Goal: Task Accomplishment & Management: Manage account settings

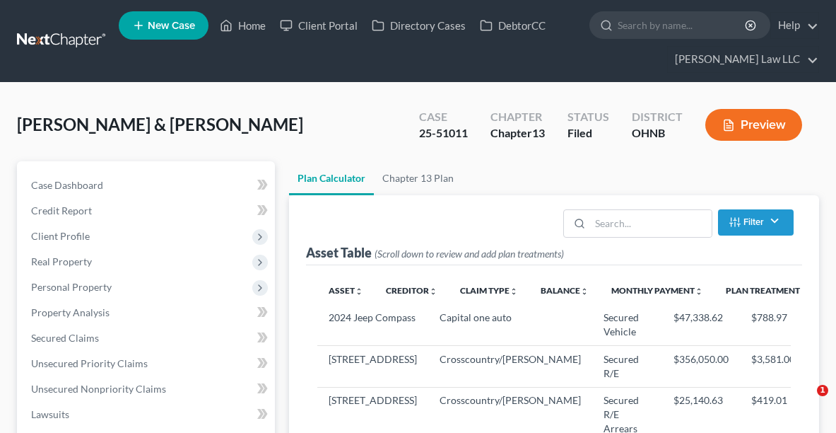
select select "59"
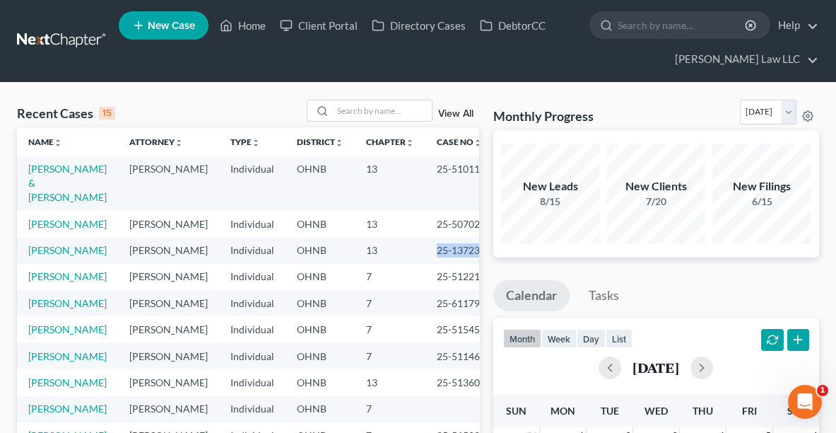
drag, startPoint x: 457, startPoint y: 252, endPoint x: 413, endPoint y: 251, distance: 43.8
click at [425, 251] on td "25-13723" at bounding box center [459, 250] width 68 height 26
copy td "25-13723"
click at [45, 251] on link "[PERSON_NAME]" at bounding box center [67, 250] width 78 height 12
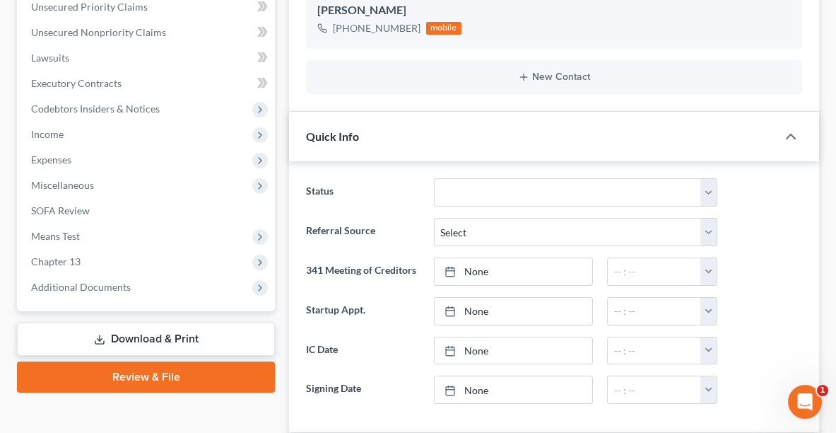
scroll to position [359, 0]
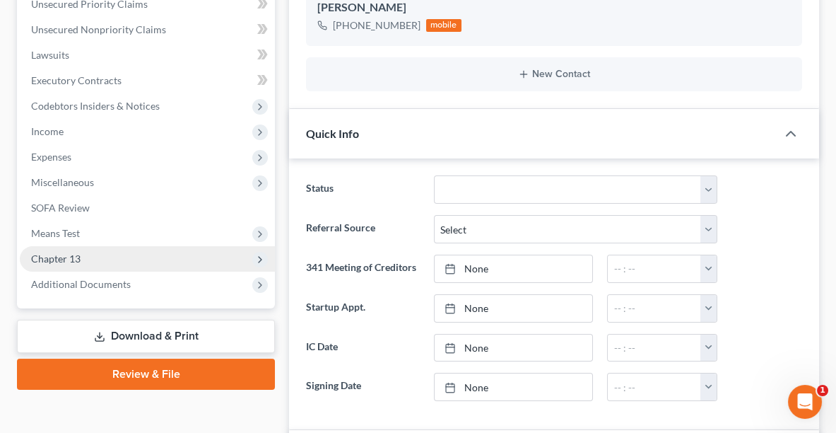
click at [71, 253] on span "Chapter 13" at bounding box center [55, 258] width 49 height 12
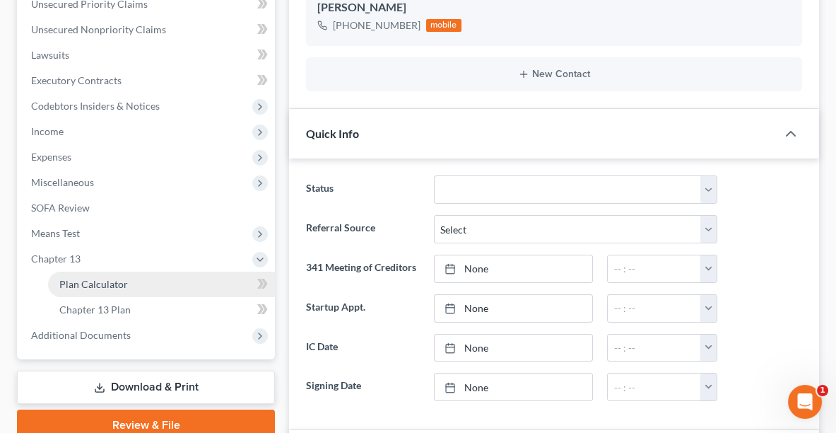
click at [90, 281] on span "Plan Calculator" at bounding box center [93, 284] width 69 height 12
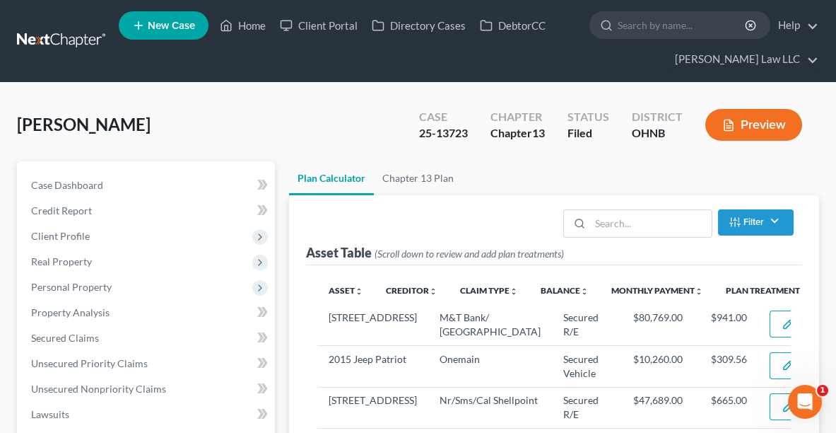
select select "59"
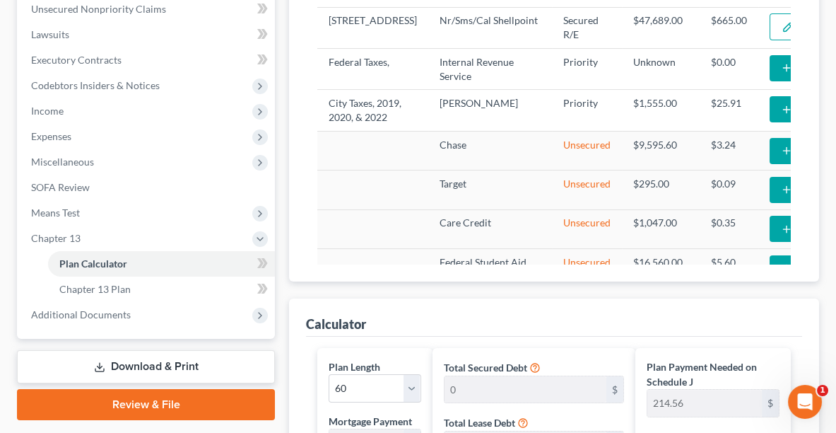
scroll to position [382, 0]
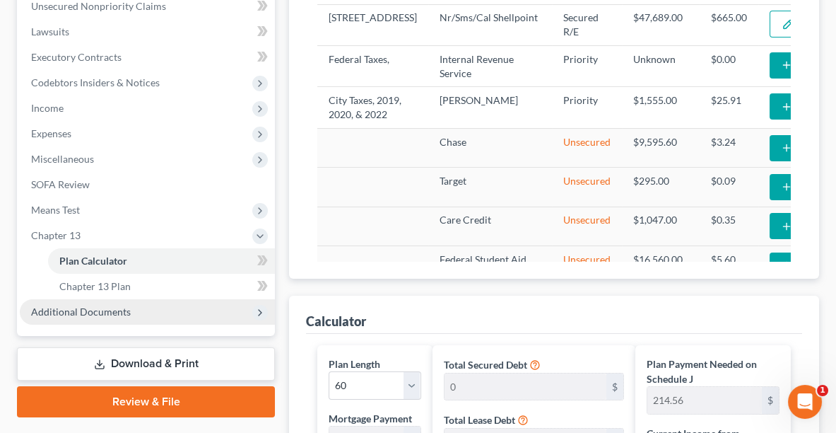
click at [155, 312] on span "Additional Documents" at bounding box center [147, 311] width 255 height 25
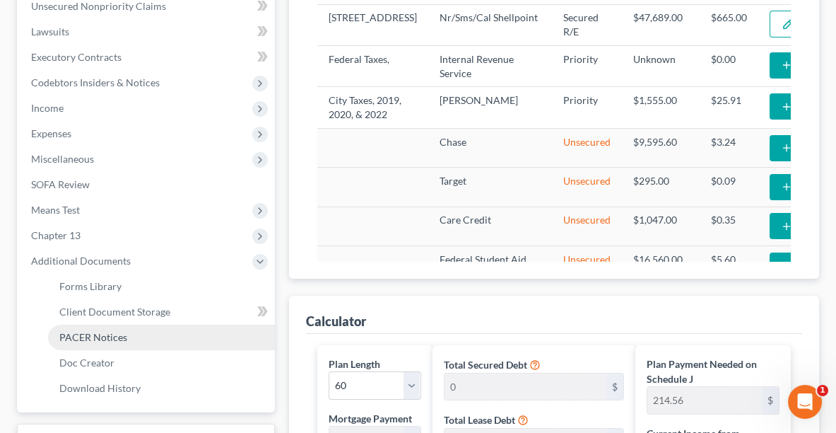
click at [116, 334] on span "PACER Notices" at bounding box center [93, 337] width 68 height 12
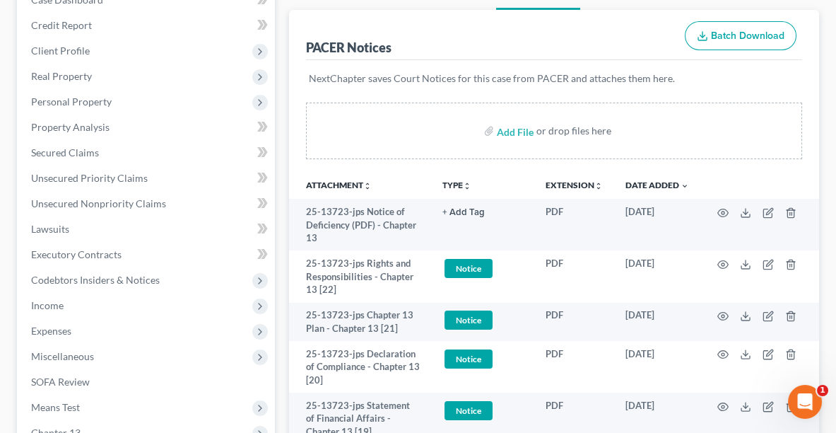
scroll to position [212, 0]
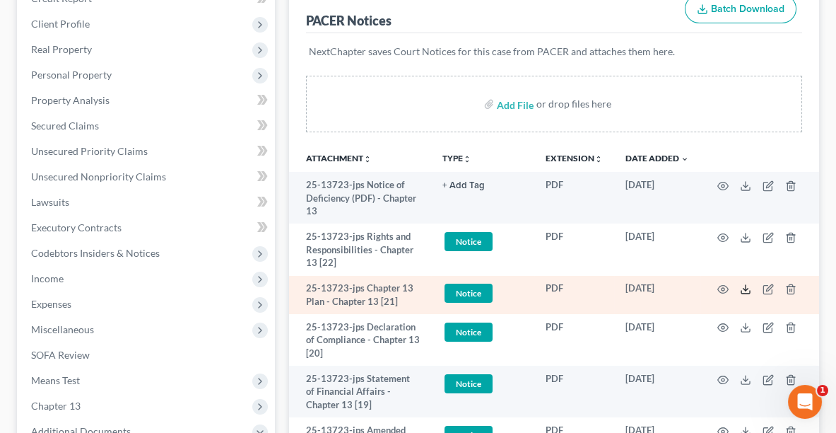
click at [744, 290] on icon at bounding box center [745, 288] width 11 height 11
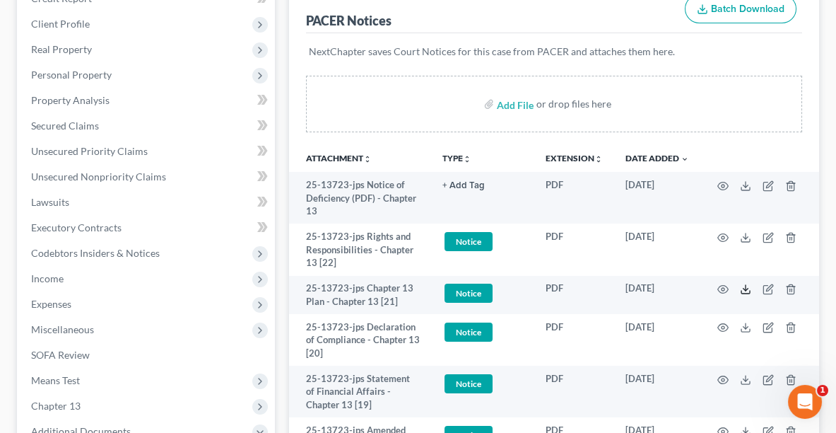
scroll to position [0, 0]
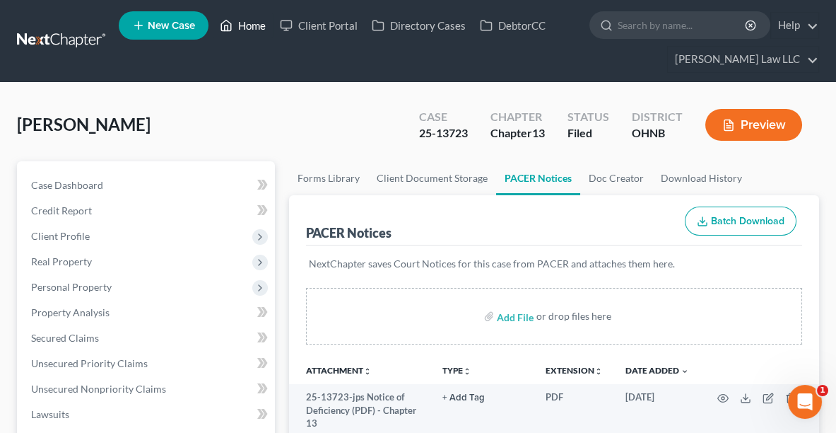
click at [241, 25] on link "Home" at bounding box center [243, 25] width 60 height 25
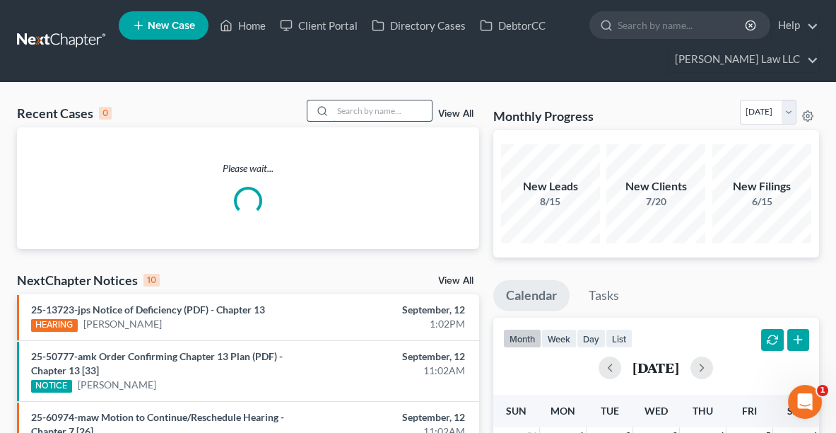
click at [336, 109] on input "search" at bounding box center [382, 110] width 99 height 20
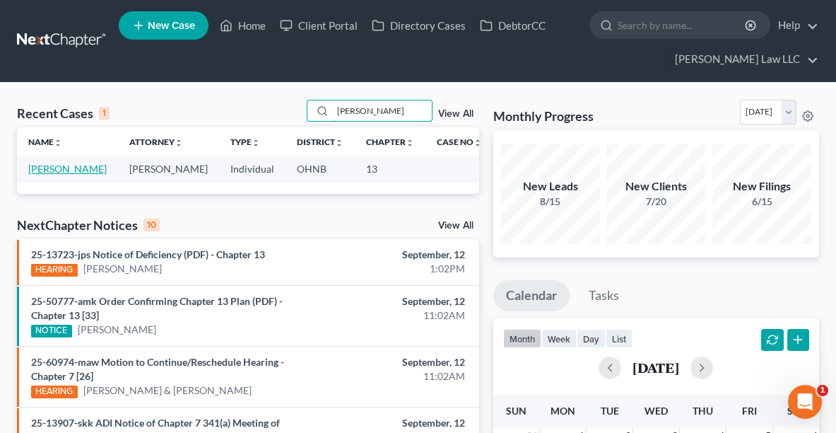
type input "[PERSON_NAME]"
click at [64, 168] on link "[PERSON_NAME]" at bounding box center [67, 169] width 78 height 12
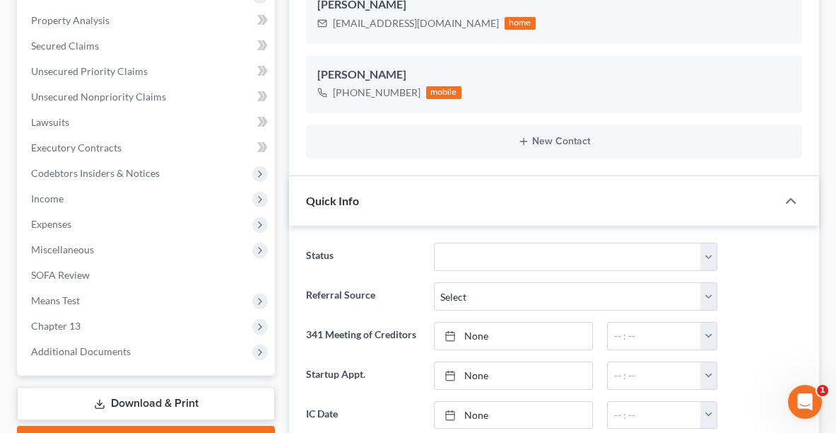
scroll to position [423, 0]
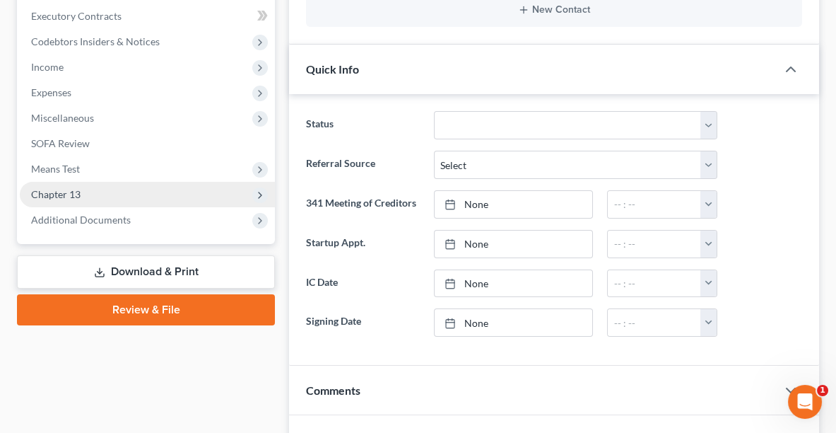
click at [90, 189] on span "Chapter 13" at bounding box center [147, 194] width 255 height 25
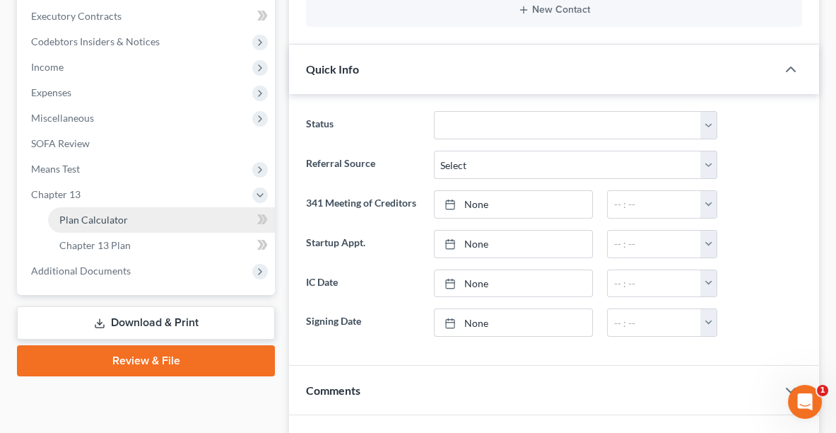
click at [99, 219] on span "Plan Calculator" at bounding box center [93, 219] width 69 height 12
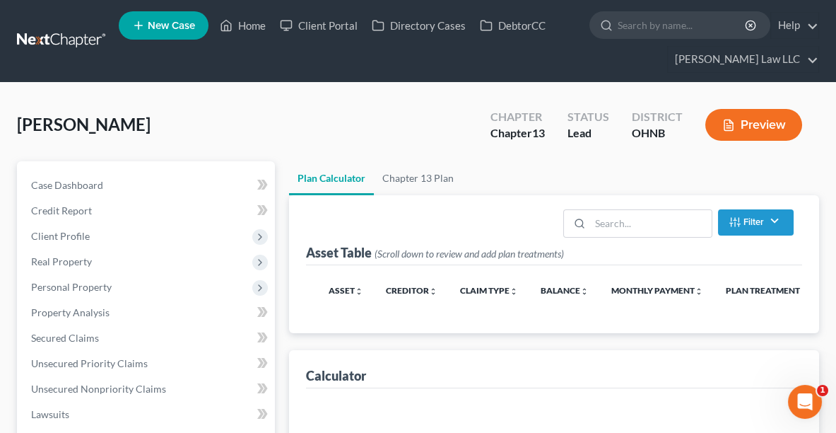
select select "59"
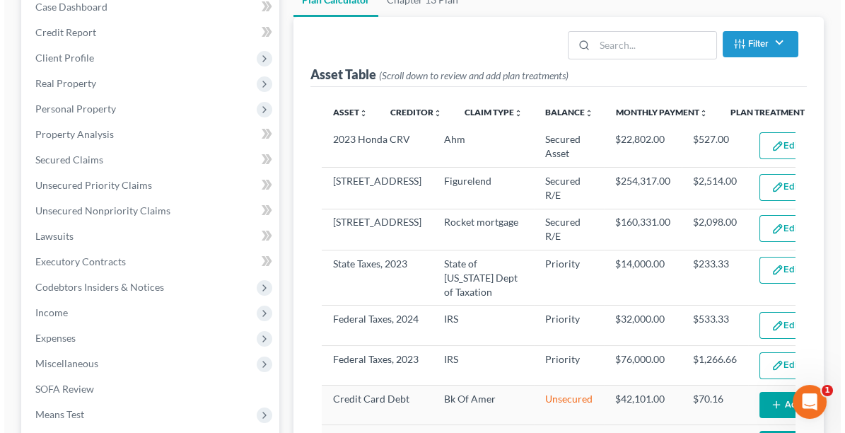
scroll to position [180, 0]
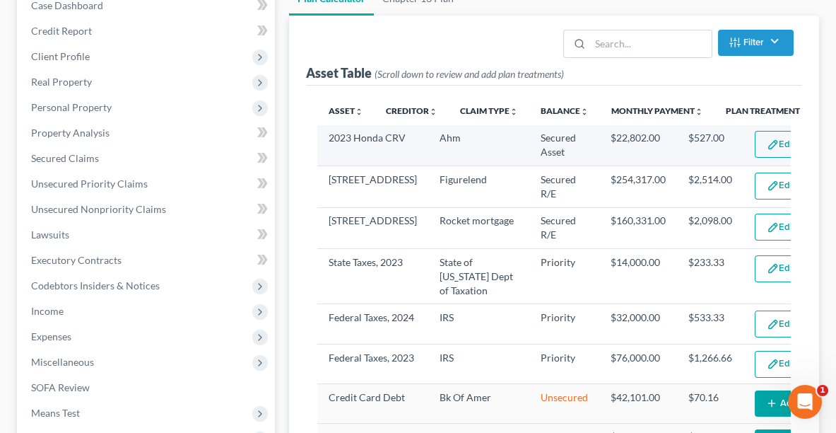
click at [755, 142] on button "Edit Plan Treatment" at bounding box center [813, 144] width 116 height 27
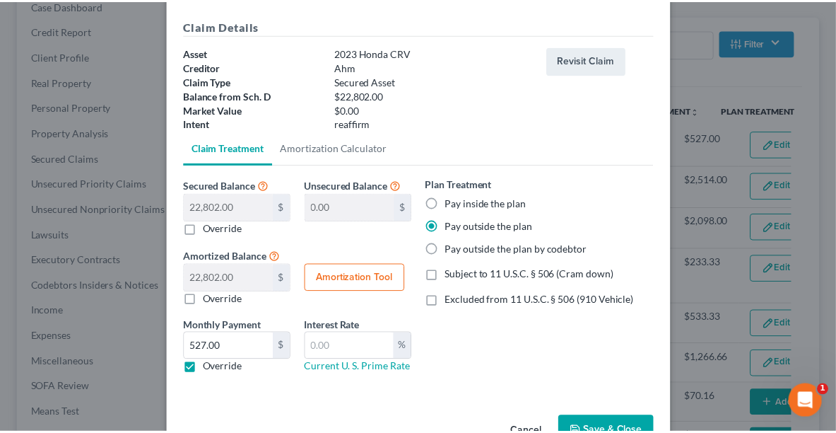
scroll to position [87, 0]
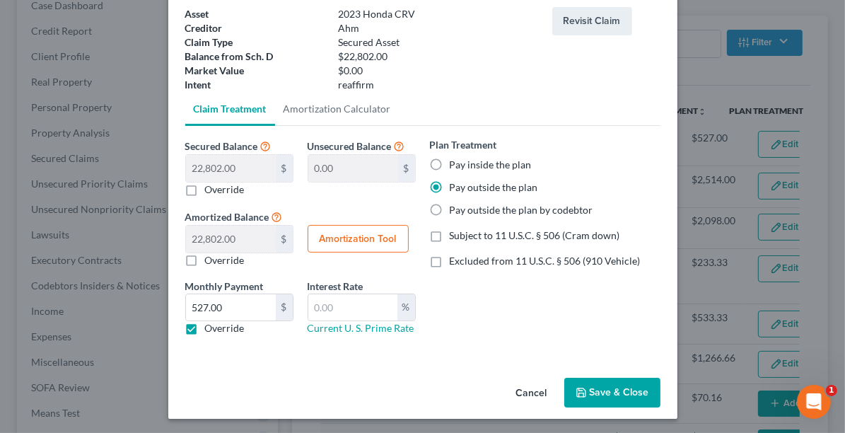
click at [603, 393] on button "Save & Close" at bounding box center [612, 392] width 96 height 30
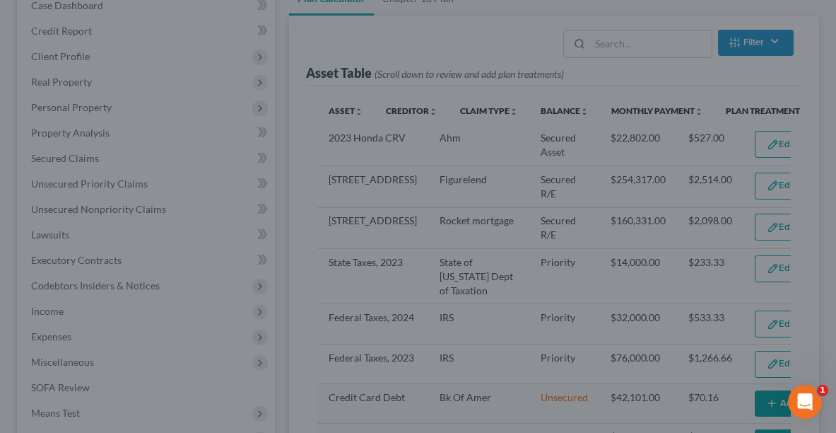
select select "59"
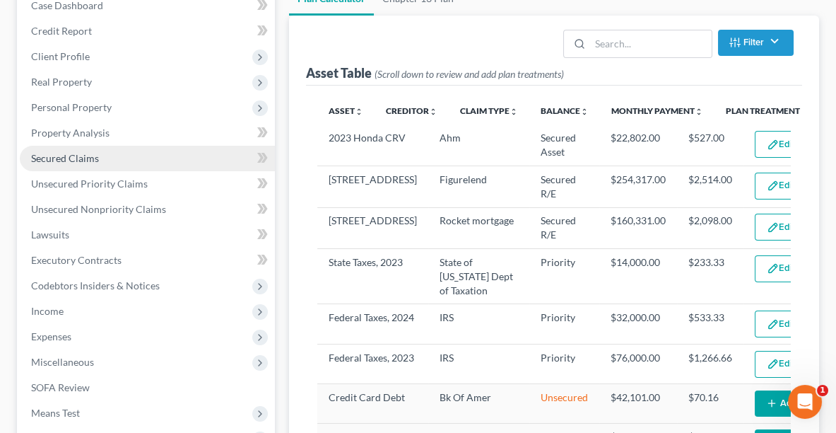
click at [70, 158] on span "Secured Claims" at bounding box center [65, 158] width 68 height 12
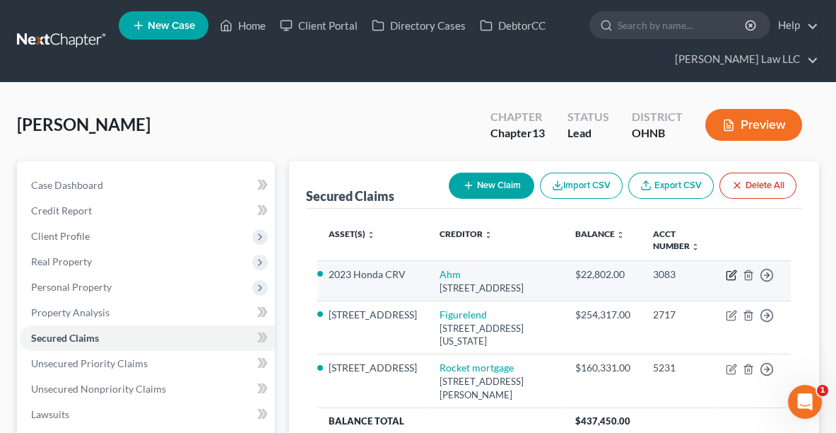
click at [734, 273] on icon "button" at bounding box center [731, 274] width 11 height 11
select select "14"
select select "2"
select select "0"
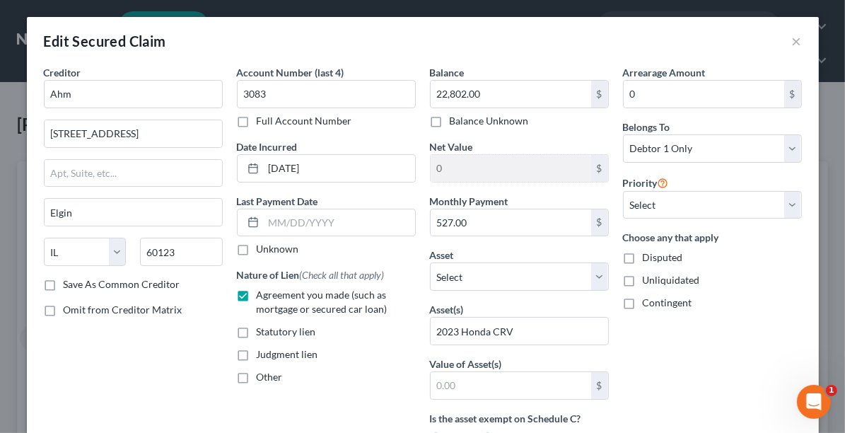
click at [797, 40] on div "Edit Secured Claim ×" at bounding box center [423, 41] width 792 height 48
click at [792, 40] on button "×" at bounding box center [797, 41] width 10 height 17
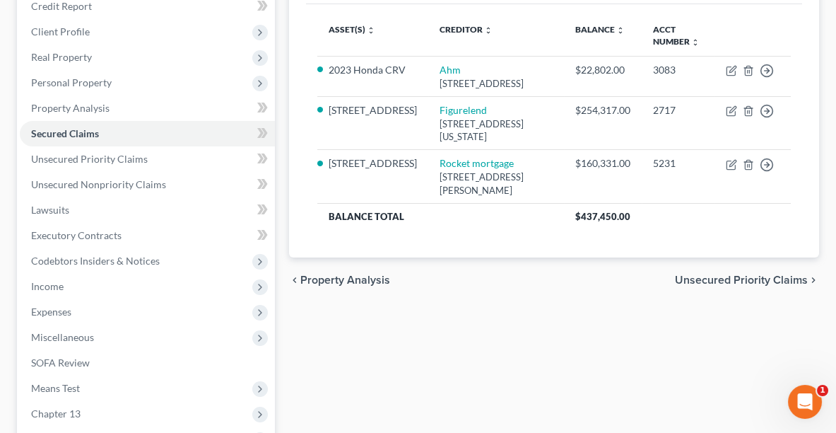
scroll to position [205, 0]
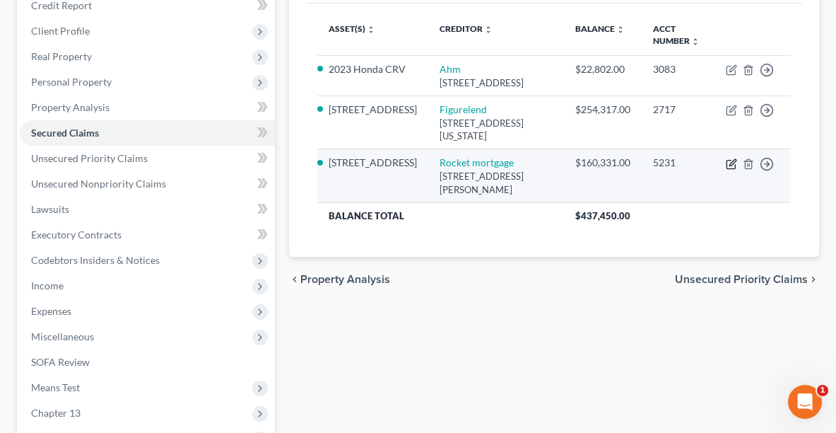
click at [735, 162] on icon "button" at bounding box center [731, 164] width 8 height 8
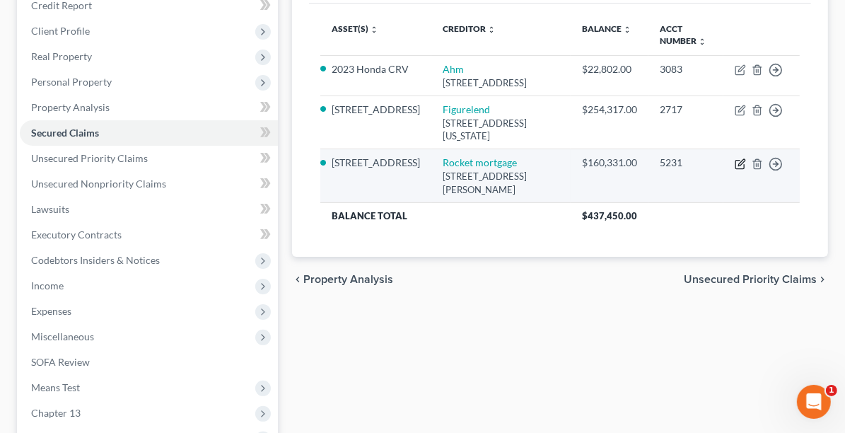
select select "23"
select select "18"
select select "4"
select select "3"
select select "0"
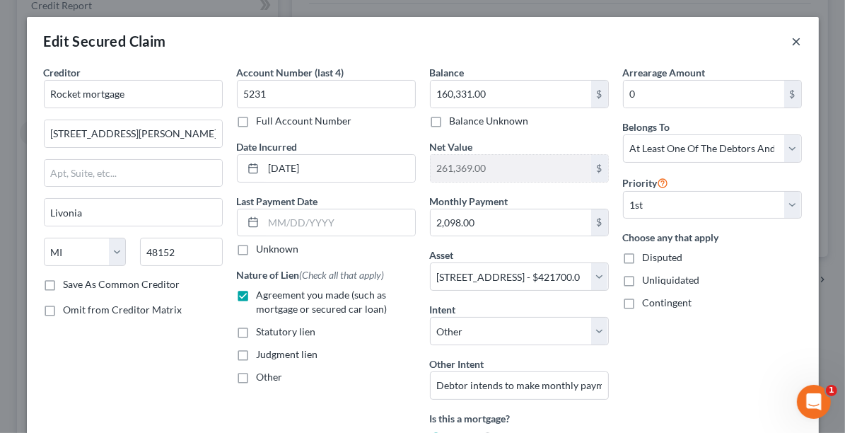
click at [794, 40] on button "×" at bounding box center [797, 41] width 10 height 17
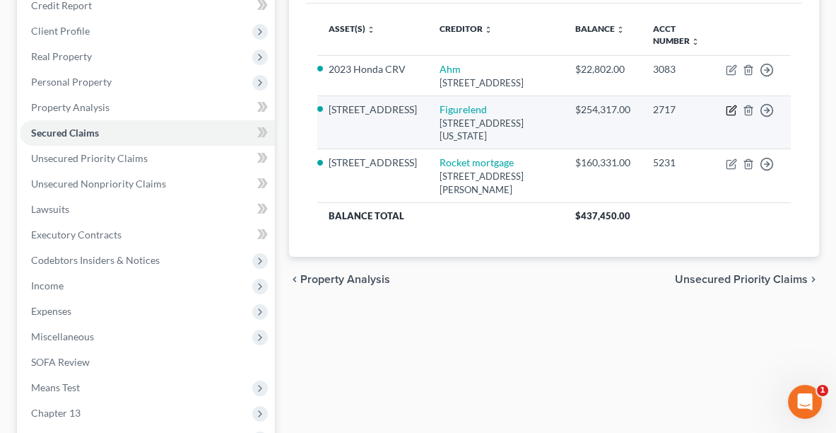
click at [730, 109] on icon "button" at bounding box center [731, 110] width 11 height 11
select select "4"
select select "18"
select select "2"
select select "0"
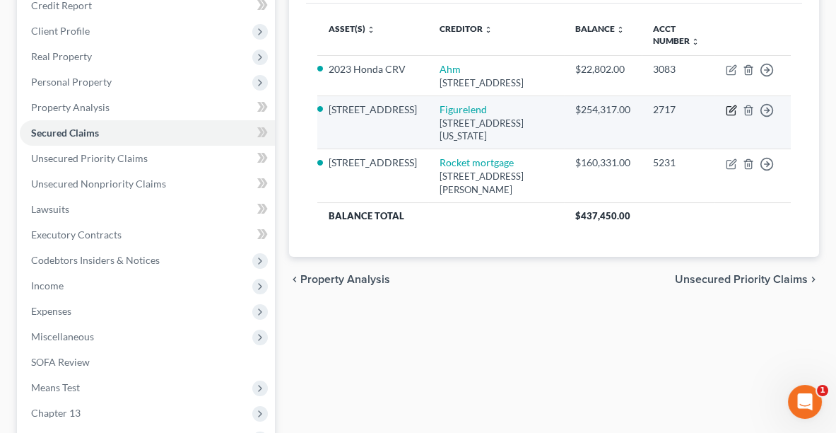
select select "0"
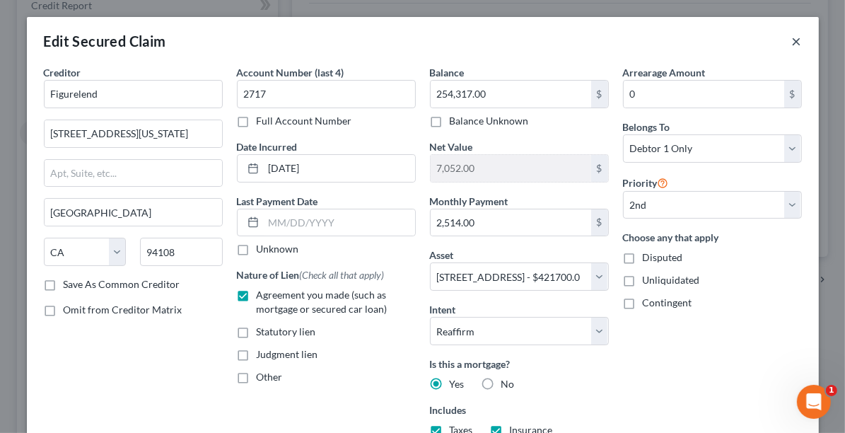
click at [795, 40] on button "×" at bounding box center [797, 41] width 10 height 17
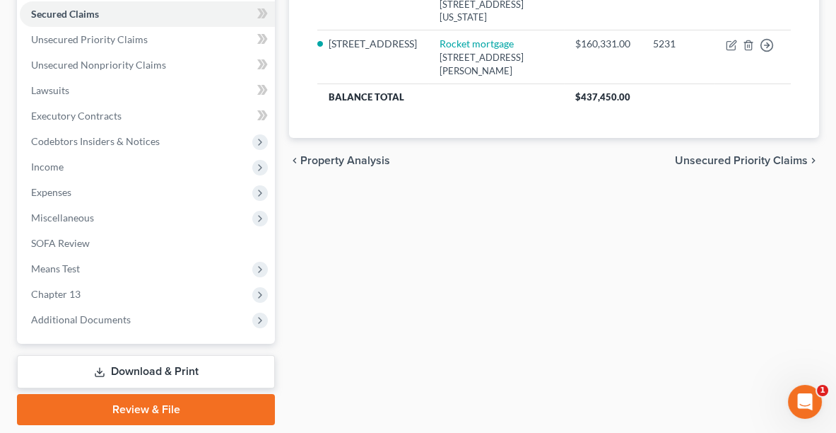
scroll to position [336, 0]
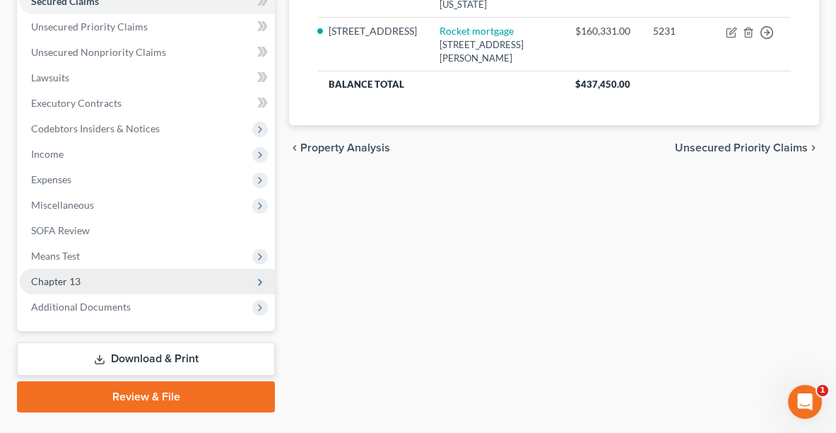
click at [64, 281] on span "Chapter 13" at bounding box center [55, 281] width 49 height 12
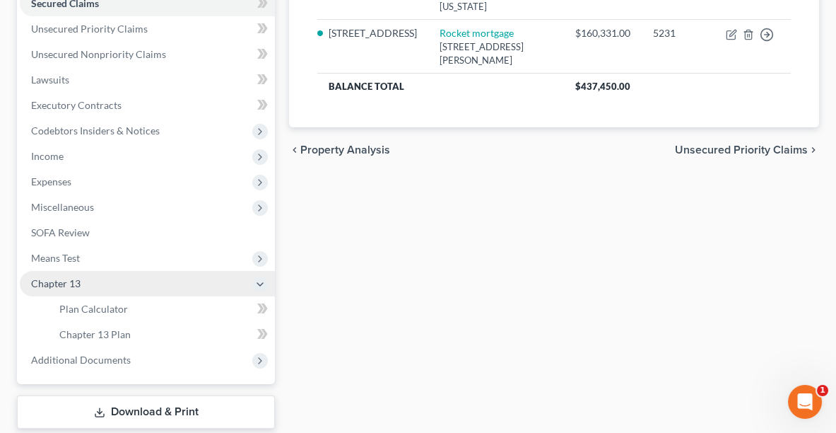
scroll to position [335, 0]
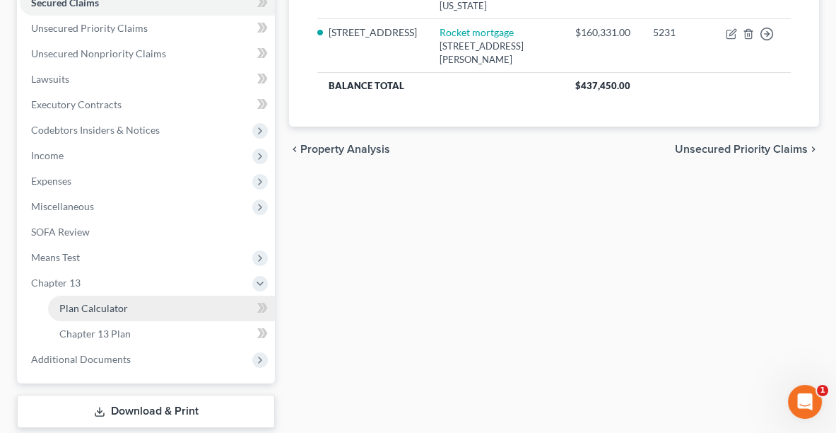
click at [106, 302] on span "Plan Calculator" at bounding box center [93, 308] width 69 height 12
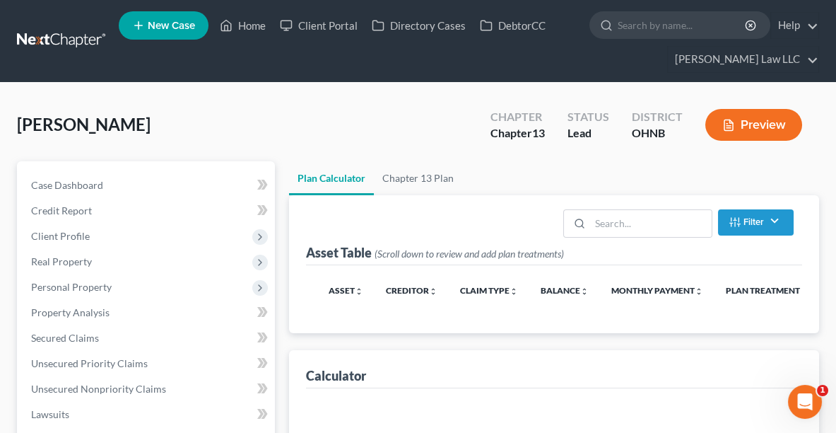
select select "59"
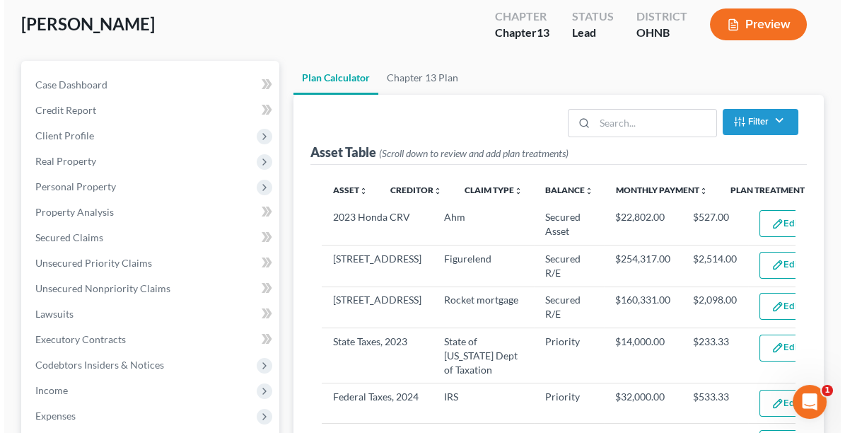
scroll to position [97, 0]
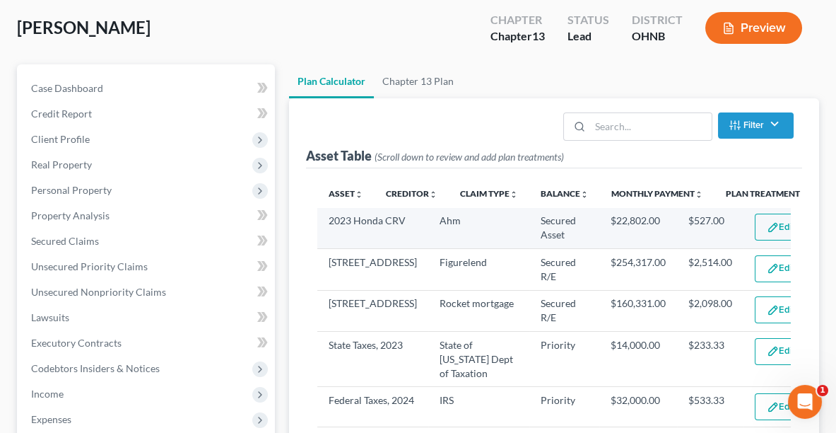
click at [755, 227] on button "Edit Plan Treatment" at bounding box center [813, 226] width 116 height 27
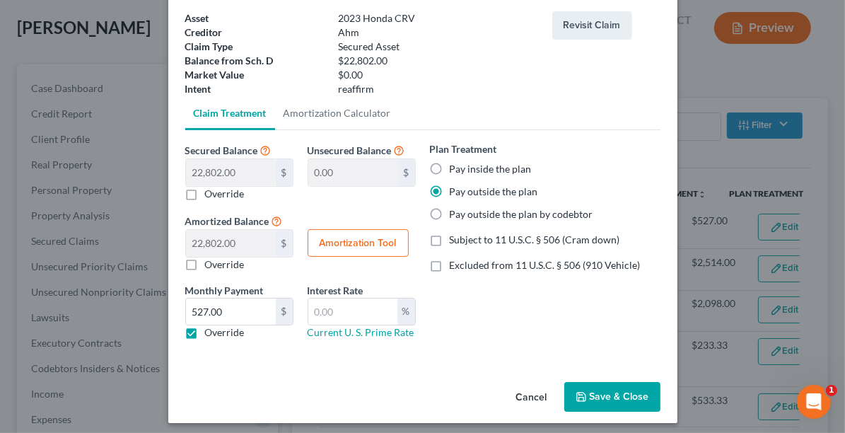
scroll to position [87, 0]
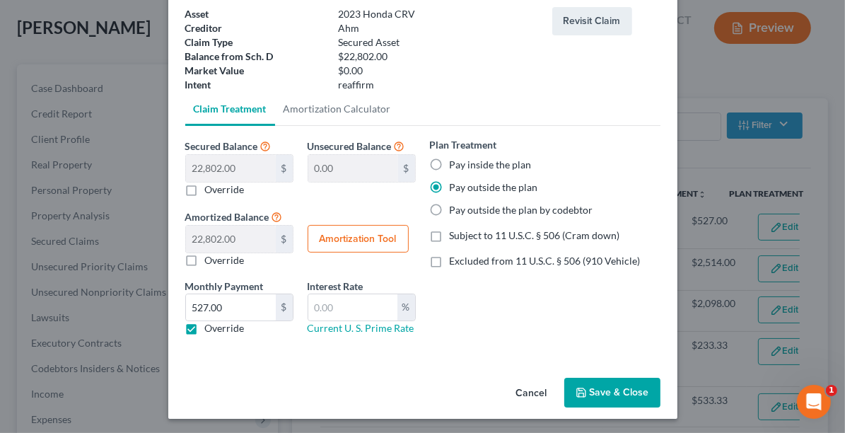
click at [449, 262] on label "Excluded from 11 U.S.C. § 506 (910 Vehicle)" at bounding box center [544, 261] width 191 height 14
click at [455, 262] on input "Excluded from 11 U.S.C. § 506 (910 Vehicle)" at bounding box center [459, 258] width 9 height 9
checkbox input "true"
click at [604, 384] on button "Save & Close" at bounding box center [612, 392] width 96 height 30
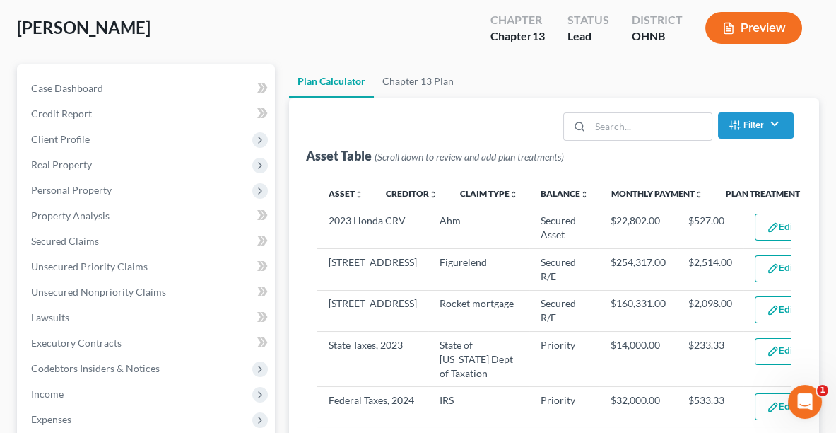
select select "59"
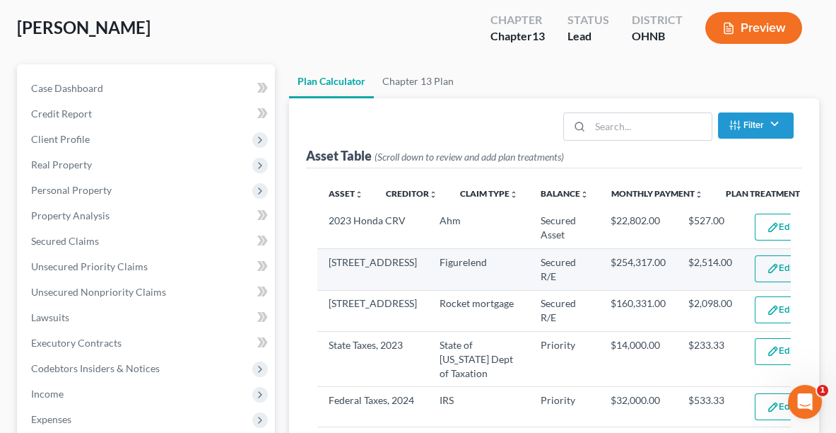
click at [755, 281] on button "Edit Plan Treatment" at bounding box center [813, 268] width 116 height 27
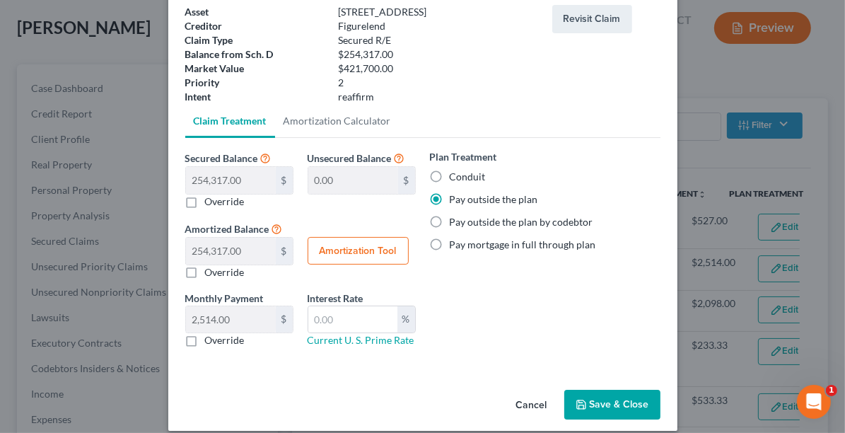
scroll to position [90, 0]
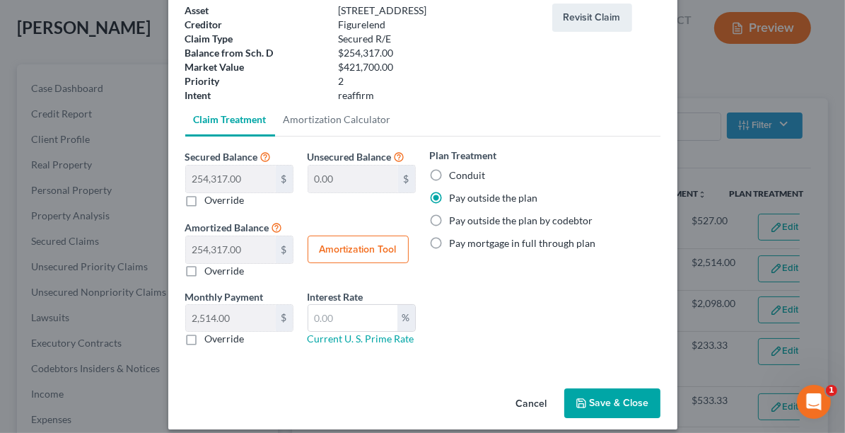
click at [594, 395] on button "Save & Close" at bounding box center [612, 403] width 96 height 30
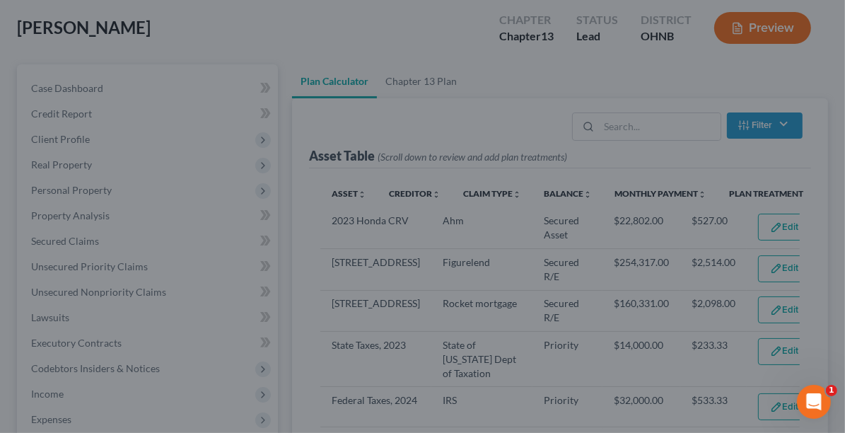
select select "59"
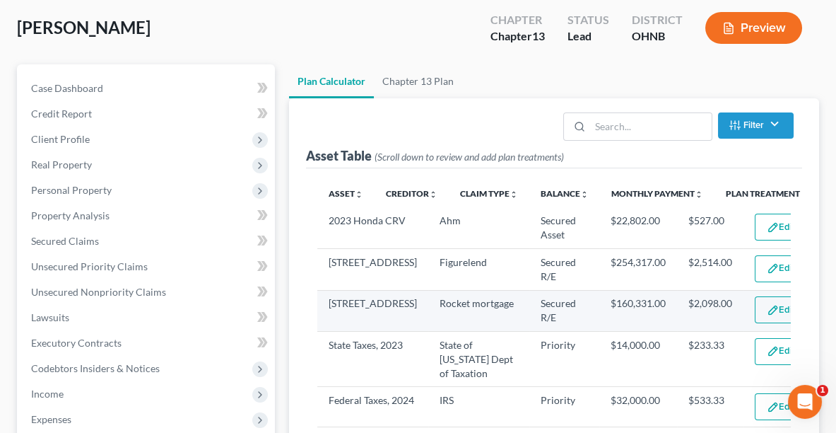
click at [755, 323] on button "Edit Plan Treatment" at bounding box center [813, 309] width 116 height 27
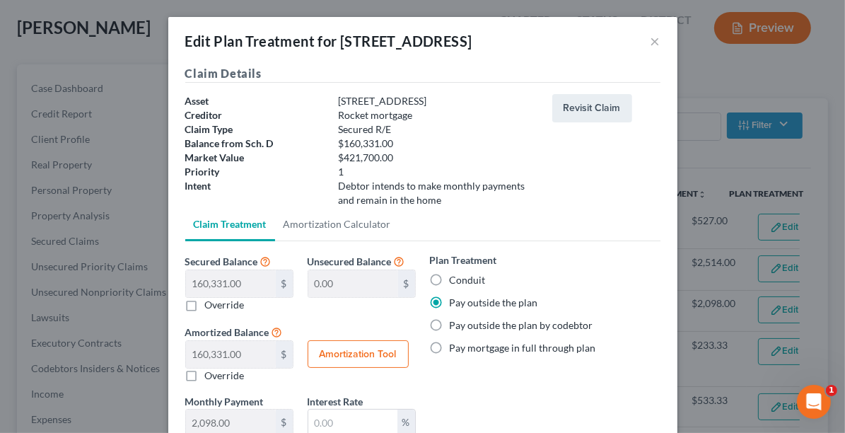
click at [449, 327] on label "Pay outside the plan by codebtor" at bounding box center [520, 325] width 143 height 14
click at [455, 327] on input "Pay outside the plan by codebtor" at bounding box center [459, 322] width 9 height 9
radio input "true"
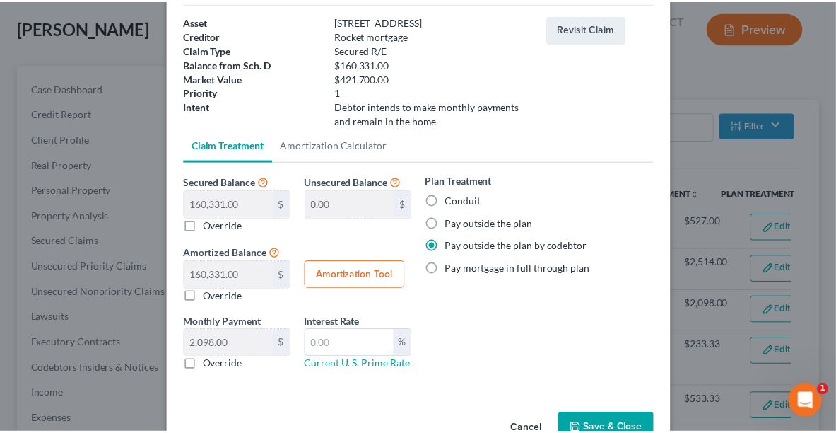
scroll to position [115, 0]
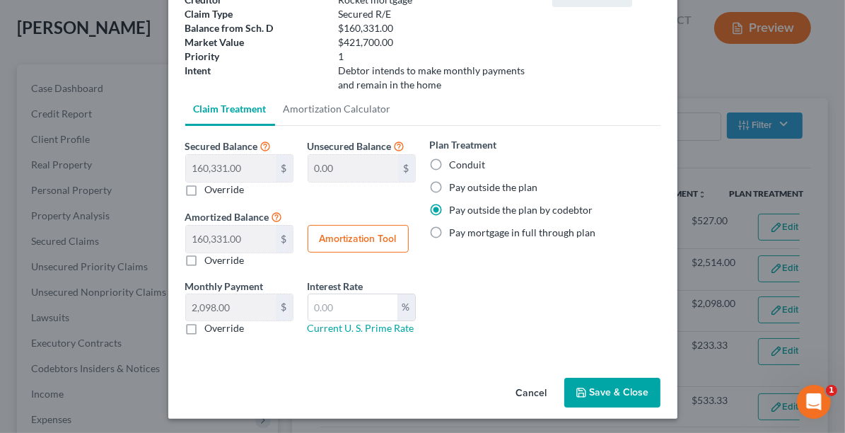
click at [618, 386] on button "Save & Close" at bounding box center [612, 392] width 96 height 30
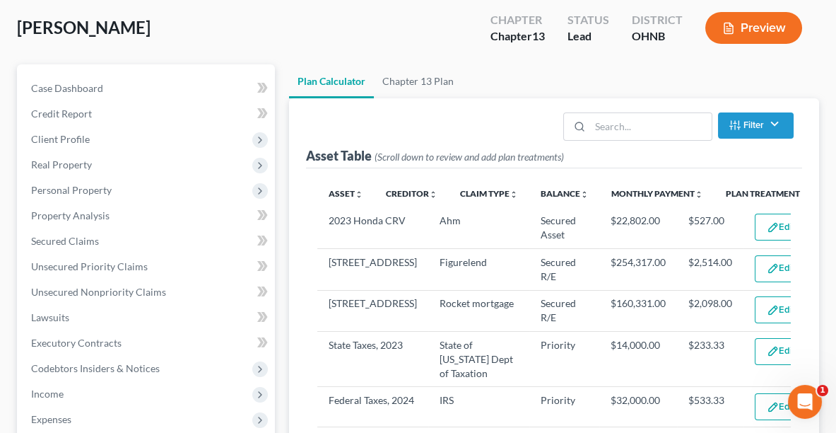
select select "59"
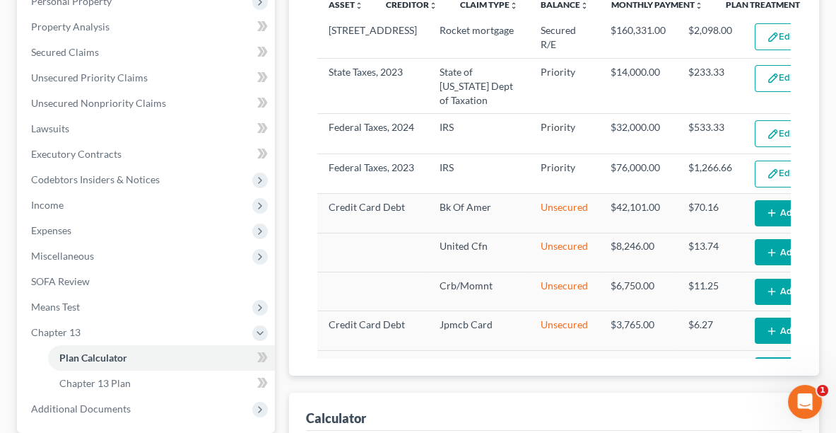
scroll to position [82, 0]
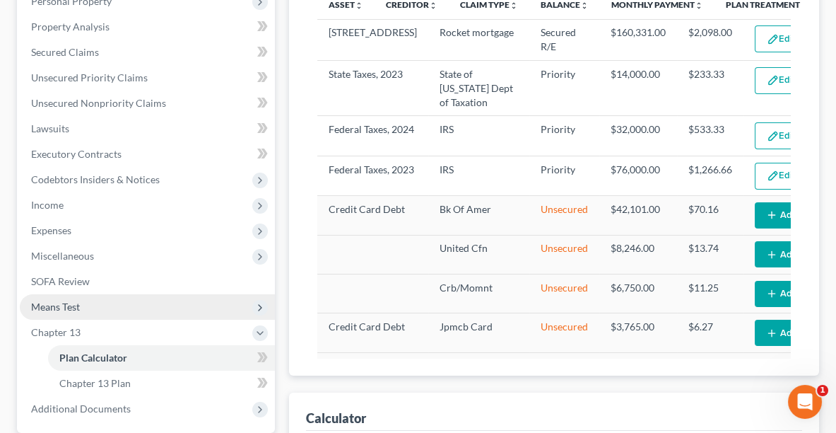
click at [59, 305] on span "Means Test" at bounding box center [55, 306] width 49 height 12
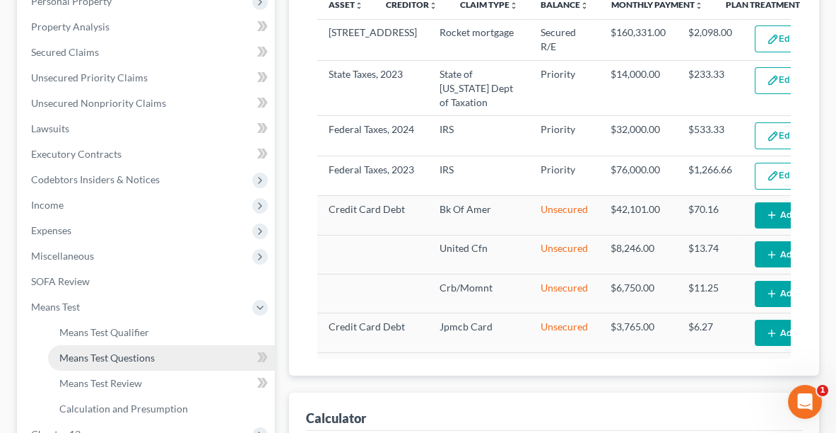
click at [109, 356] on span "Means Test Questions" at bounding box center [106, 357] width 95 height 12
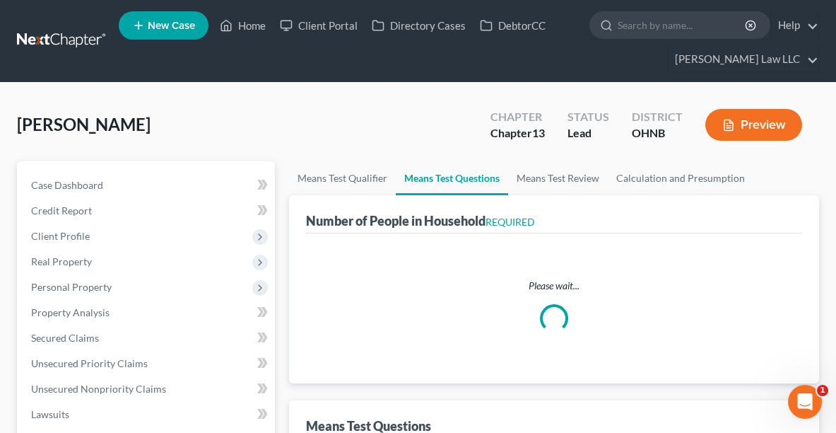
select select "0"
select select "60"
select select "0"
select select "60"
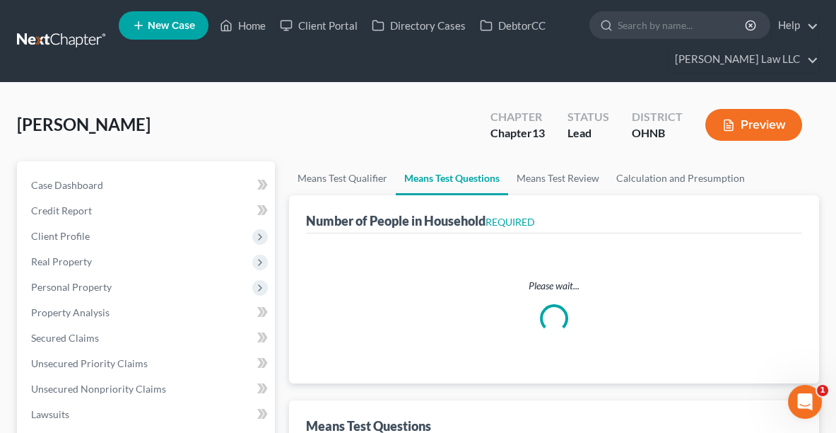
select select "2"
select select "60"
select select "1"
select select "3"
select select "0"
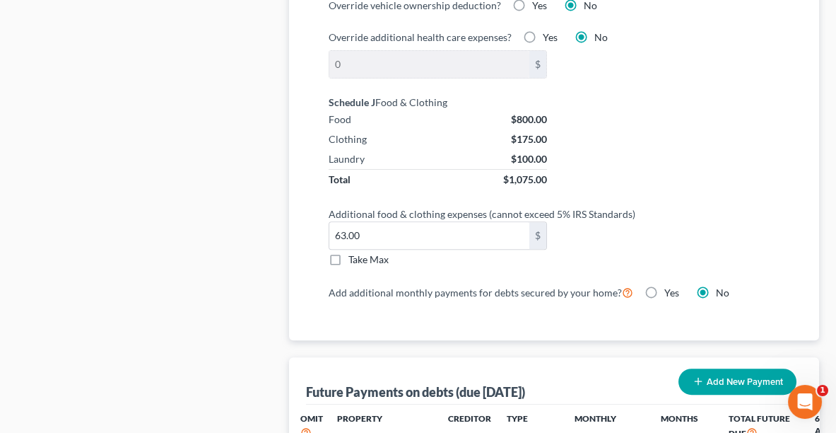
scroll to position [1347, 0]
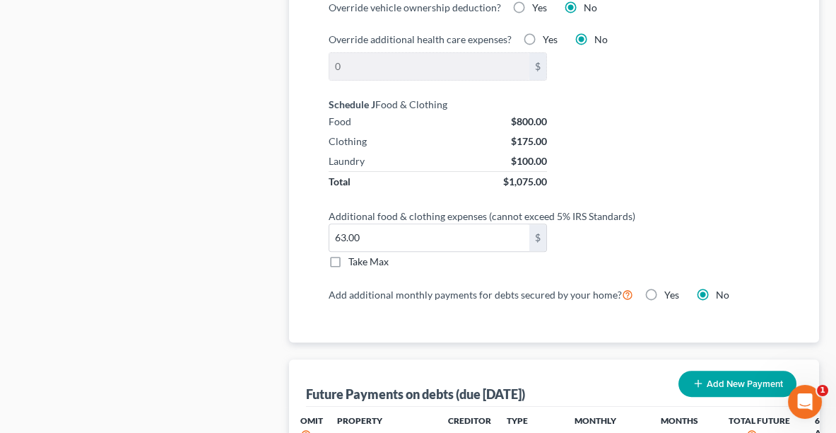
click at [348, 254] on label "Take Max" at bounding box center [368, 261] width 40 height 14
click at [354, 254] on input "Take Max" at bounding box center [358, 258] width 9 height 9
checkbox input "true"
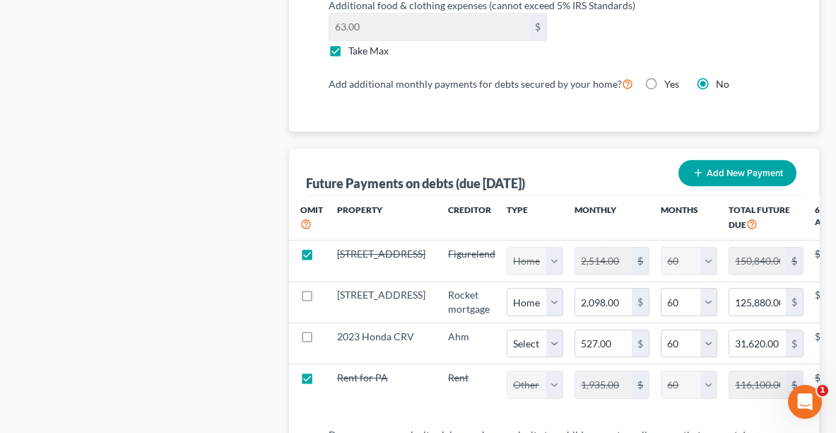
scroll to position [1617, 0]
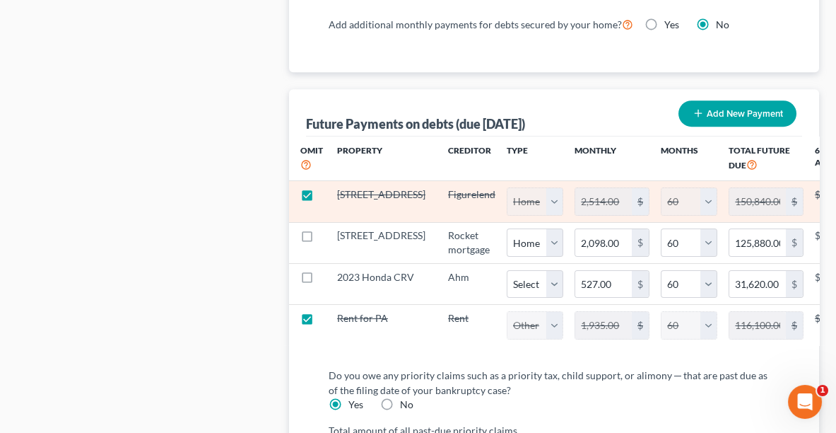
click at [320, 198] on label at bounding box center [320, 198] width 0 height 0
click at [326, 187] on input "checkbox" at bounding box center [330, 191] width 9 height 9
checkbox input "false"
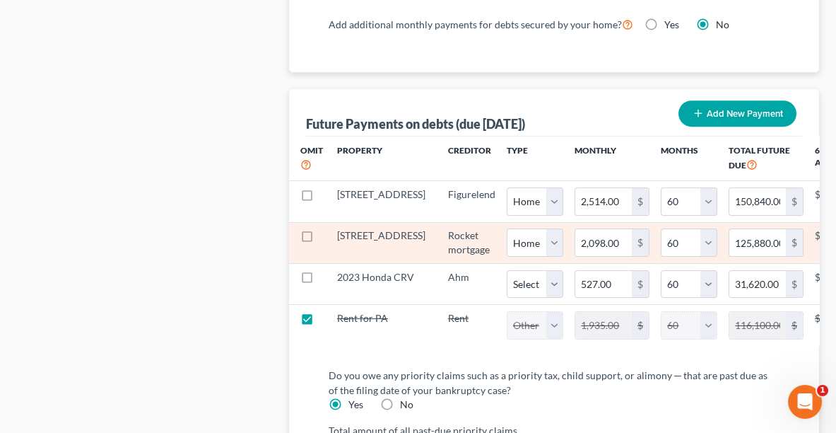
select select "0"
select select "60"
click at [320, 239] on label at bounding box center [320, 239] width 0 height 0
click at [326, 228] on input "checkbox" at bounding box center [330, 232] width 9 height 9
checkbox input "true"
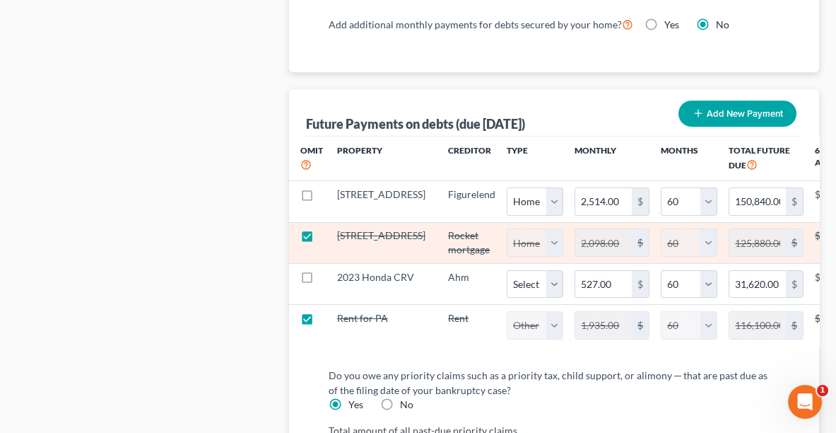
select select "0"
select select "60"
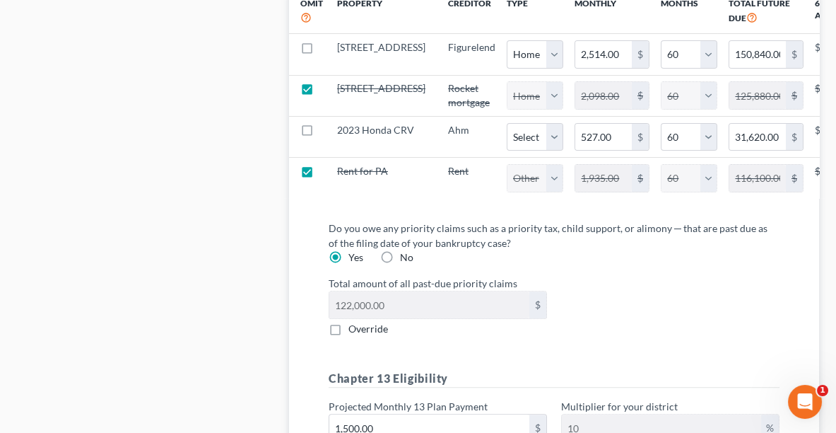
scroll to position [1743, 0]
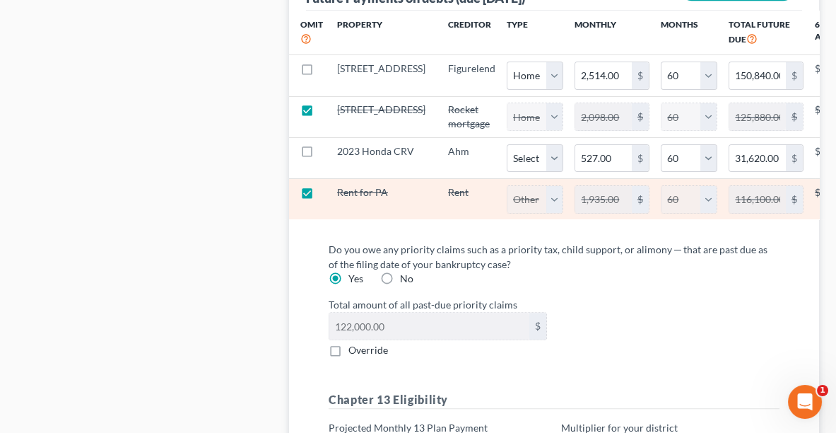
click at [320, 196] on label at bounding box center [320, 196] width 0 height 0
click at [326, 194] on input "checkbox" at bounding box center [330, 189] width 9 height 9
checkbox input "false"
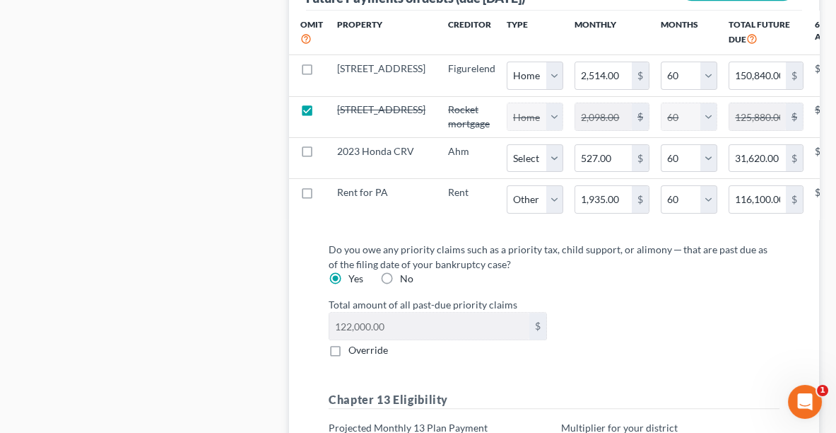
select select "2"
select select "60"
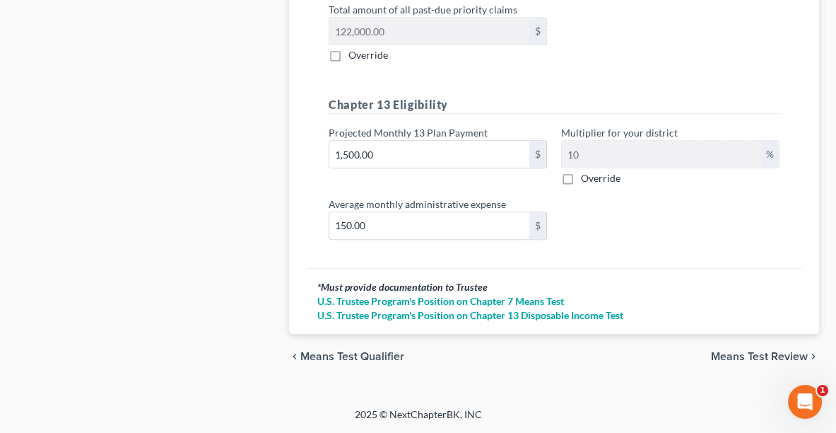
scroll to position [2059, 0]
click at [751, 357] on span "Means Test Review" at bounding box center [759, 356] width 97 height 11
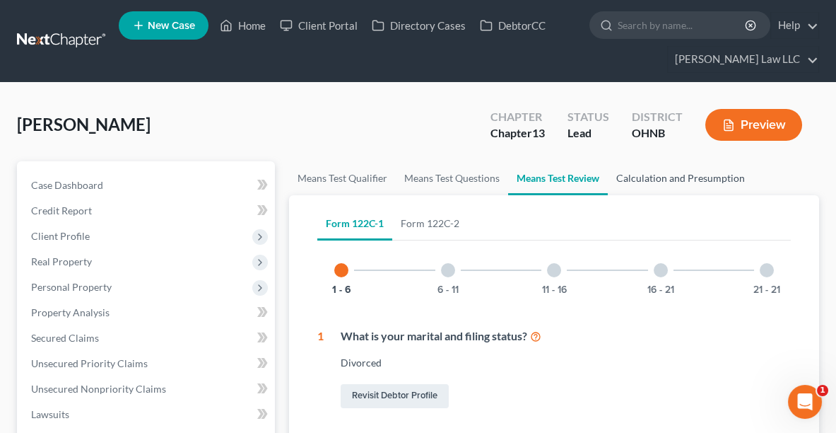
click at [704, 175] on link "Calculation and Presumption" at bounding box center [681, 178] width 146 height 34
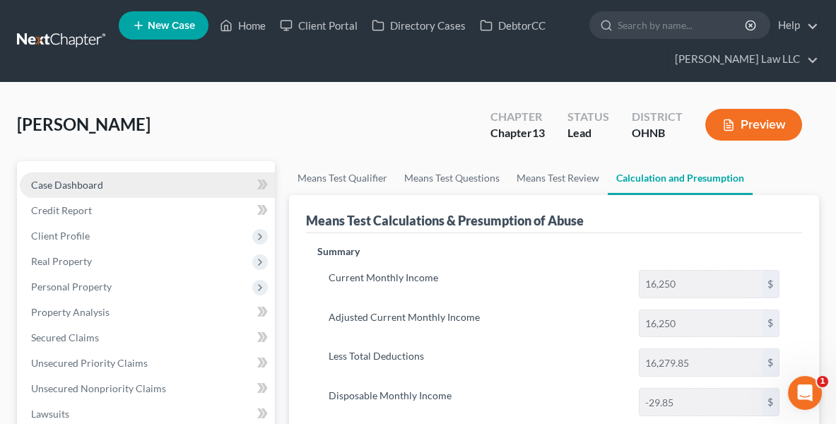
click at [90, 187] on span "Case Dashboard" at bounding box center [67, 185] width 72 height 12
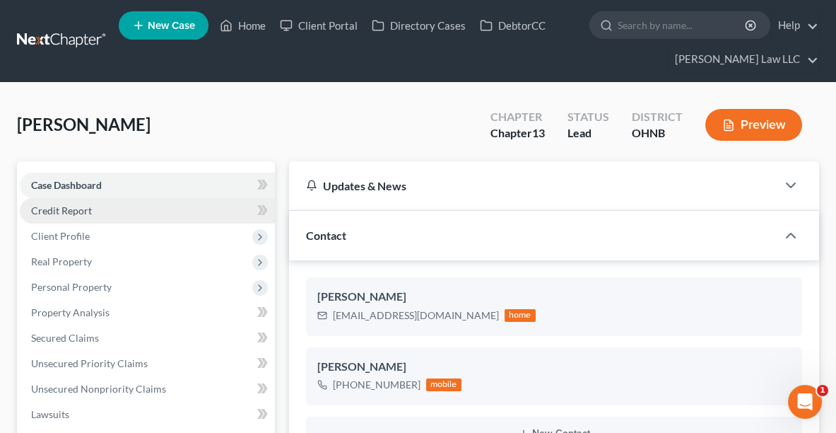
click at [83, 208] on span "Credit Report" at bounding box center [61, 210] width 61 height 12
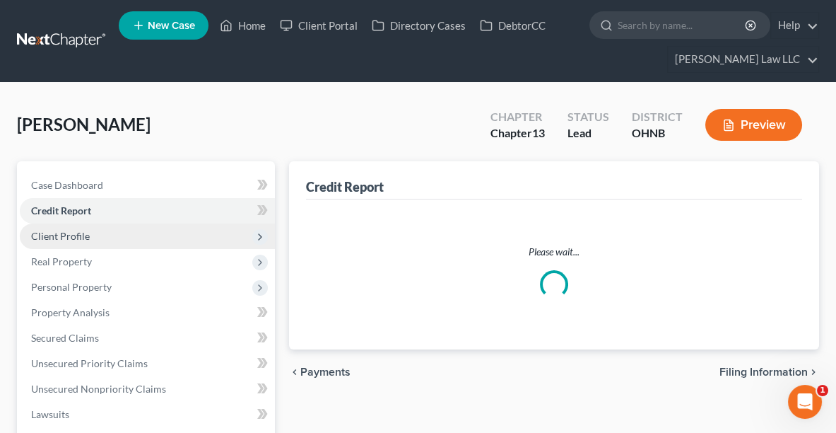
click at [83, 224] on span "Client Profile" at bounding box center [147, 235] width 255 height 25
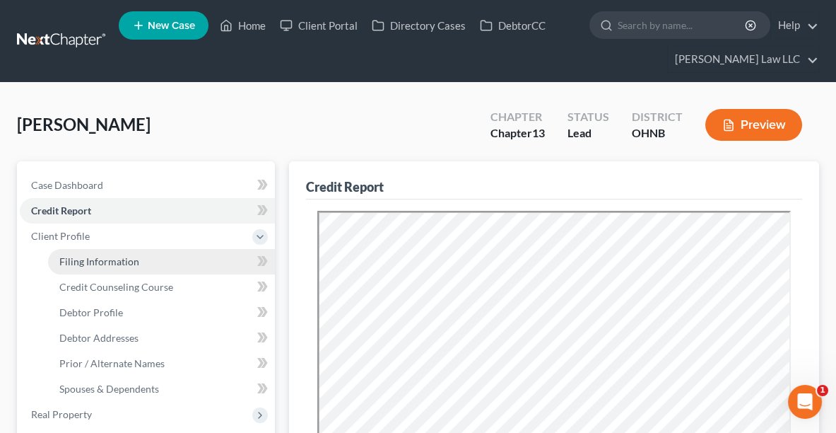
click at [153, 263] on link "Filing Information" at bounding box center [161, 261] width 227 height 25
select select "1"
select select "0"
select select "3"
select select "36"
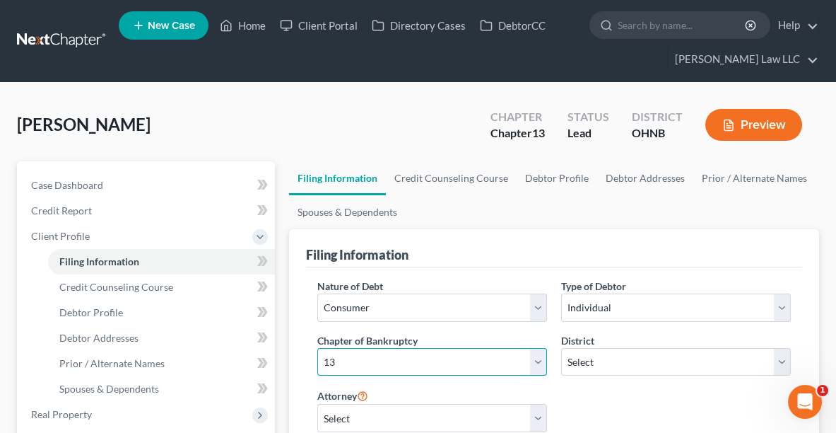
click at [421, 355] on select "Select 7 11 12 13" at bounding box center [432, 362] width 230 height 28
select select "0"
click at [317, 348] on select "Select 7 11 12 13" at bounding box center [432, 362] width 230 height 28
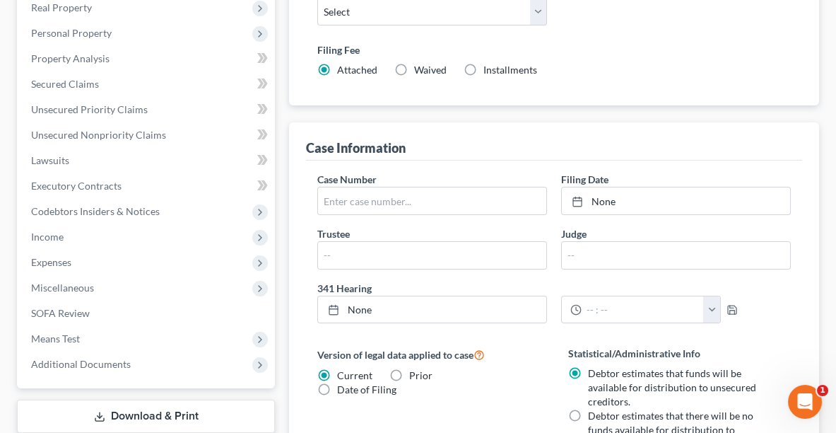
scroll to position [401, 0]
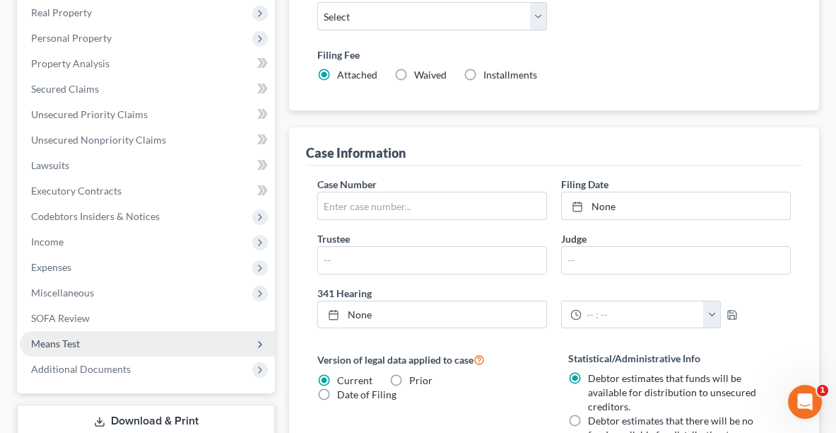
click at [54, 342] on span "Means Test" at bounding box center [55, 343] width 49 height 12
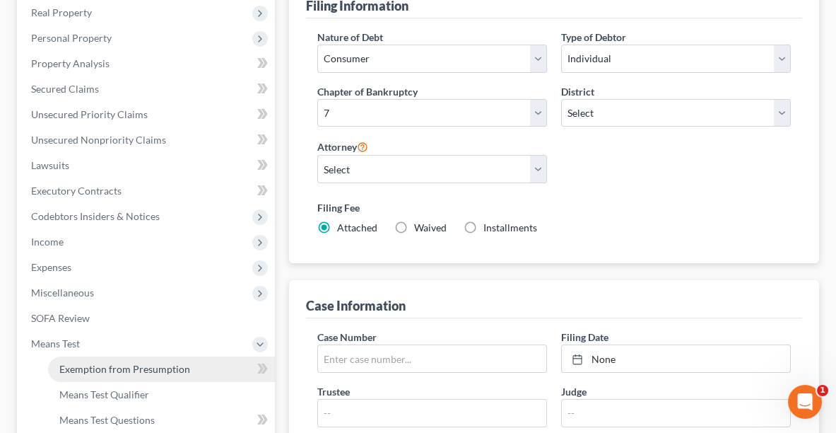
click at [96, 368] on span "Exemption from Presumption" at bounding box center [124, 369] width 131 height 12
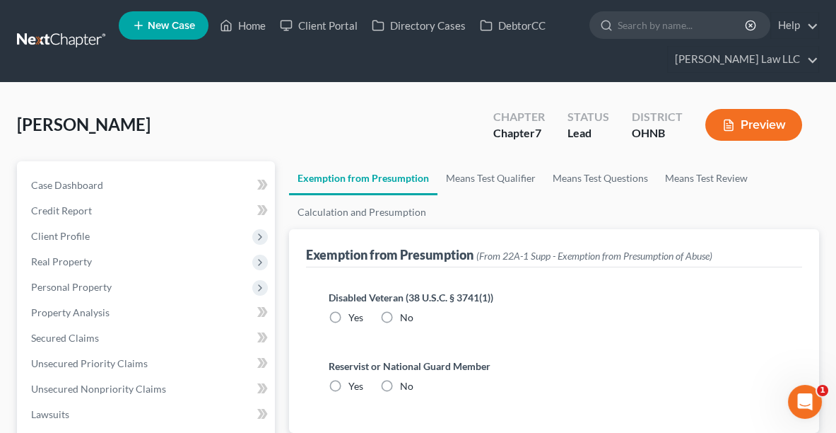
click at [400, 317] on label "No" at bounding box center [406, 317] width 13 height 14
click at [406, 317] on input "No" at bounding box center [410, 314] width 9 height 9
radio input "true"
click at [400, 382] on label "No" at bounding box center [406, 386] width 13 height 14
click at [406, 382] on input "No" at bounding box center [410, 383] width 9 height 9
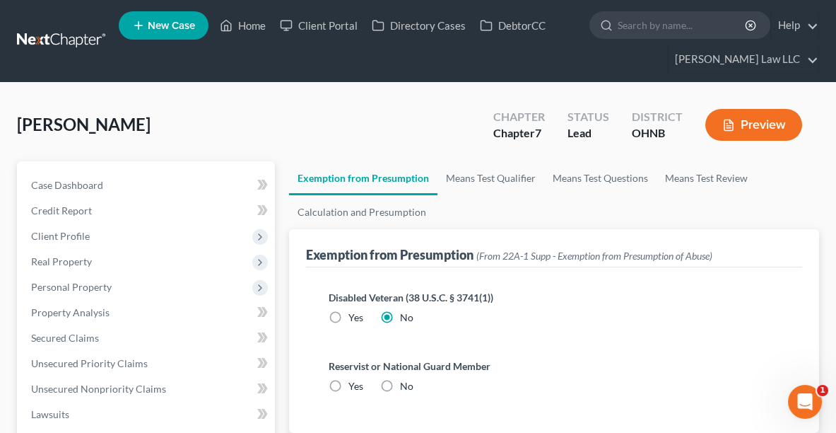
radio input "true"
click at [466, 175] on link "Means Test Qualifier" at bounding box center [490, 178] width 107 height 34
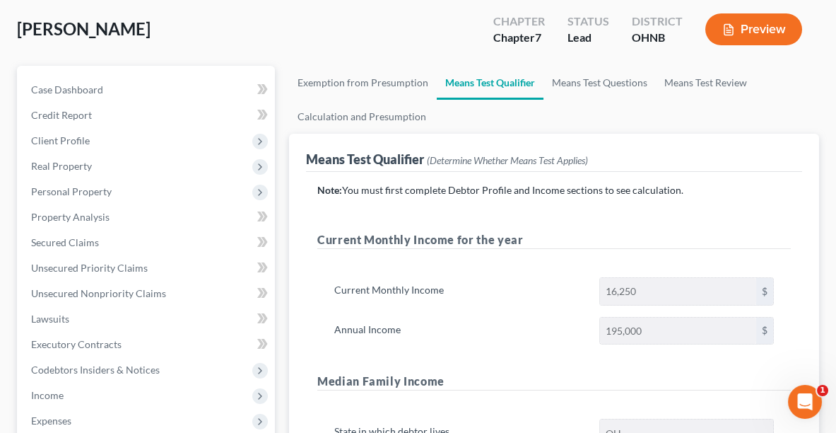
scroll to position [94, 0]
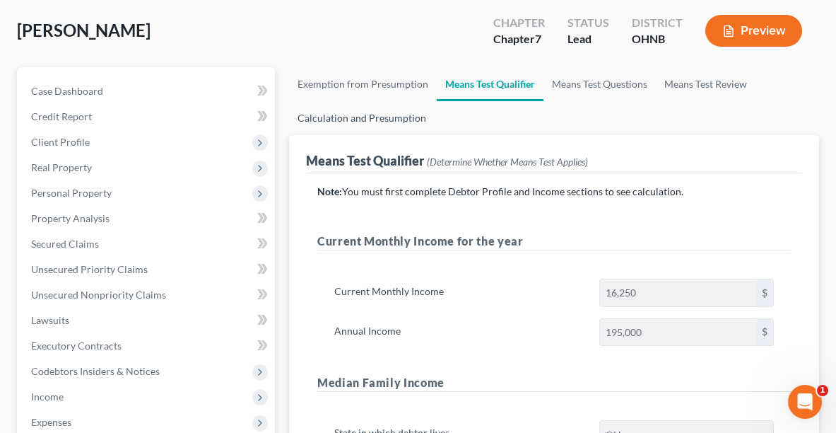
click at [381, 110] on link "Calculation and Presumption" at bounding box center [362, 118] width 146 height 34
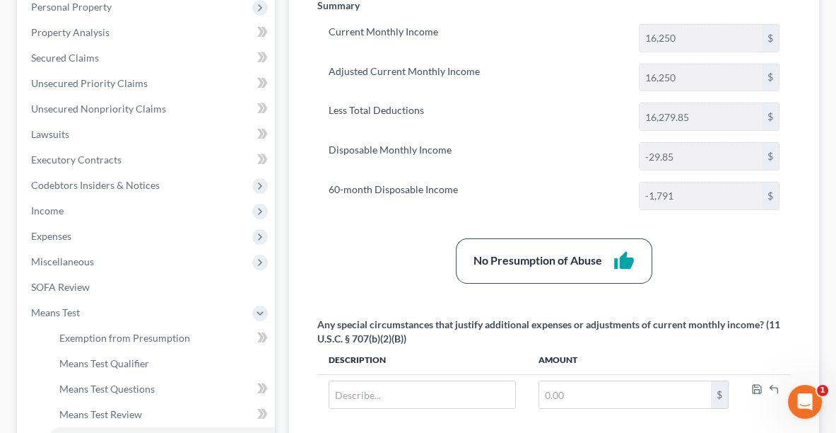
scroll to position [68, 0]
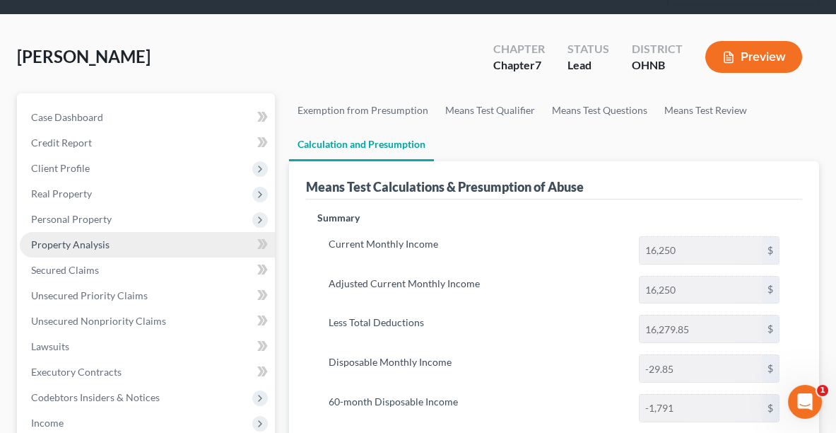
click at [95, 240] on span "Property Analysis" at bounding box center [70, 244] width 78 height 12
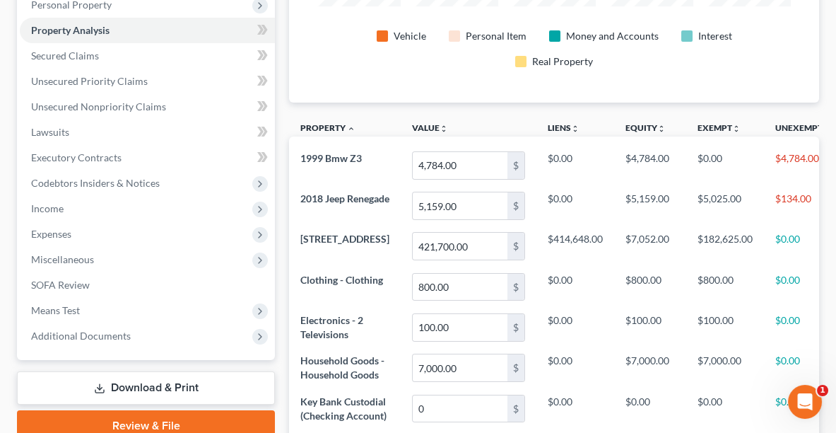
scroll to position [278, 0]
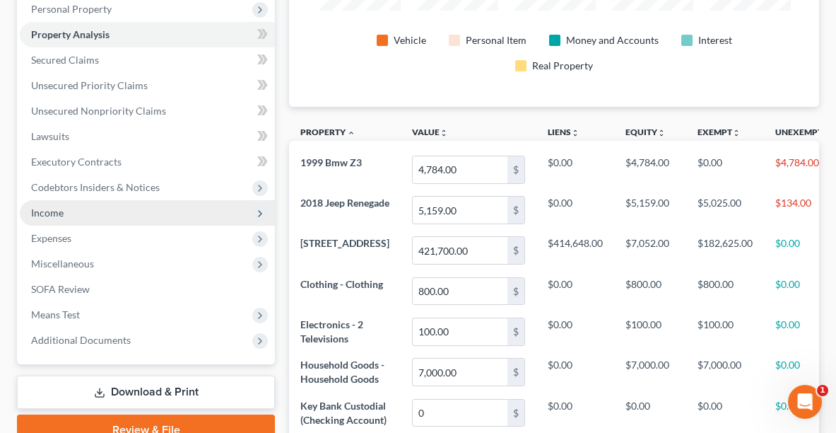
click at [61, 207] on span "Income" at bounding box center [47, 212] width 33 height 12
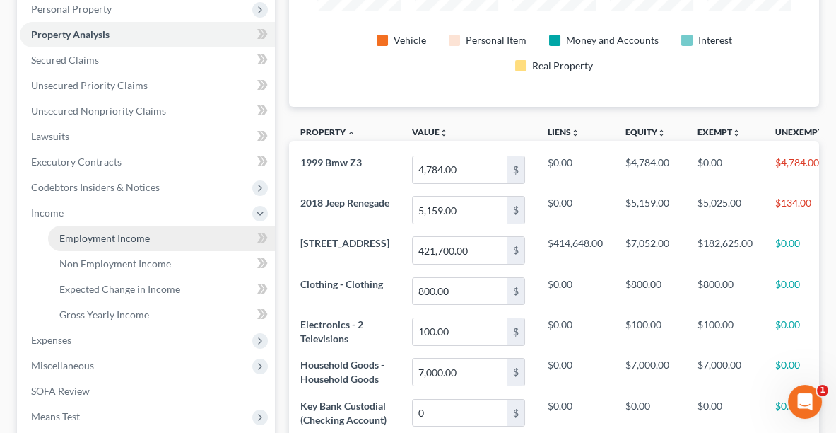
click at [83, 243] on link "Employment Income" at bounding box center [161, 237] width 227 height 25
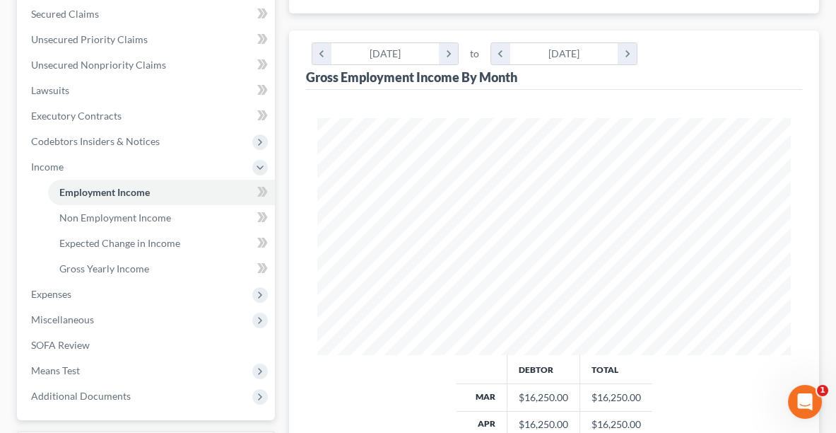
scroll to position [337, 0]
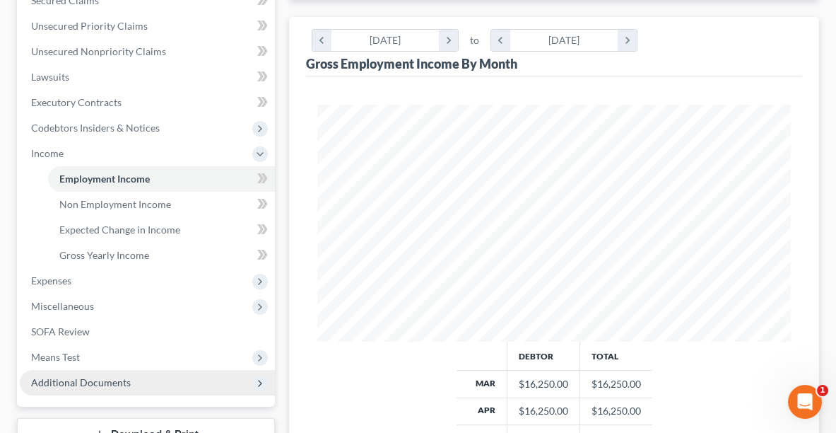
click at [90, 376] on span "Additional Documents" at bounding box center [81, 382] width 100 height 12
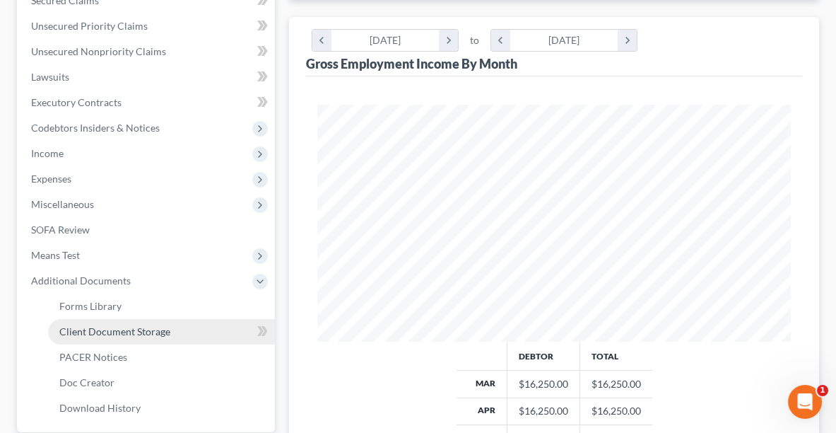
click at [86, 335] on link "Client Document Storage" at bounding box center [161, 331] width 227 height 25
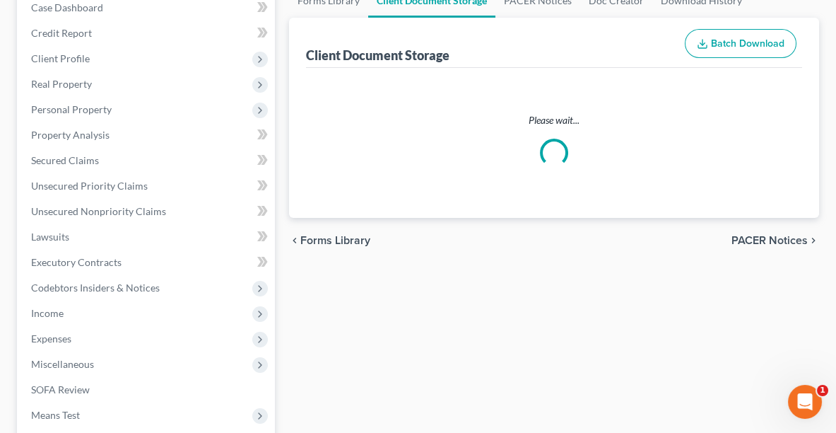
select select "5"
select select "20"
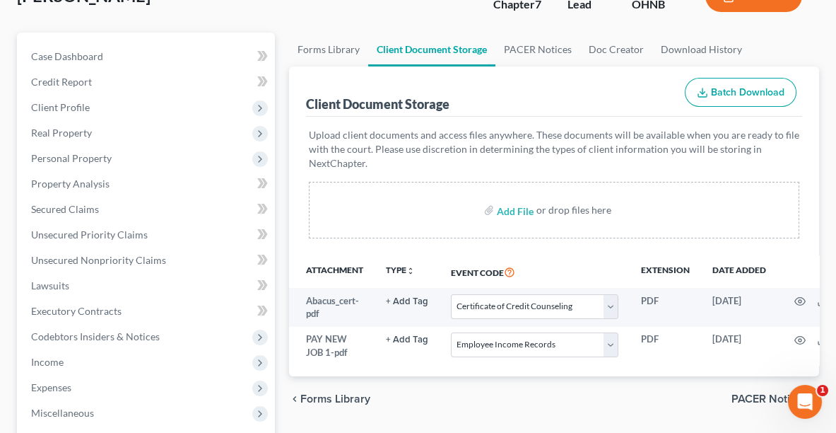
scroll to position [196, 0]
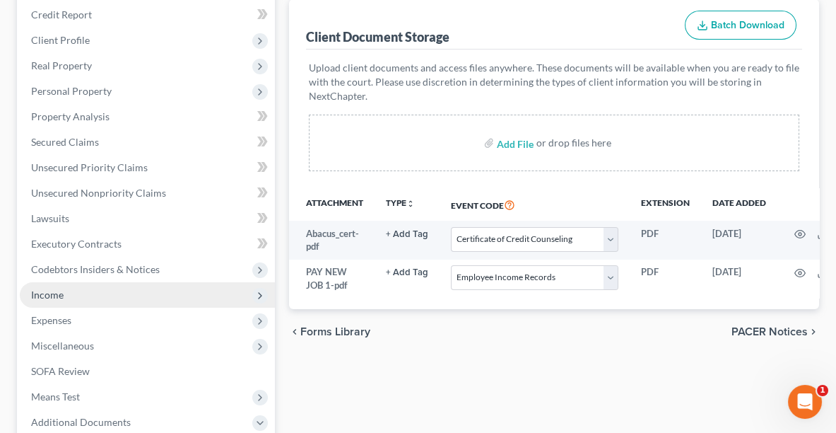
click at [63, 301] on span "Income" at bounding box center [147, 294] width 255 height 25
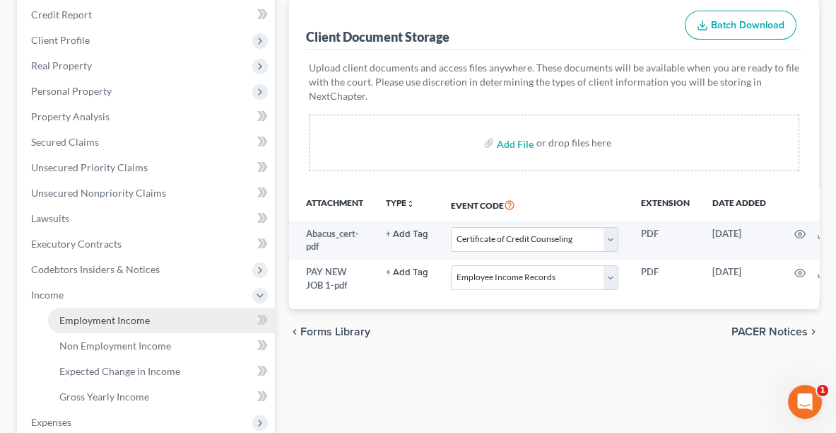
click at [89, 317] on span "Employment Income" at bounding box center [104, 320] width 90 height 12
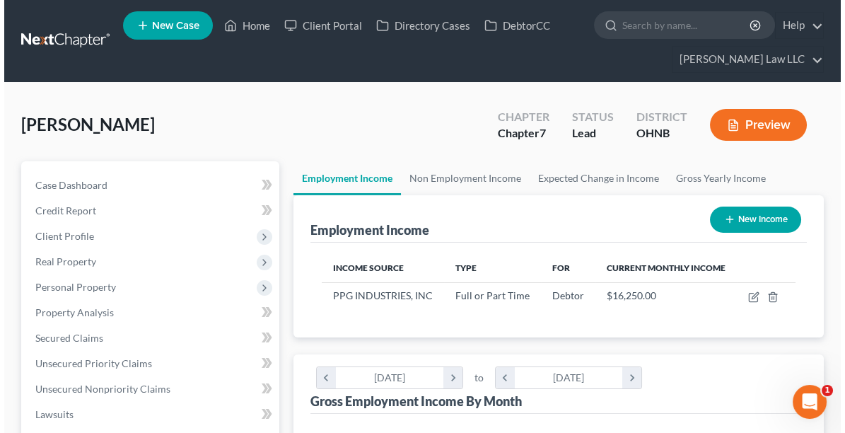
scroll to position [236, 501]
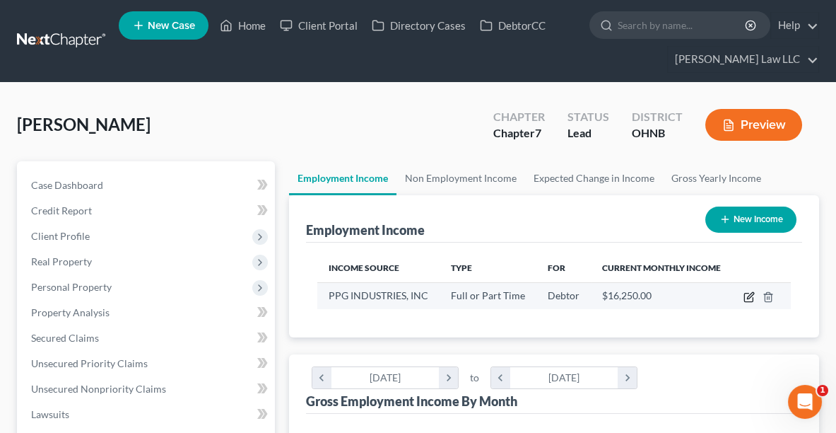
click at [744, 294] on icon "button" at bounding box center [749, 296] width 11 height 11
select select "0"
select select "39"
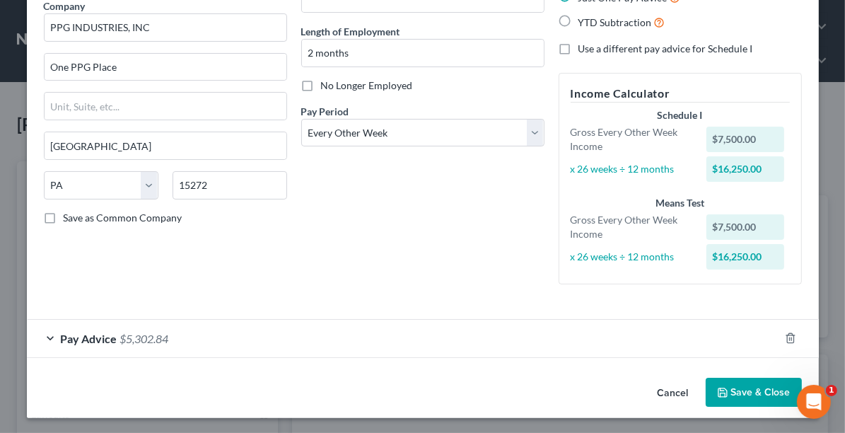
scroll to position [121, 0]
click at [479, 134] on select "Select Monthly Twice Monthly Every Other Week Weekly" at bounding box center [422, 133] width 243 height 28
select select "1"
click at [301, 119] on select "Select Monthly Twice Monthly Every Other Week Weekly" at bounding box center [422, 133] width 243 height 28
click at [603, 352] on div "Pay Advice $5,302.84" at bounding box center [403, 337] width 752 height 37
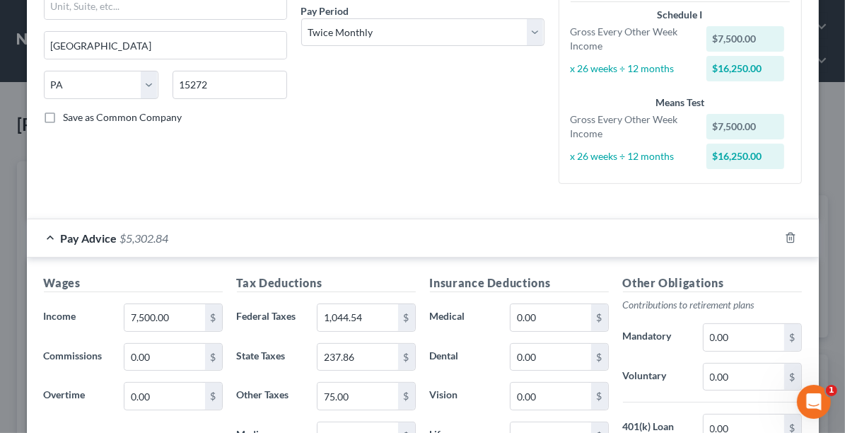
scroll to position [223, 0]
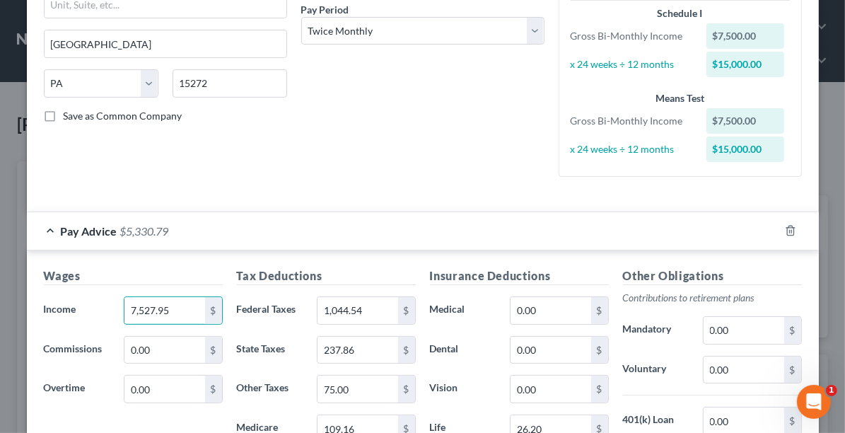
type input "7,527.95"
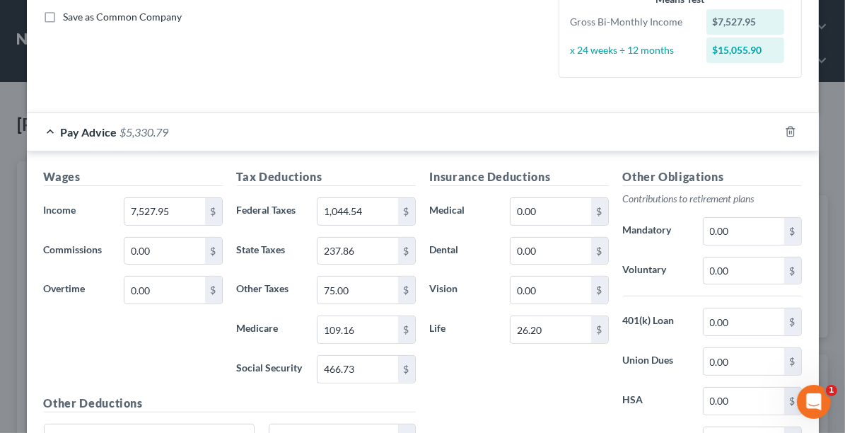
scroll to position [326, 0]
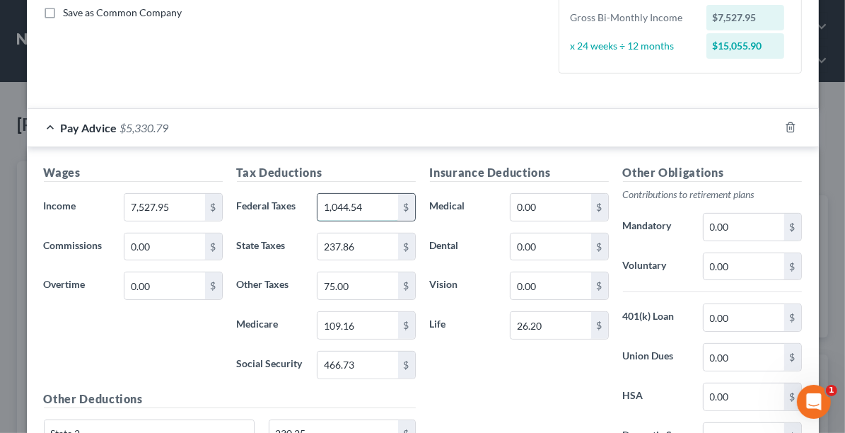
click at [373, 209] on input "1,044.54" at bounding box center [357, 207] width 80 height 27
type input "1,044.54"
type input "237.86"
type input "72.17"
type input "109.16"
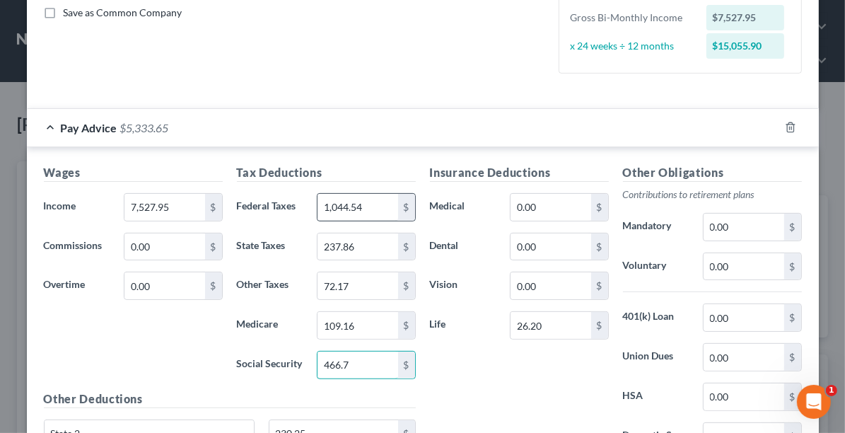
type input "466.73"
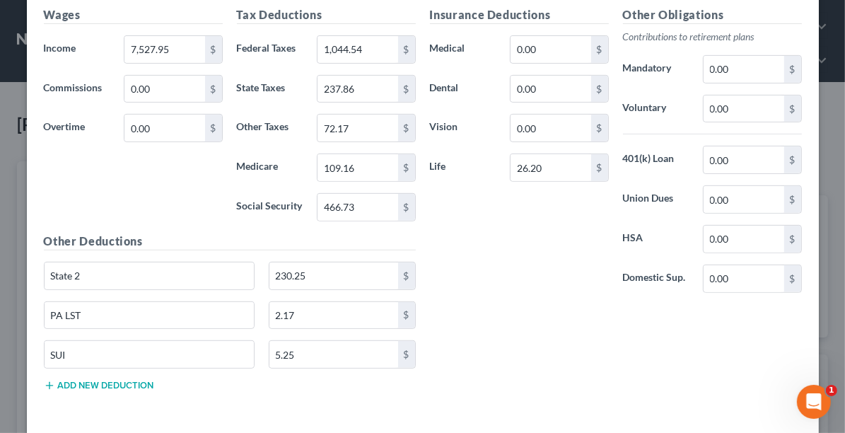
scroll to position [481, 0]
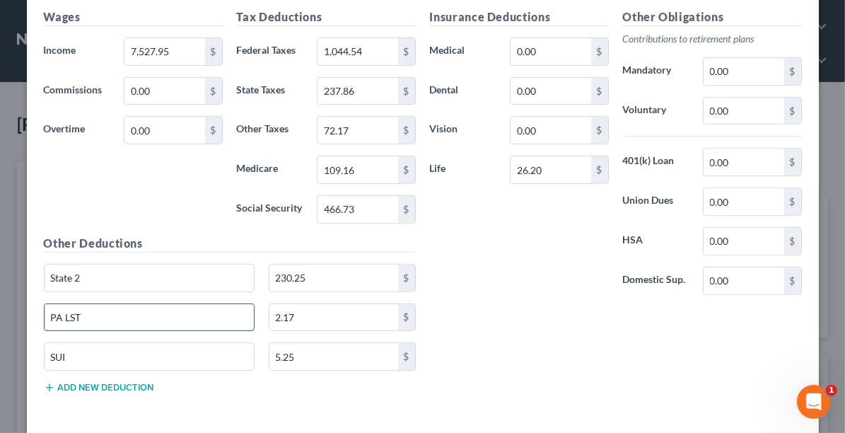
click at [99, 317] on input "PA LST" at bounding box center [150, 317] width 210 height 27
type input "P"
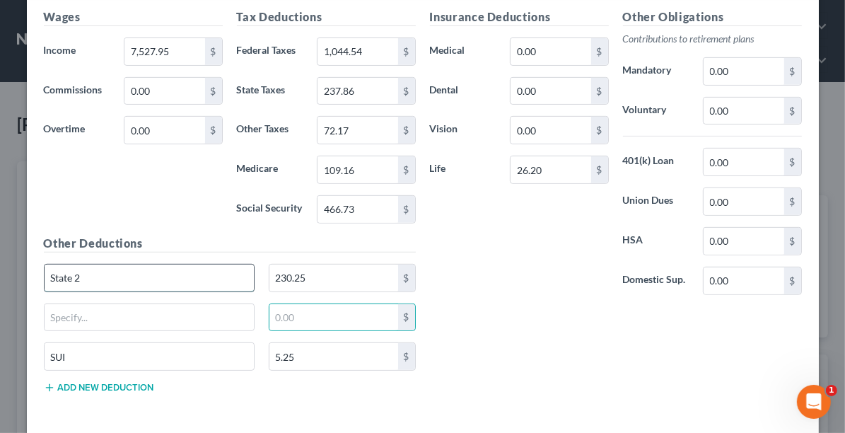
click at [93, 274] on input "State 2" at bounding box center [150, 277] width 210 height 27
type input "S"
type input "PA State Tax"
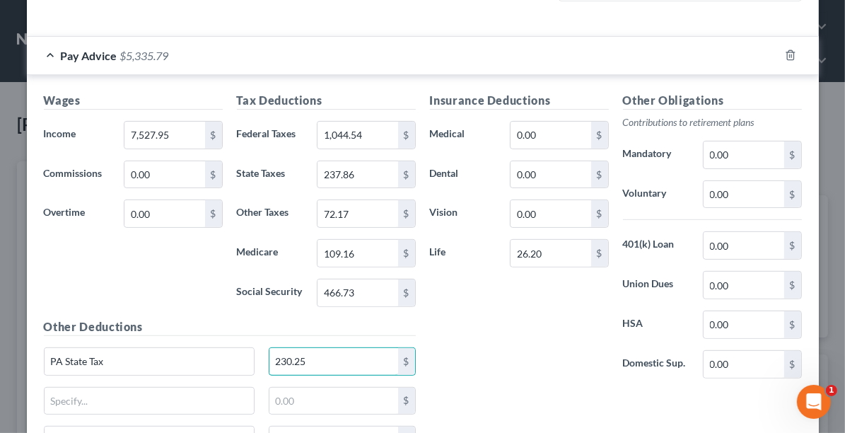
scroll to position [396, 0]
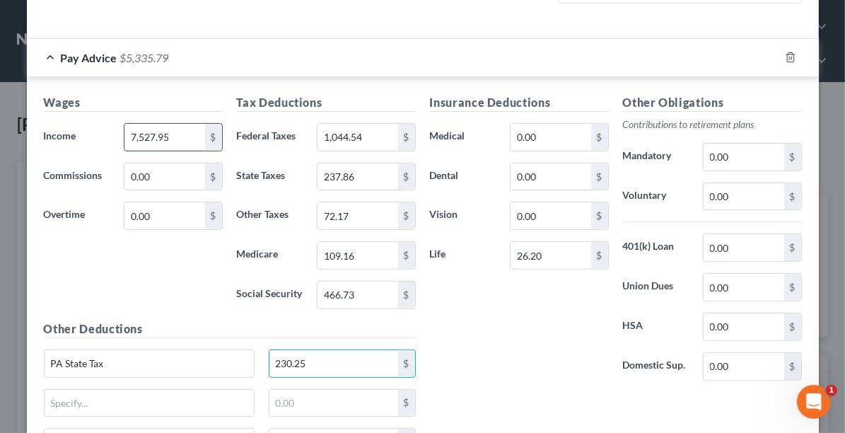
click at [175, 136] on input "7,527.95" at bounding box center [164, 137] width 80 height 27
type input "7,500.00"
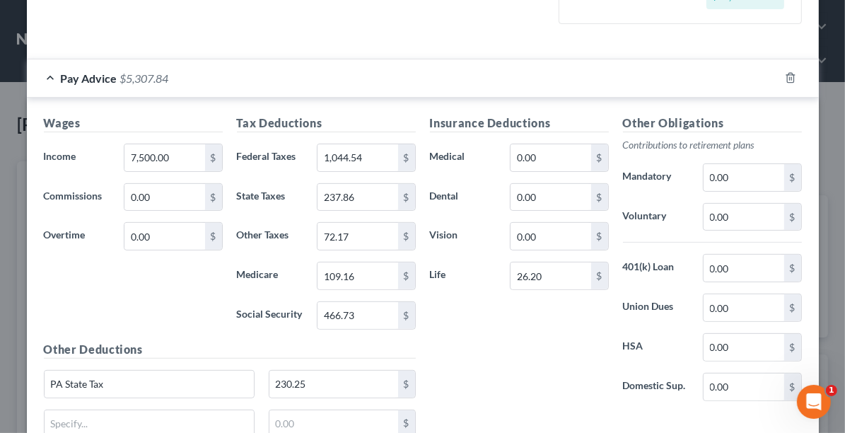
scroll to position [374, 0]
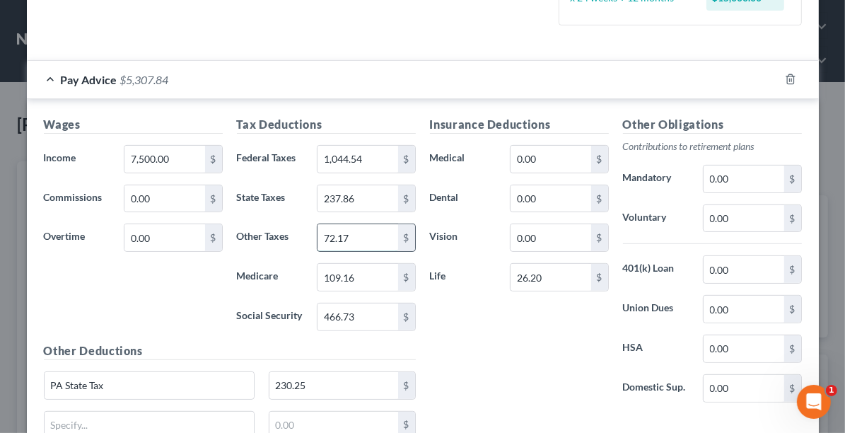
click at [366, 238] on input "72.17" at bounding box center [357, 237] width 80 height 27
drag, startPoint x: 366, startPoint y: 237, endPoint x: 354, endPoint y: 238, distance: 12.0
click at [354, 238] on input "72.17" at bounding box center [357, 237] width 80 height 27
click at [355, 229] on input "72.17" at bounding box center [357, 237] width 80 height 27
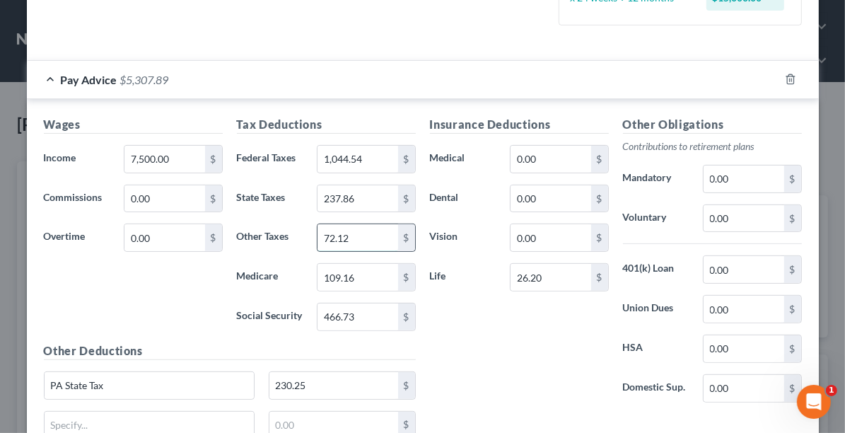
click at [360, 235] on input "72.12" at bounding box center [357, 237] width 80 height 27
type input "77.17"
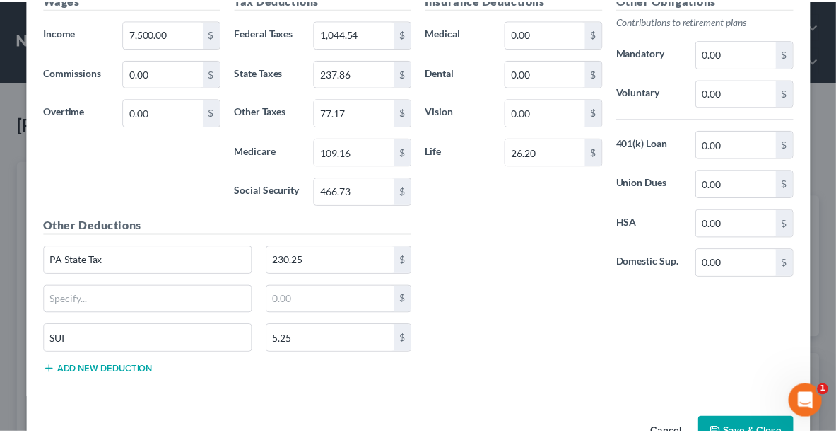
scroll to position [534, 0]
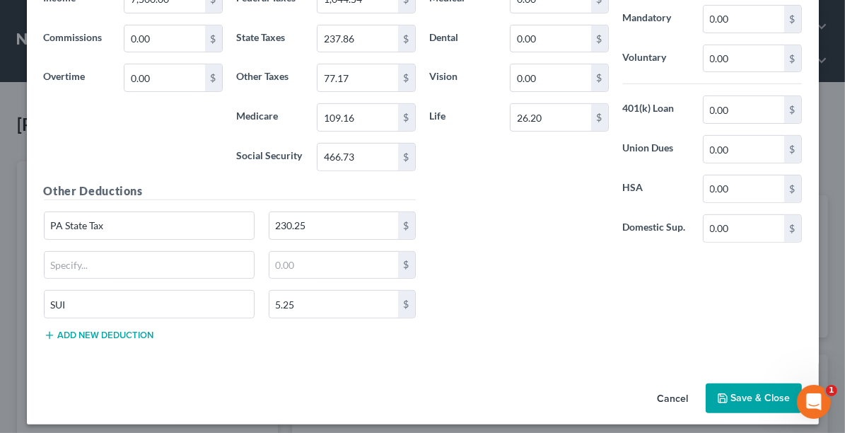
click at [741, 384] on button "Save & Close" at bounding box center [753, 398] width 96 height 30
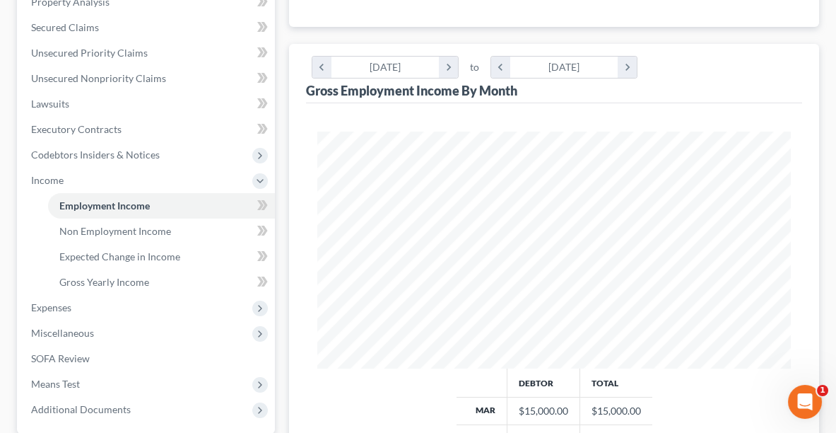
scroll to position [309, 0]
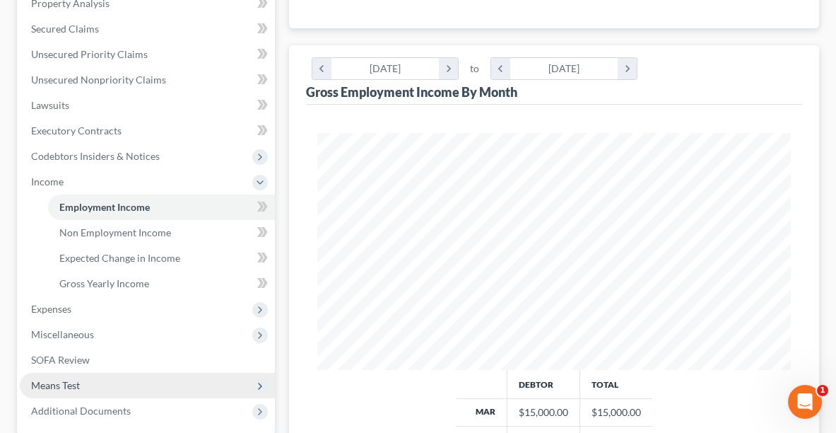
click at [66, 383] on span "Means Test" at bounding box center [55, 385] width 49 height 12
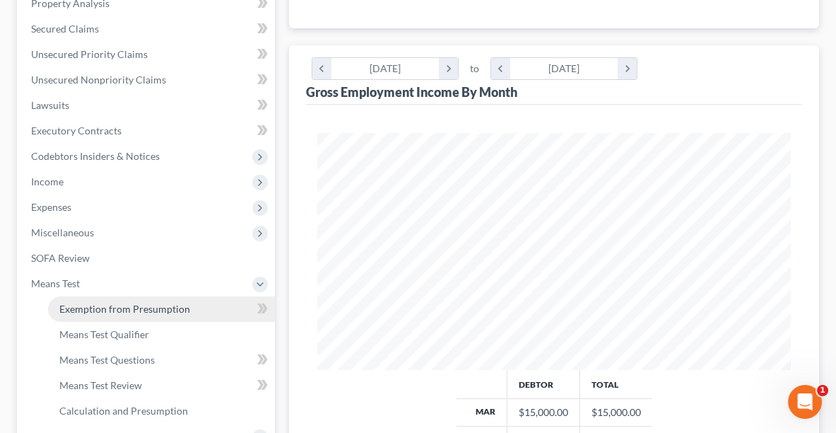
click at [96, 307] on span "Exemption from Presumption" at bounding box center [124, 308] width 131 height 12
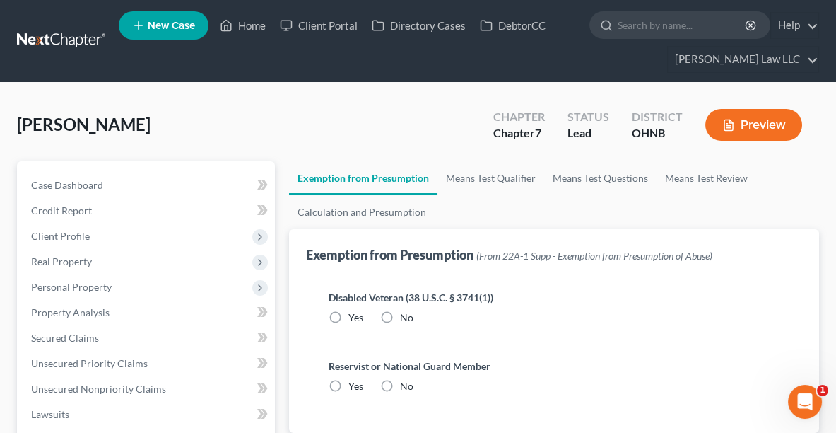
radio input "true"
click at [400, 317] on label "No" at bounding box center [406, 317] width 13 height 14
click at [406, 317] on input "No" at bounding box center [410, 314] width 9 height 9
click at [515, 184] on link "Means Test Qualifier" at bounding box center [490, 178] width 107 height 34
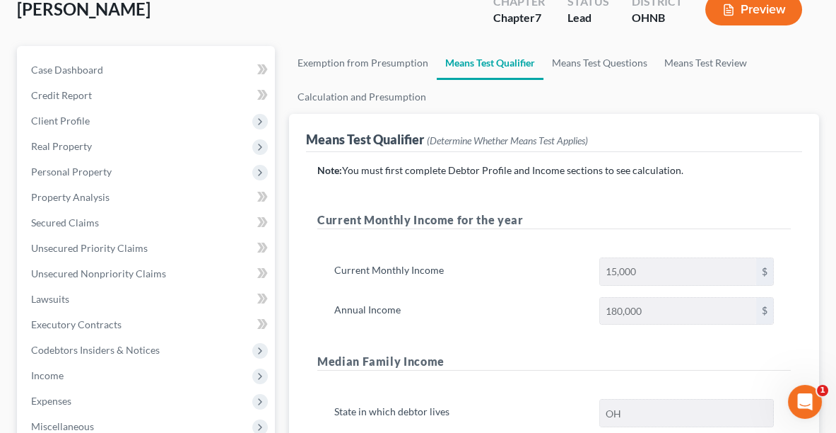
scroll to position [109, 0]
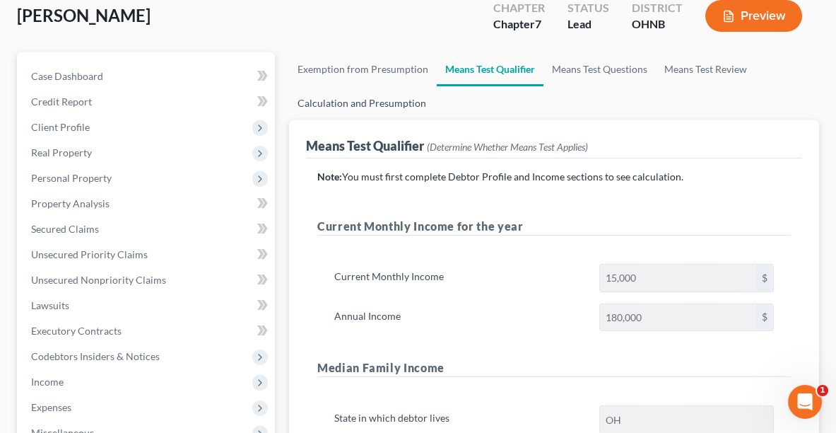
click at [392, 103] on link "Calculation and Presumption" at bounding box center [362, 103] width 146 height 34
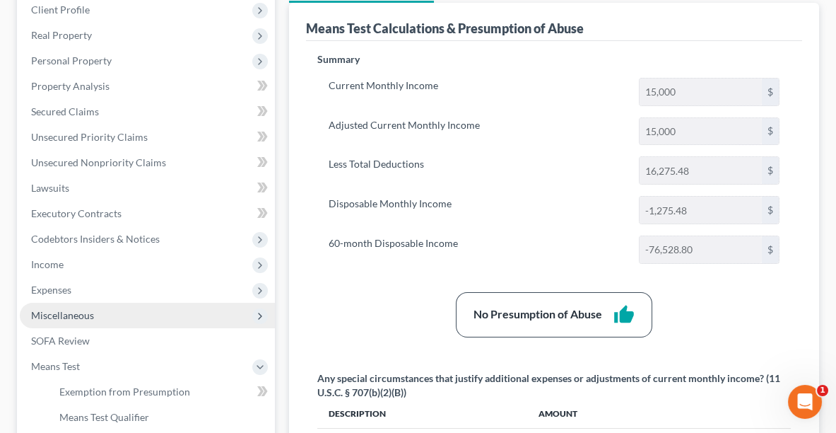
scroll to position [226, 0]
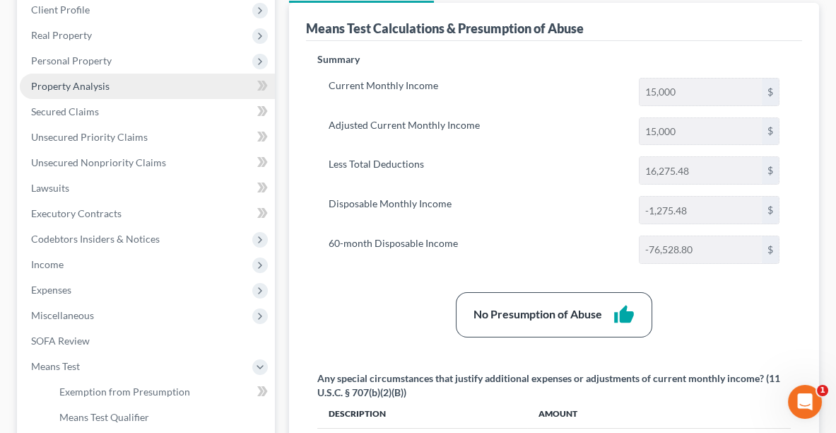
click at [65, 85] on span "Property Analysis" at bounding box center [70, 86] width 78 height 12
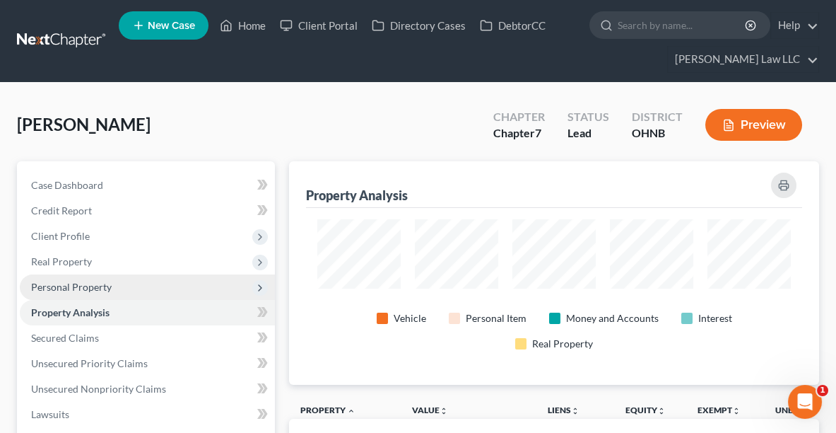
click at [82, 290] on span "Personal Property" at bounding box center [71, 287] width 81 height 12
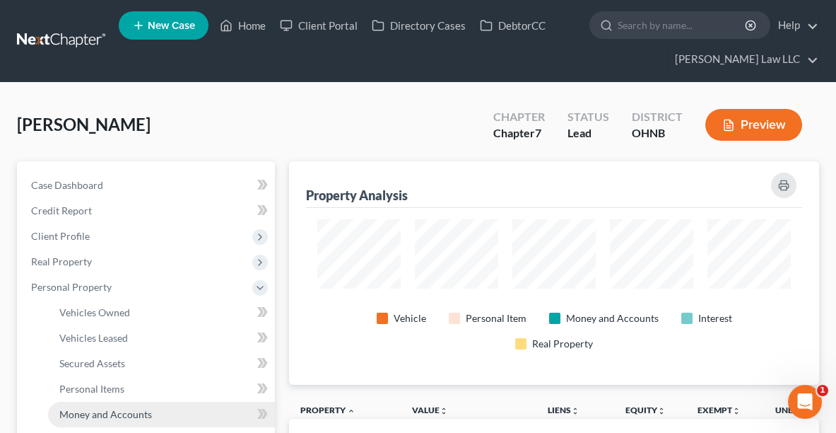
click at [96, 418] on span "Money and Accounts" at bounding box center [105, 414] width 93 height 12
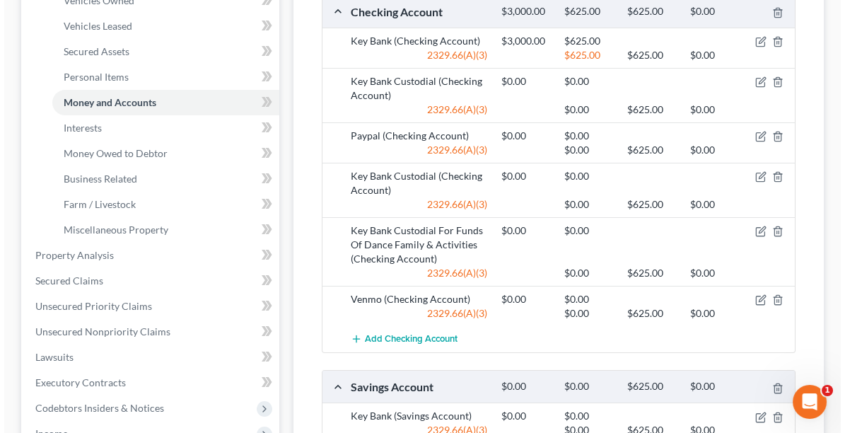
scroll to position [117, 0]
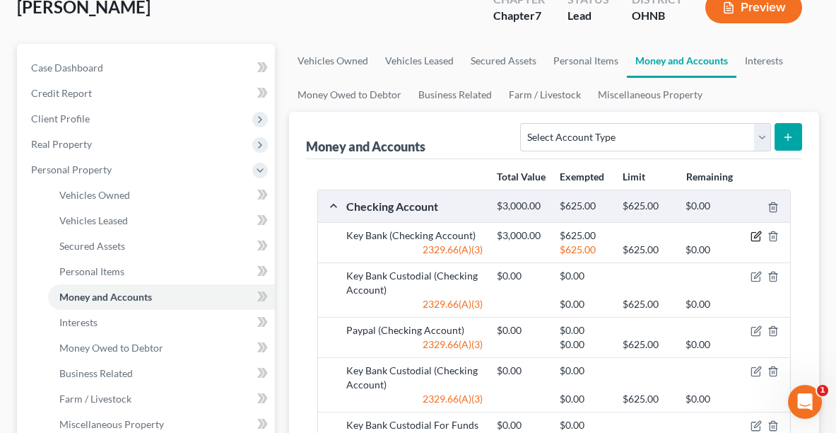
click at [756, 242] on icon "button" at bounding box center [756, 235] width 11 height 11
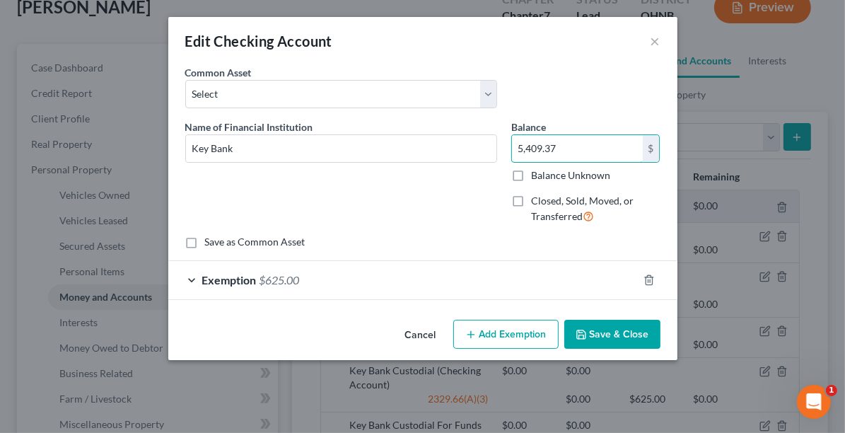
type input "5,409.37"
click at [607, 338] on button "Save & Close" at bounding box center [612, 334] width 96 height 30
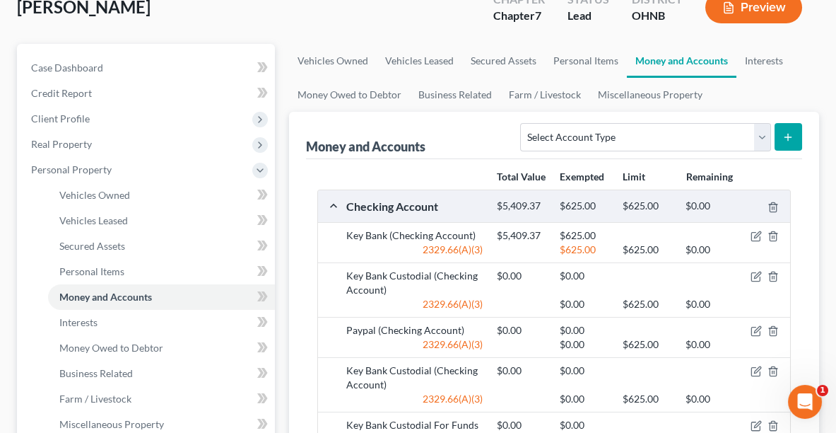
click at [764, 242] on div at bounding box center [766, 235] width 50 height 14
click at [761, 242] on icon "button" at bounding box center [756, 235] width 11 height 11
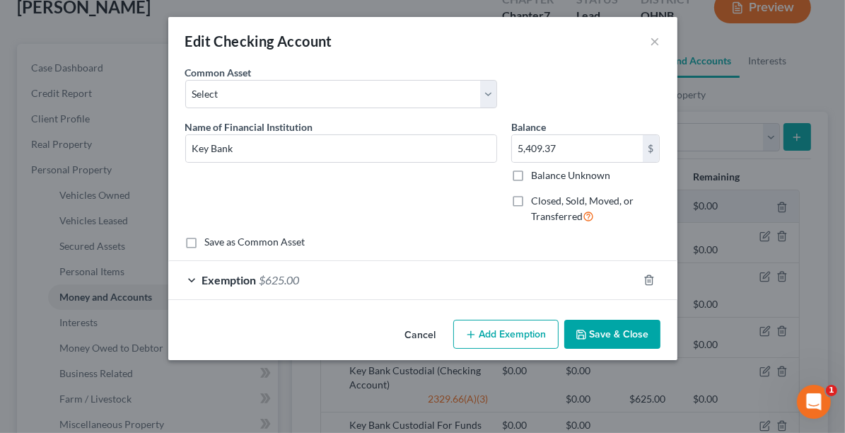
click at [235, 277] on span "Exemption" at bounding box center [229, 279] width 54 height 13
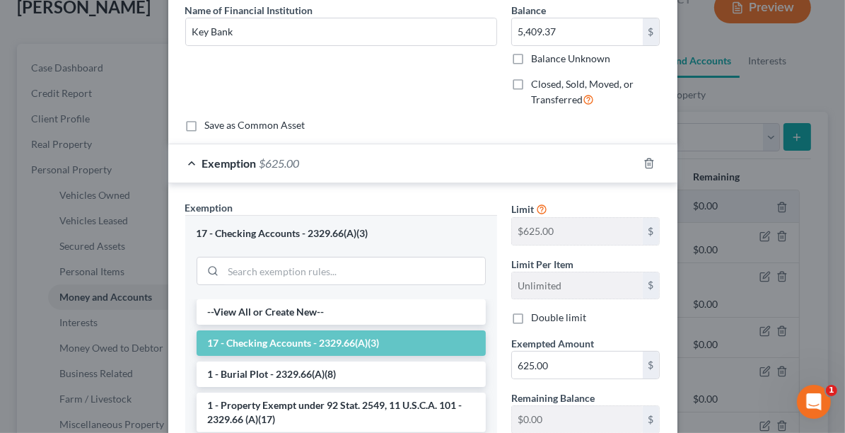
scroll to position [134, 0]
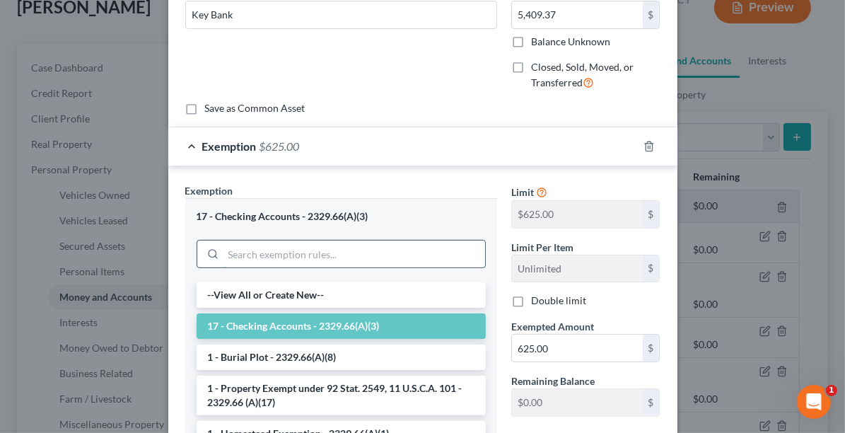
click at [280, 248] on input "search" at bounding box center [354, 253] width 262 height 27
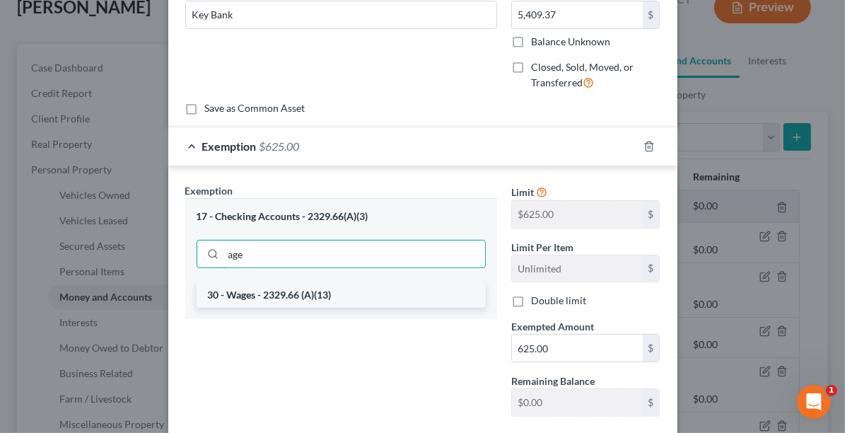
type input "age"
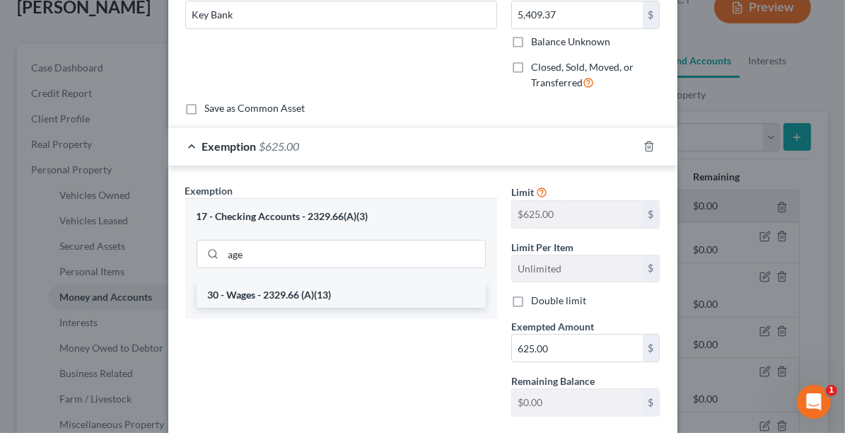
click at [273, 297] on li "30 - Wages - 2329.66 (A)(13)" at bounding box center [340, 294] width 289 height 25
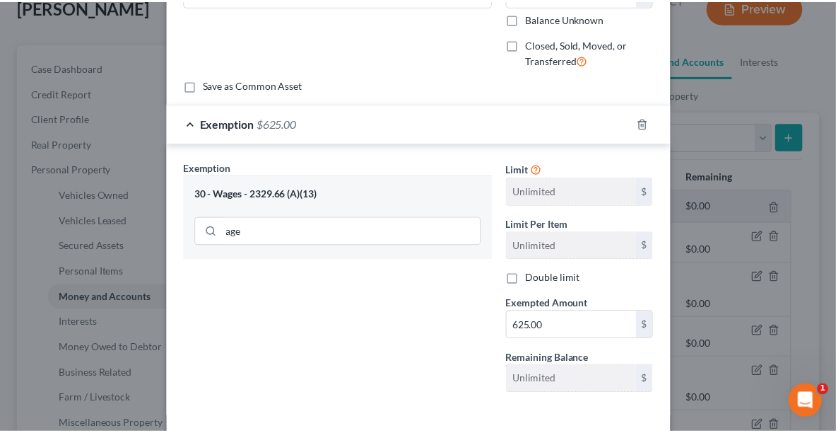
scroll to position [180, 0]
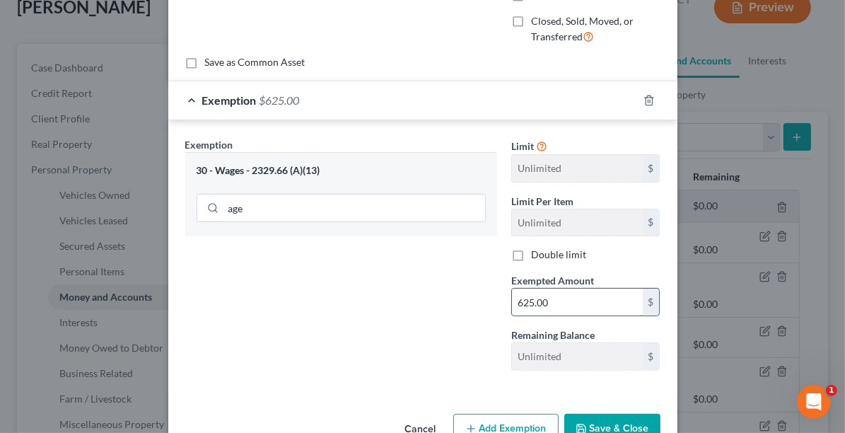
click at [606, 299] on input "625.00" at bounding box center [577, 301] width 131 height 27
click at [569, 306] on input "3,786." at bounding box center [577, 301] width 131 height 27
type input "3,786.56"
click at [605, 427] on button "Save & Close" at bounding box center [612, 428] width 96 height 30
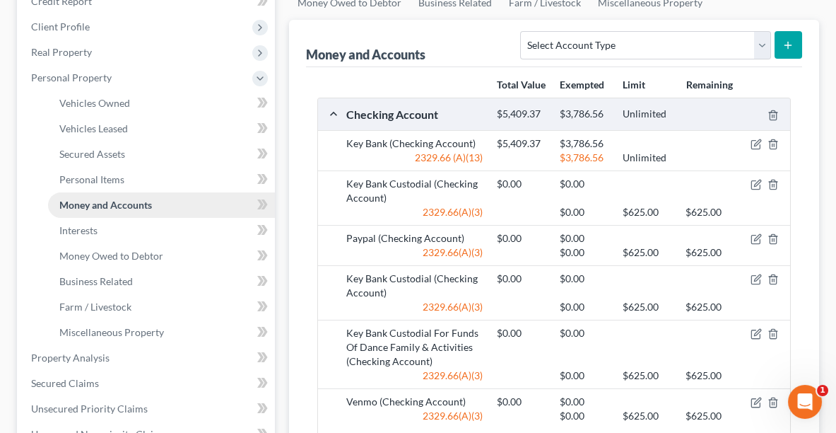
scroll to position [210, 0]
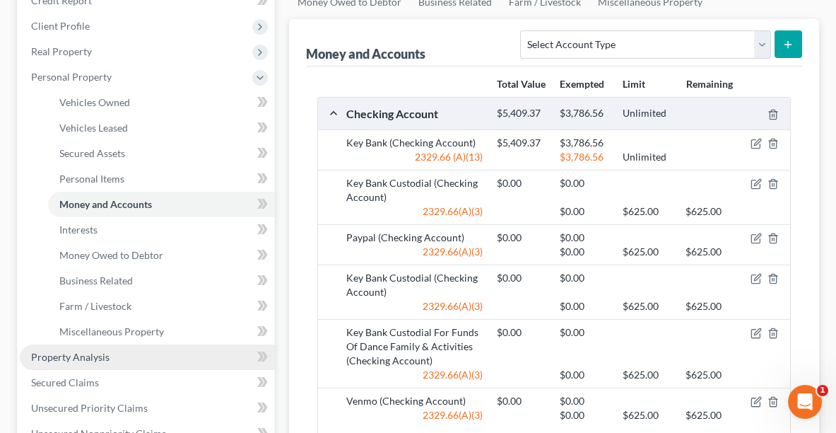
click at [61, 361] on link "Property Analysis" at bounding box center [147, 356] width 255 height 25
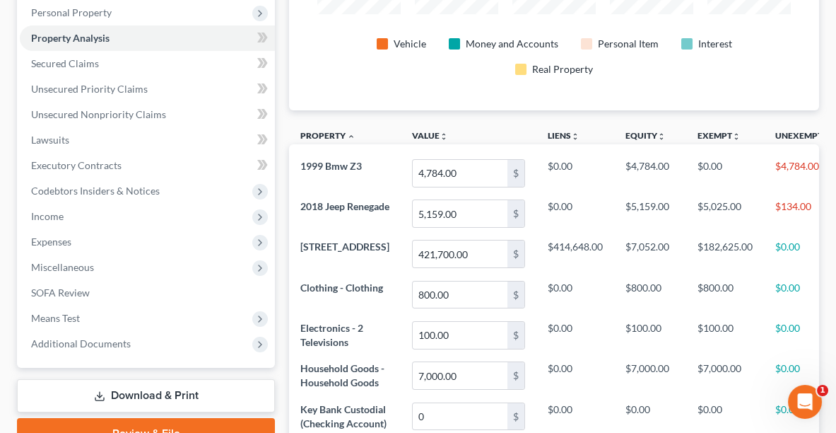
scroll to position [269, 0]
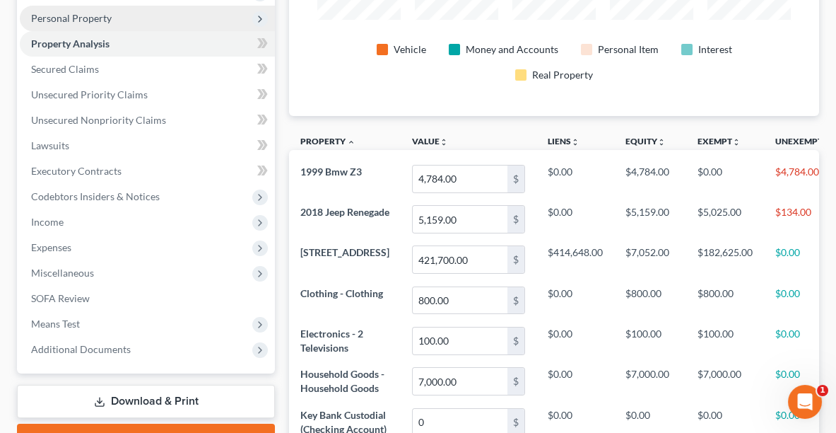
click at [51, 18] on span "Personal Property" at bounding box center [71, 18] width 81 height 12
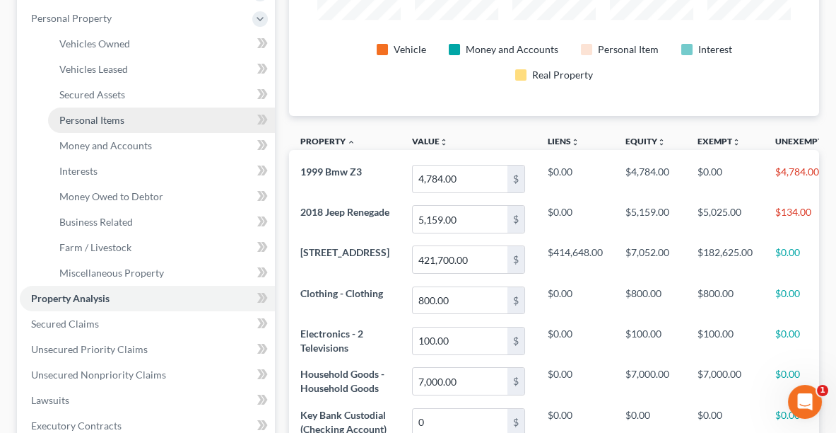
click at [96, 114] on span "Personal Items" at bounding box center [91, 120] width 65 height 12
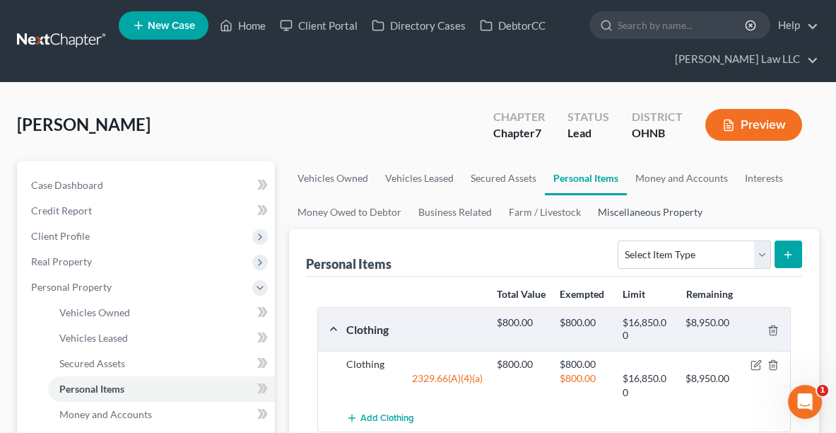
click at [640, 220] on link "Miscellaneous Property" at bounding box center [650, 212] width 122 height 34
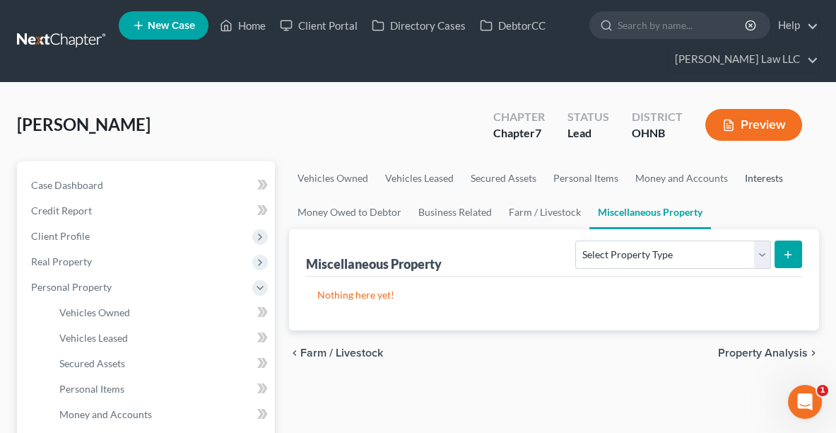
click at [774, 174] on link "Interests" at bounding box center [763, 178] width 55 height 34
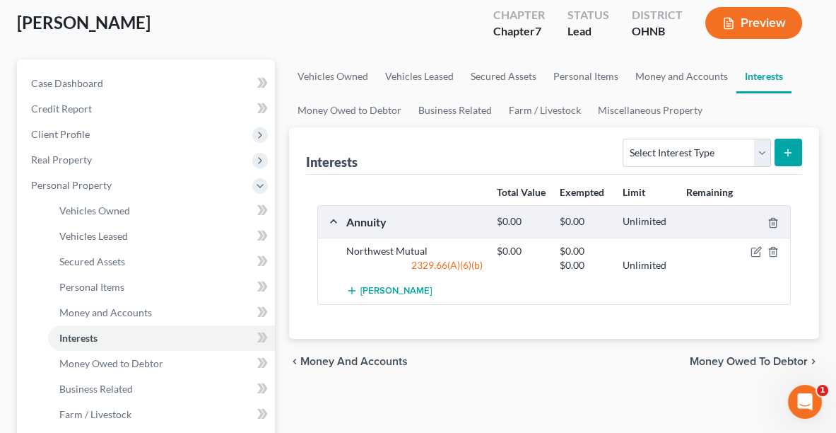
scroll to position [9, 0]
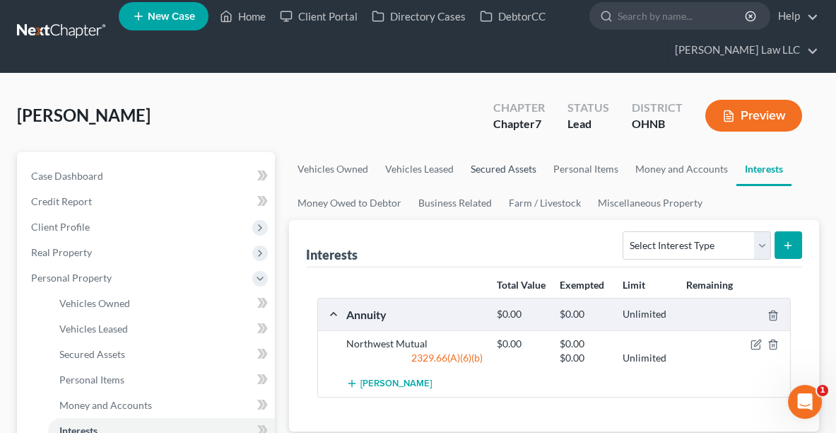
click at [498, 168] on link "Secured Assets" at bounding box center [503, 169] width 83 height 34
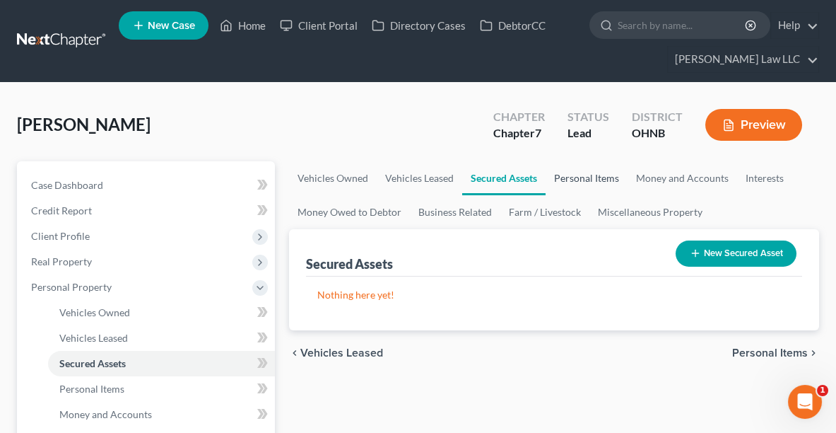
click at [580, 178] on link "Personal Items" at bounding box center [587, 178] width 82 height 34
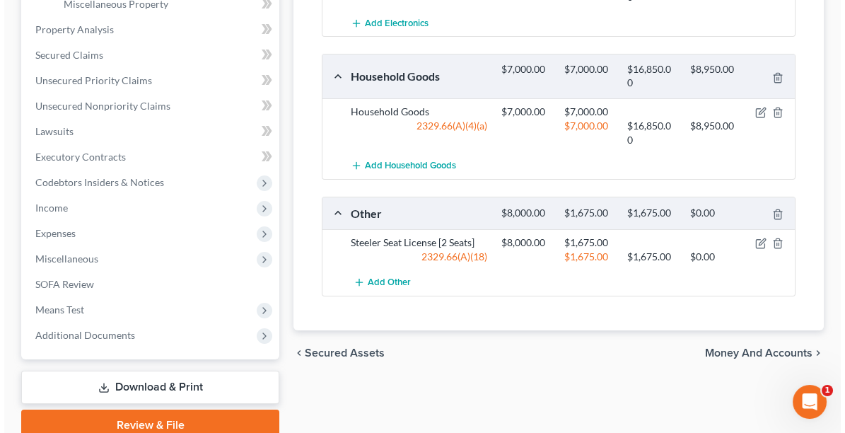
scroll to position [538, 0]
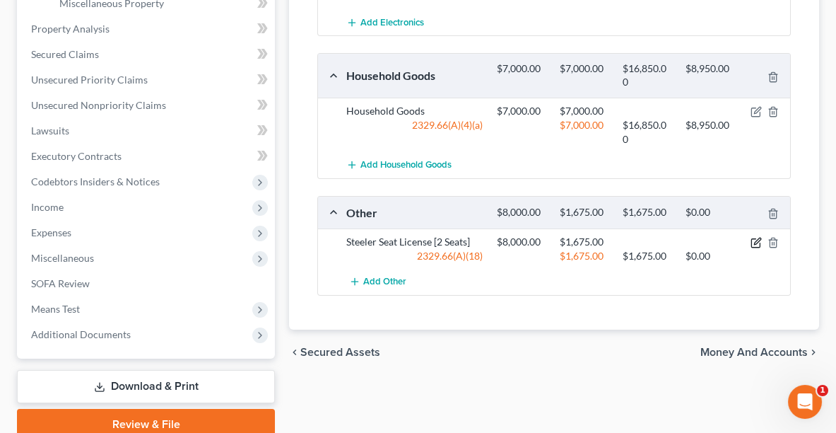
click at [758, 248] on icon "button" at bounding box center [756, 242] width 11 height 11
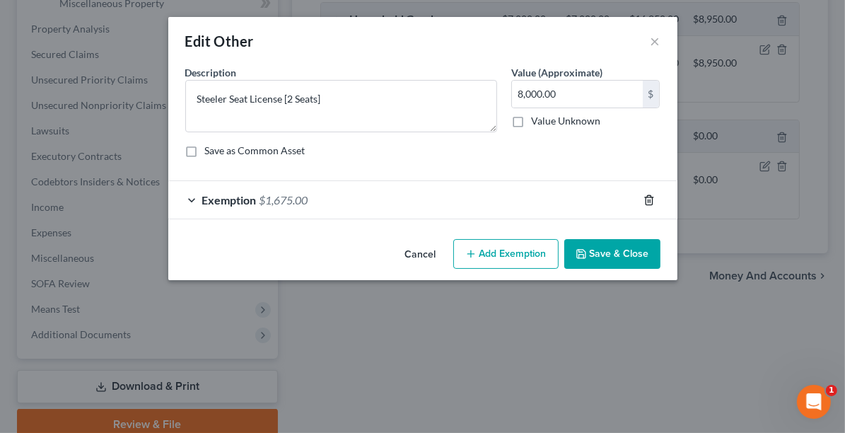
click at [645, 200] on icon "button" at bounding box center [648, 199] width 11 height 11
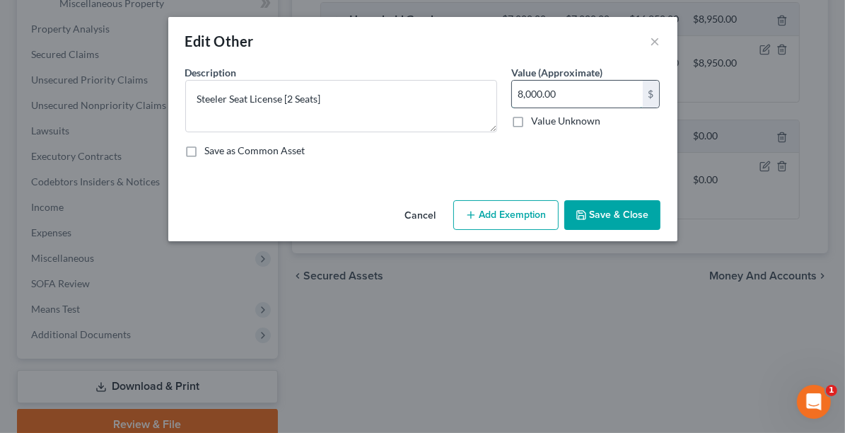
click at [597, 90] on input "8,000.00" at bounding box center [577, 94] width 131 height 27
type input "4,000.00"
click at [524, 194] on div "Cancel Add Exemption Save & Close" at bounding box center [422, 217] width 509 height 47
click at [515, 211] on button "Add Exemption" at bounding box center [505, 215] width 105 height 30
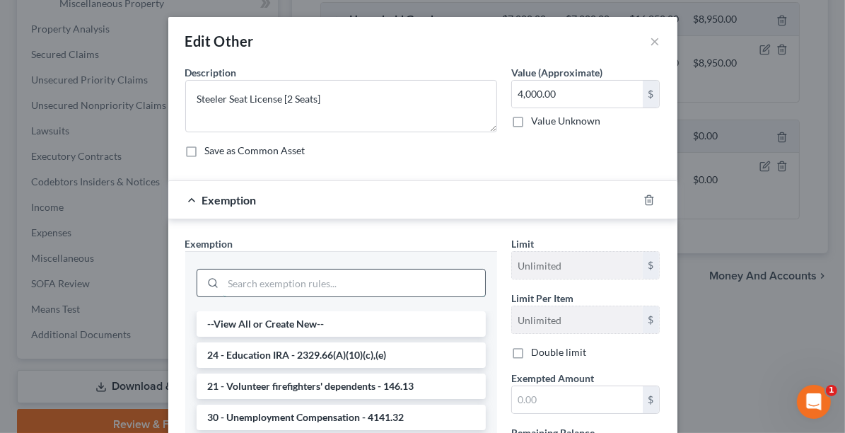
click at [353, 281] on input "search" at bounding box center [354, 282] width 262 height 27
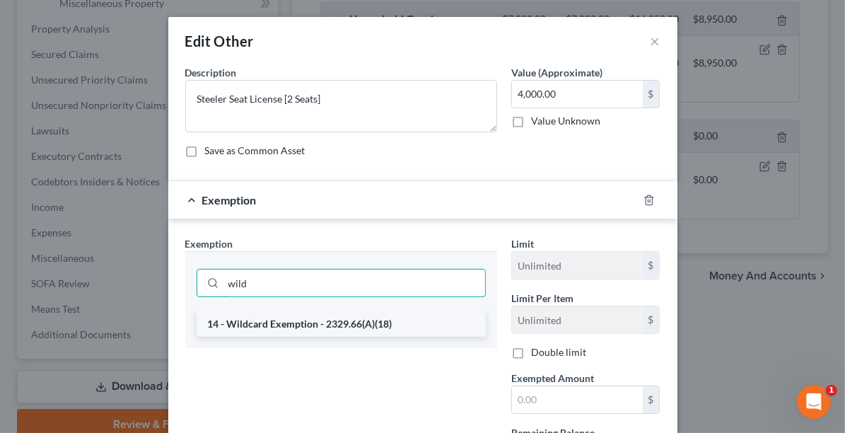
type input "wild"
click at [345, 322] on li "14 - Wildcard Exemption - 2329.66(A)(18)" at bounding box center [340, 323] width 289 height 25
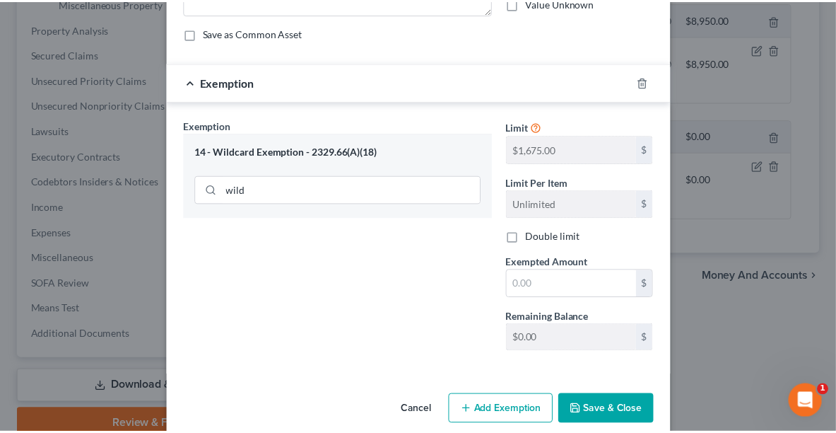
scroll to position [134, 0]
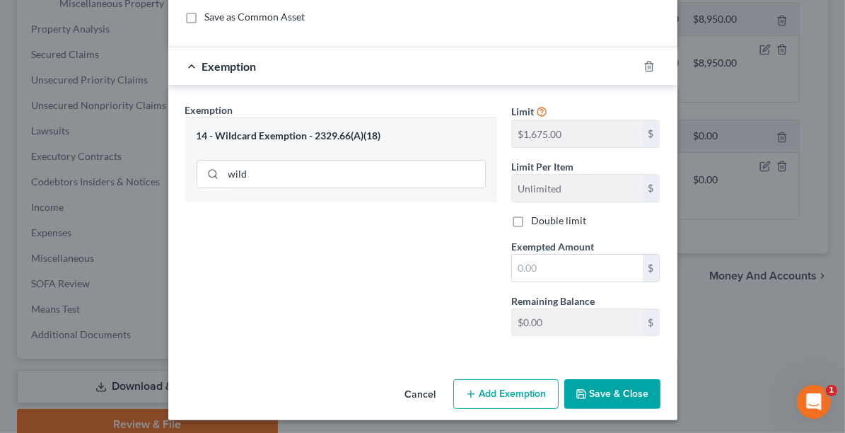
click at [617, 391] on button "Save & Close" at bounding box center [612, 394] width 96 height 30
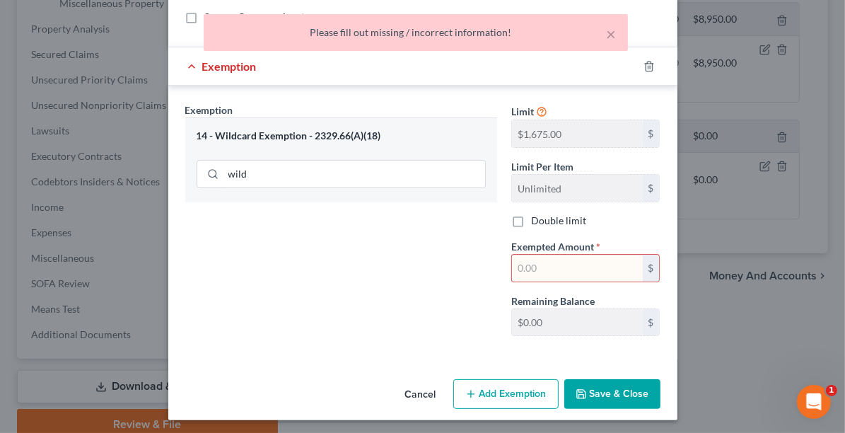
click at [553, 266] on input "text" at bounding box center [577, 267] width 131 height 27
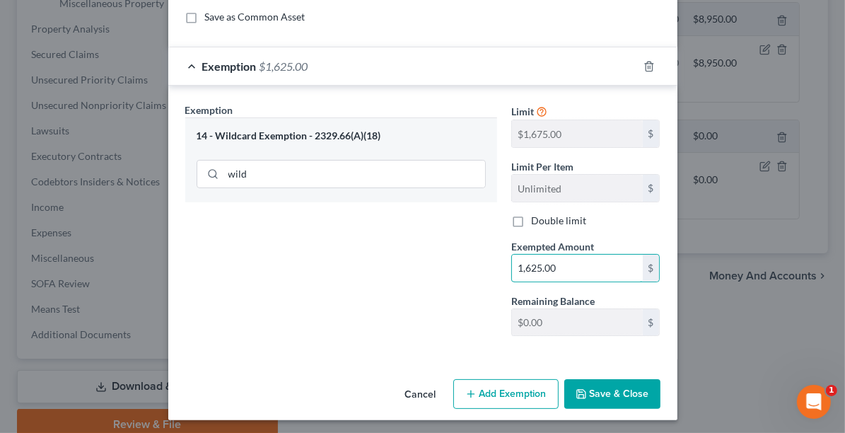
type input "1,625.00"
click at [607, 391] on button "Save & Close" at bounding box center [612, 394] width 96 height 30
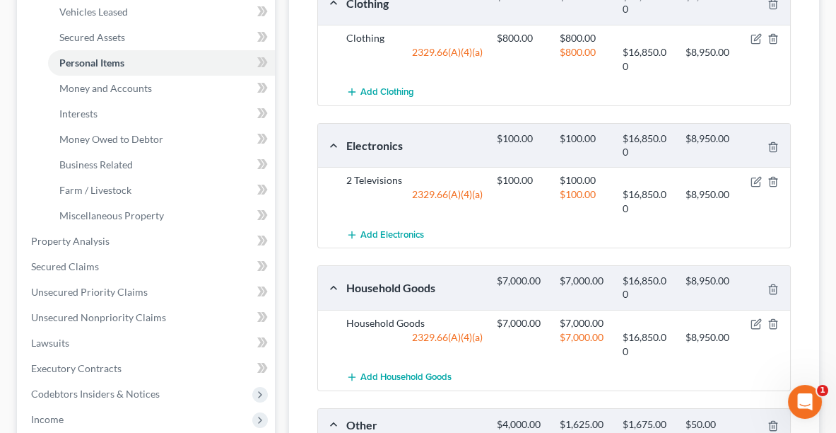
scroll to position [545, 0]
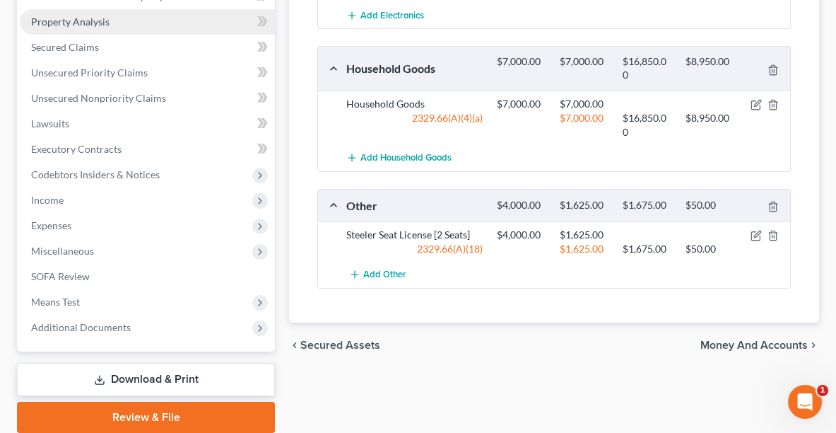
click at [100, 22] on span "Property Analysis" at bounding box center [70, 22] width 78 height 12
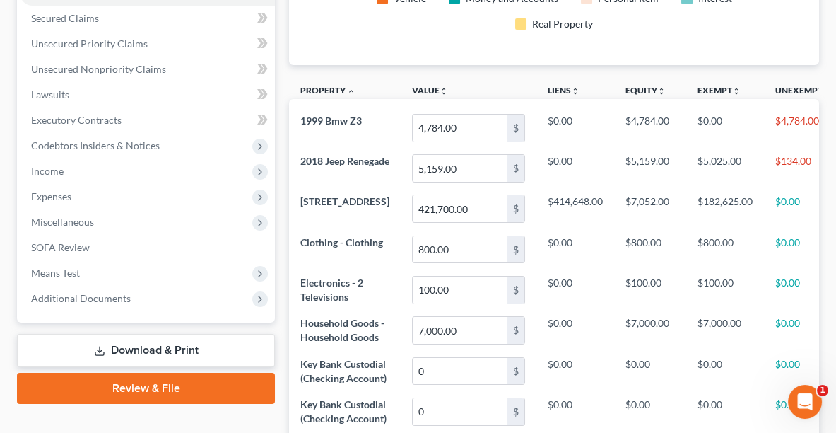
scroll to position [130, 0]
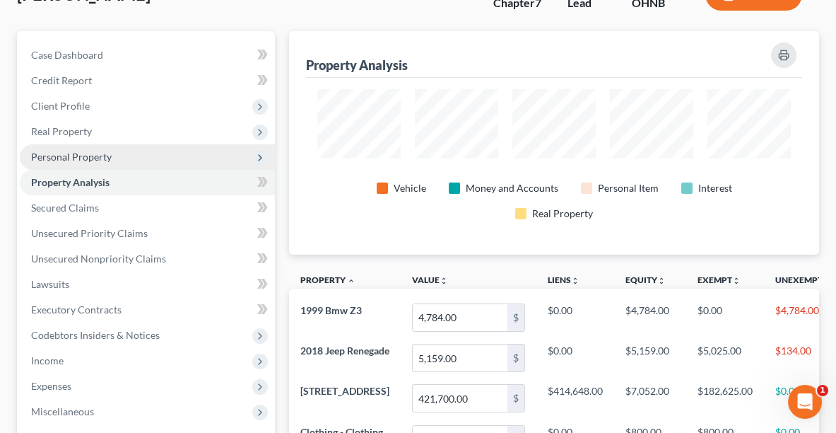
click at [82, 153] on span "Personal Property" at bounding box center [71, 157] width 81 height 12
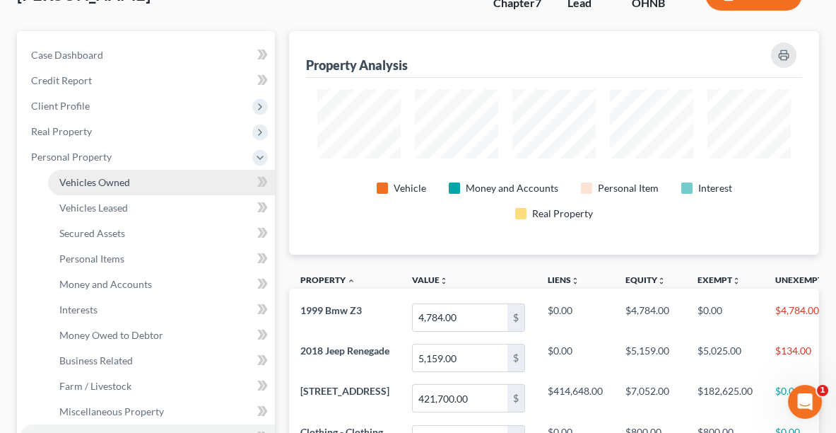
click at [83, 176] on span "Vehicles Owned" at bounding box center [94, 182] width 71 height 12
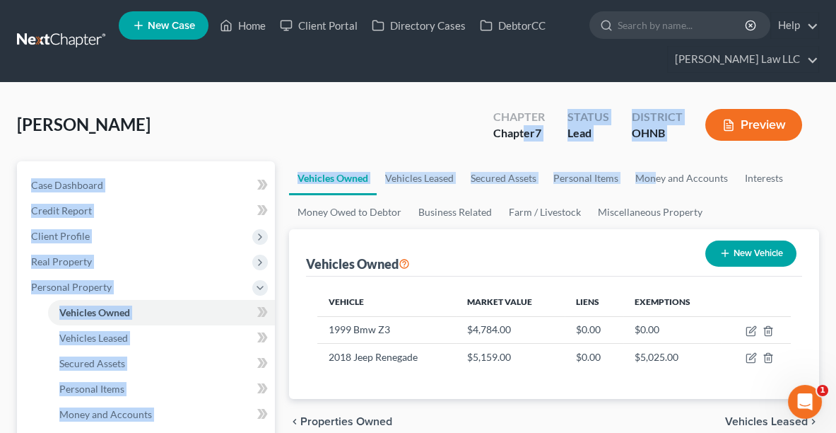
drag, startPoint x: 524, startPoint y: 158, endPoint x: 704, endPoint y: 134, distance: 181.1
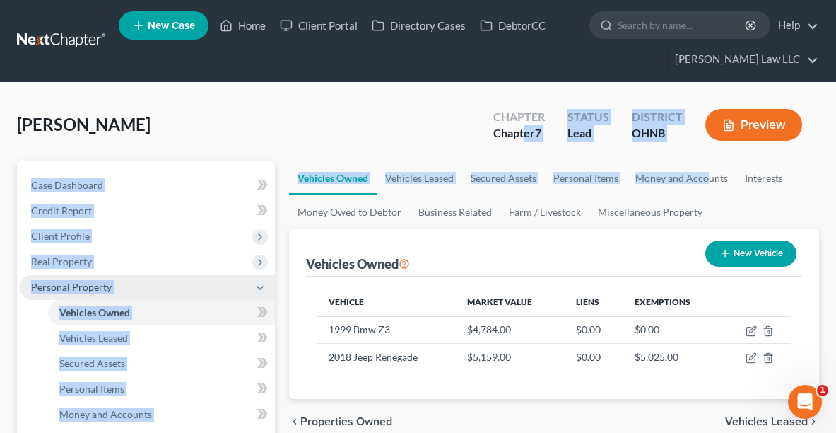
click at [112, 290] on span "Personal Property" at bounding box center [147, 286] width 255 height 25
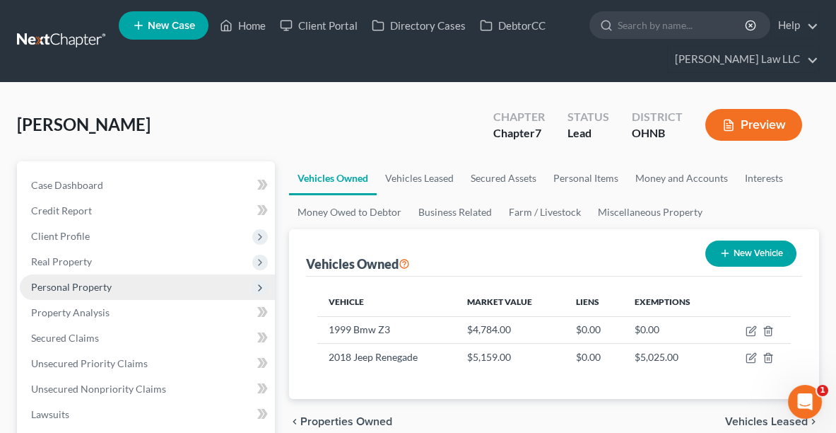
click at [90, 283] on span "Personal Property" at bounding box center [71, 287] width 81 height 12
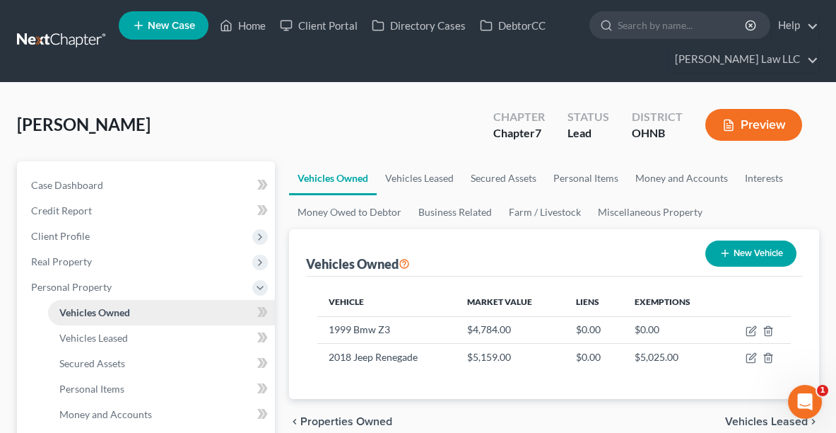
click at [98, 310] on span "Vehicles Owned" at bounding box center [94, 312] width 71 height 12
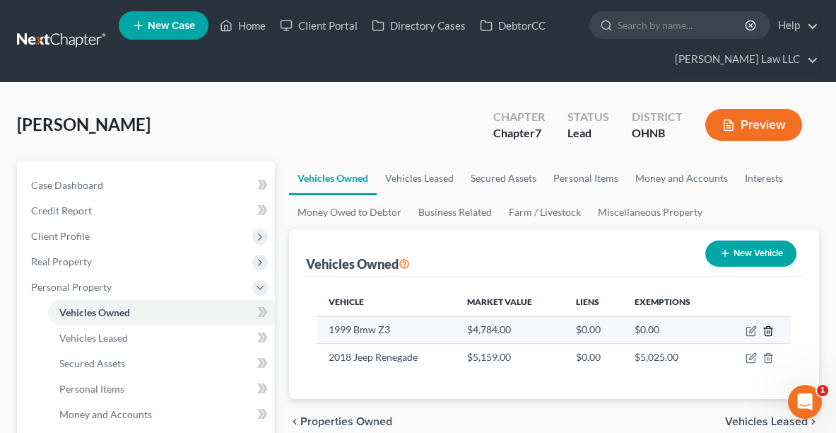
click at [770, 328] on icon "button" at bounding box center [768, 330] width 11 height 11
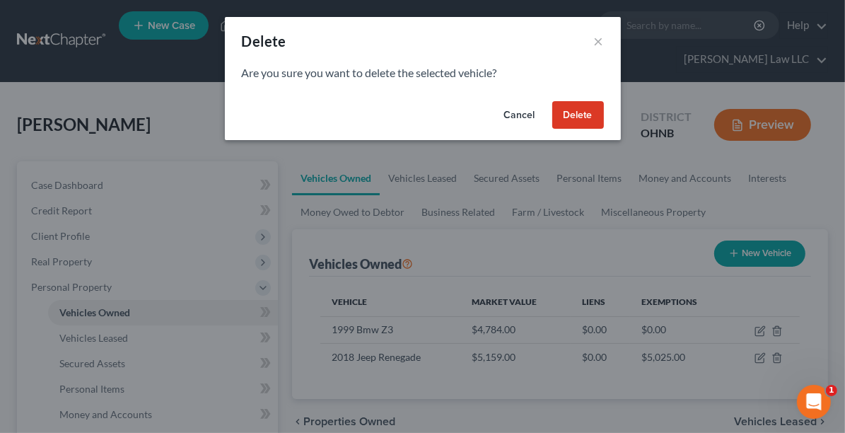
click at [575, 119] on button "Delete" at bounding box center [578, 115] width 52 height 28
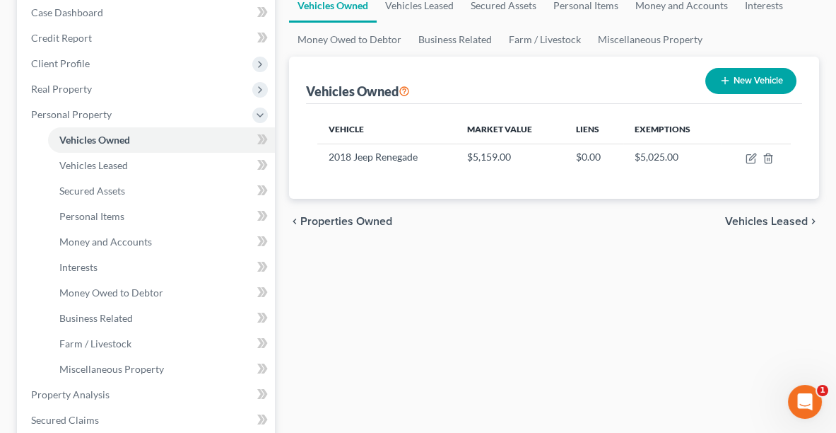
scroll to position [171, 0]
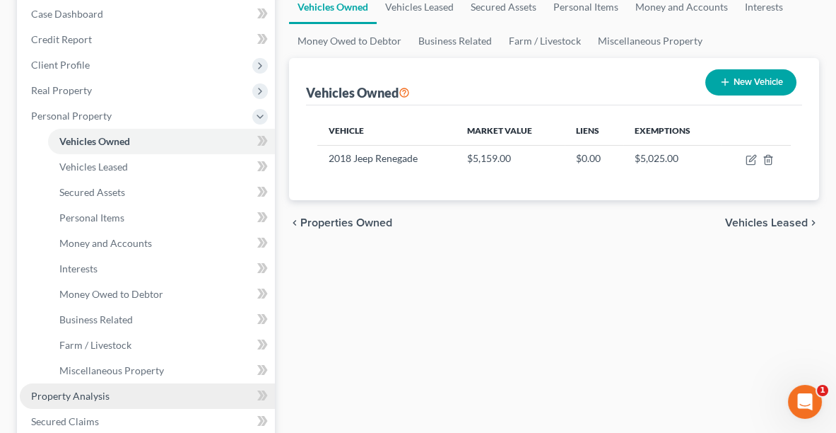
click at [100, 401] on link "Property Analysis" at bounding box center [147, 395] width 255 height 25
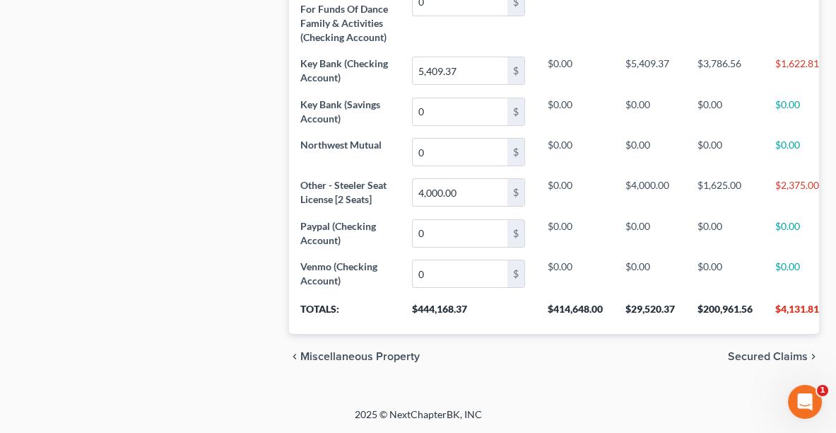
scroll to position [1084, 0]
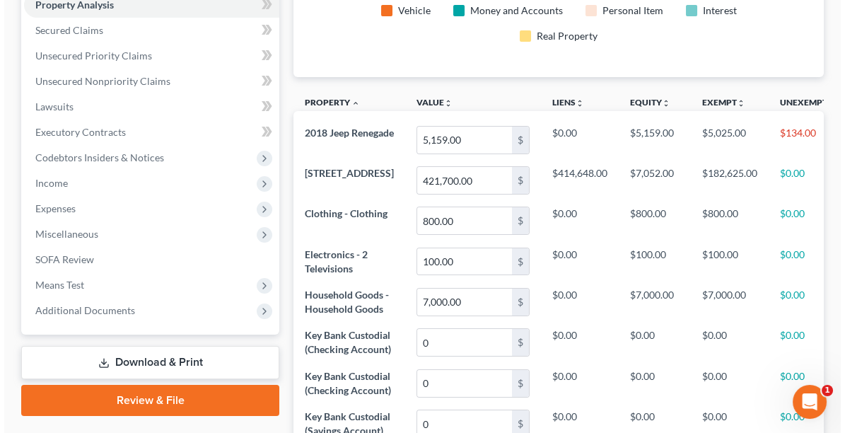
scroll to position [0, 0]
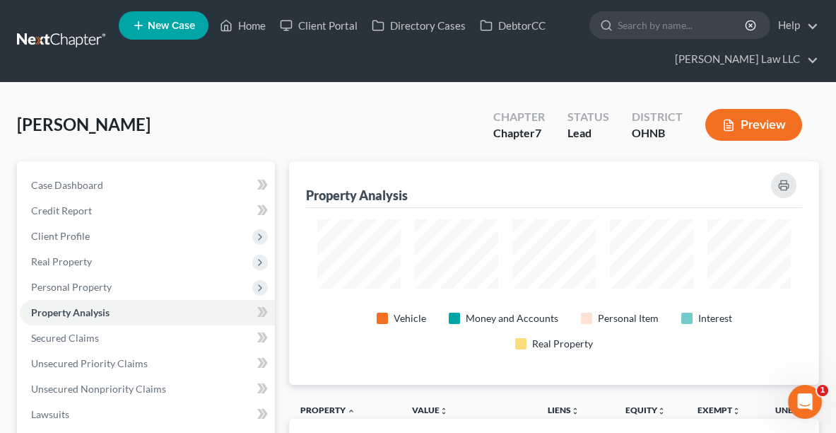
click at [752, 122] on button "Preview" at bounding box center [753, 125] width 97 height 32
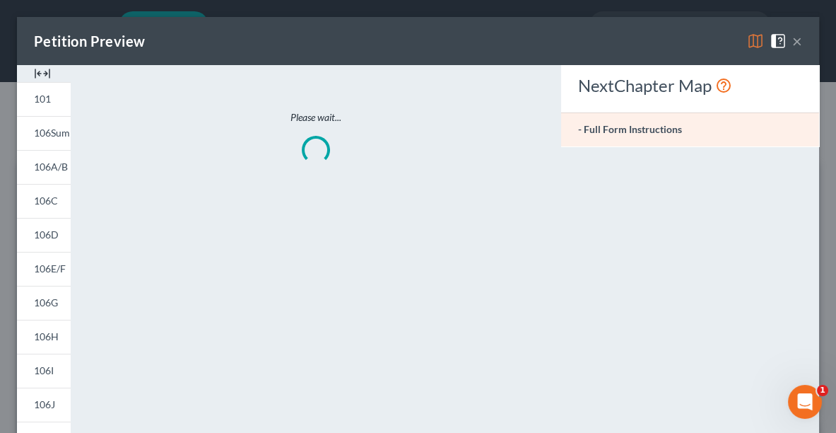
scroll to position [199, 535]
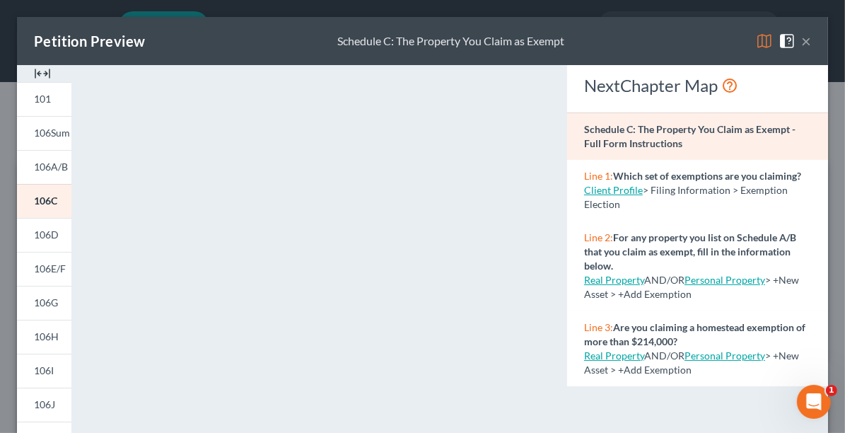
click at [801, 42] on button "×" at bounding box center [806, 41] width 10 height 17
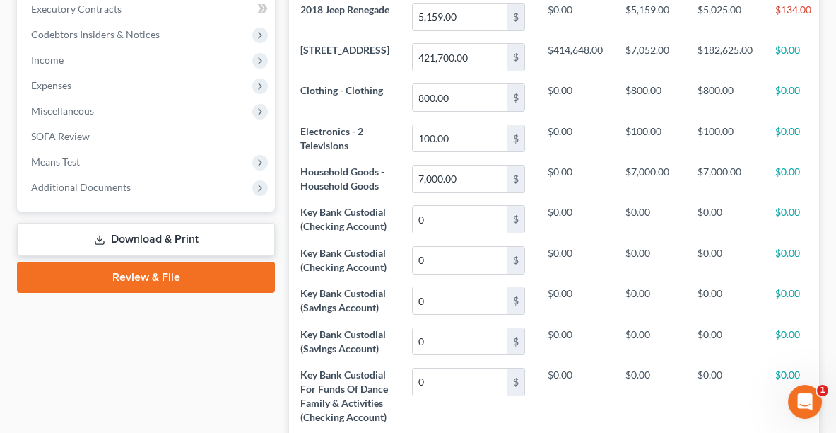
scroll to position [433, 0]
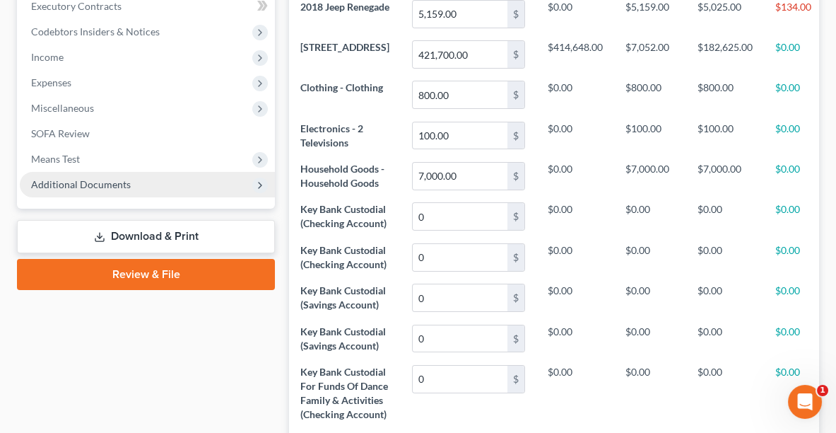
click at [78, 178] on span "Additional Documents" at bounding box center [81, 184] width 100 height 12
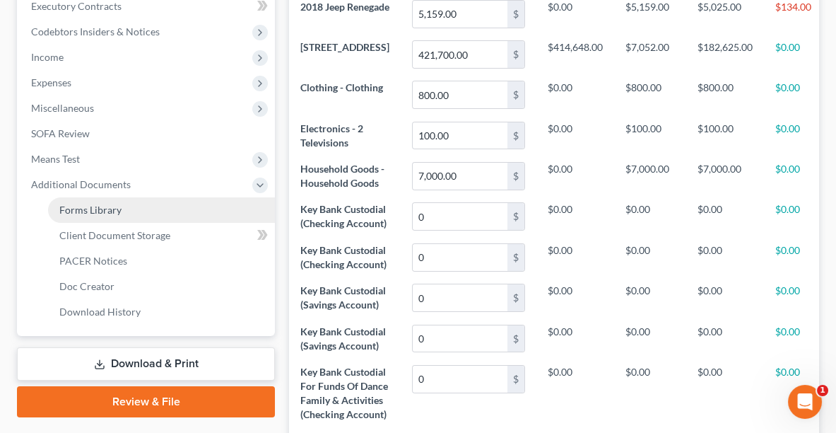
click at [83, 208] on span "Forms Library" at bounding box center [90, 210] width 62 height 12
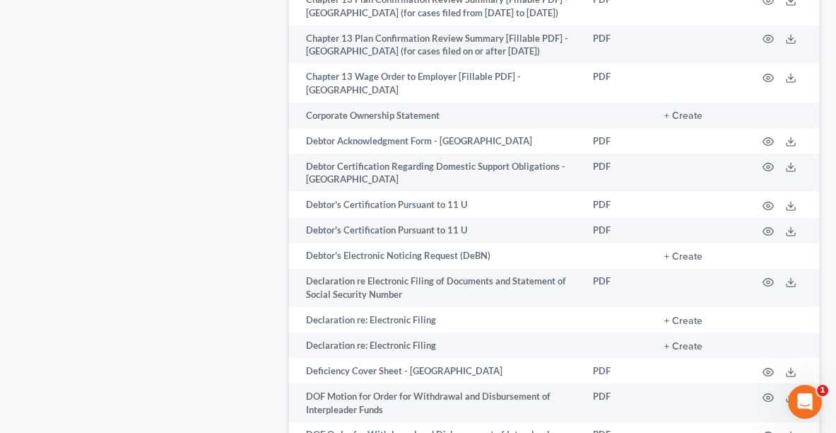
scroll to position [979, 0]
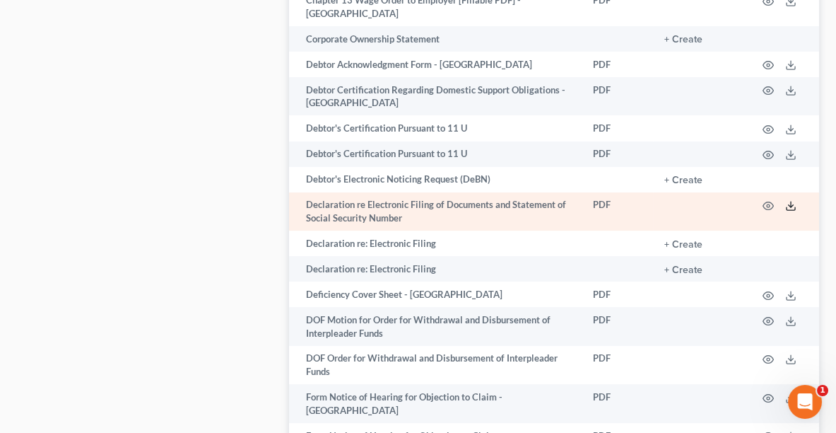
click at [787, 200] on icon at bounding box center [790, 205] width 11 height 11
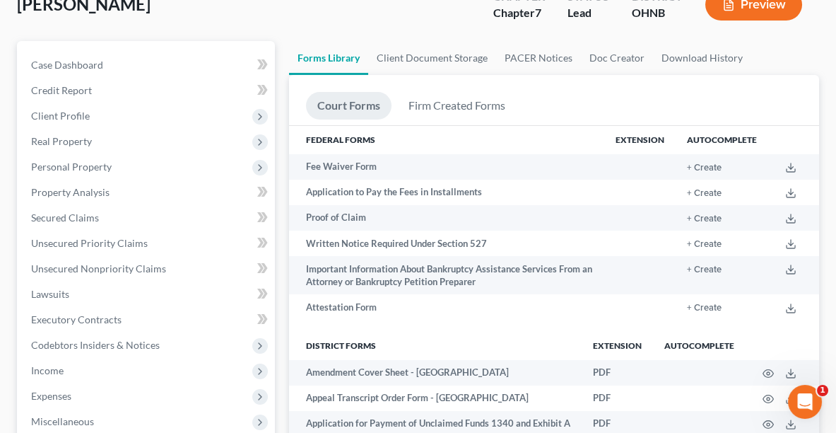
scroll to position [0, 0]
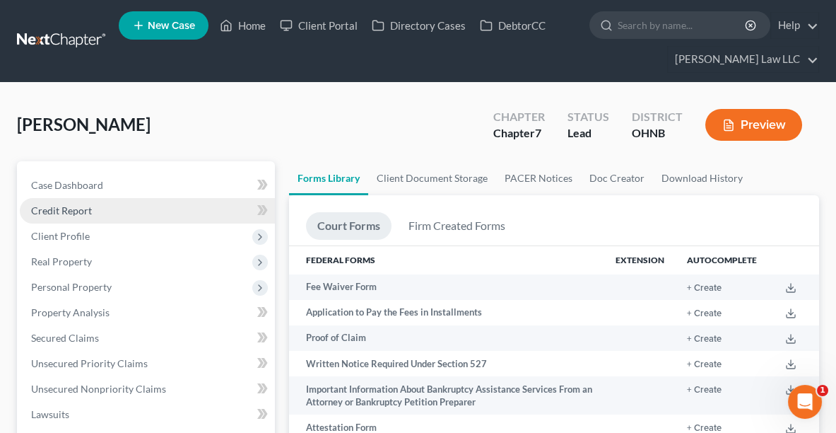
click at [67, 210] on span "Credit Report" at bounding box center [61, 210] width 61 height 12
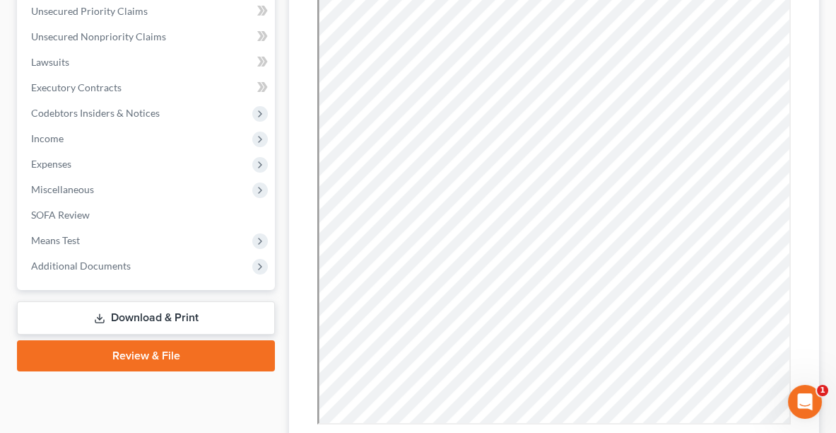
scroll to position [370, 0]
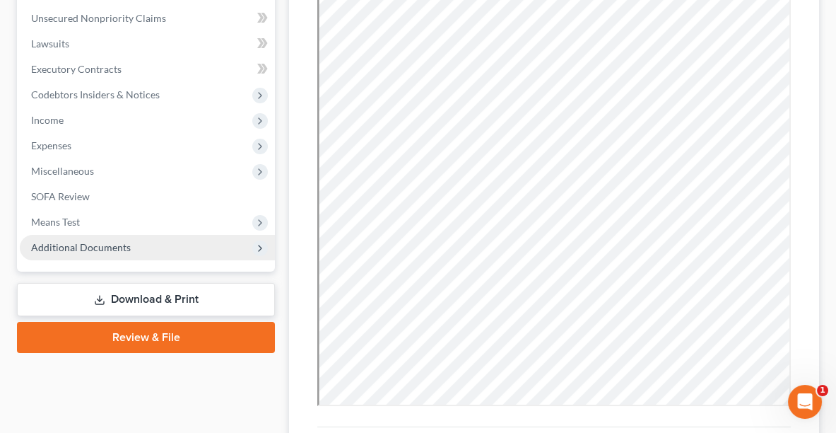
click at [131, 252] on span "Additional Documents" at bounding box center [147, 247] width 255 height 25
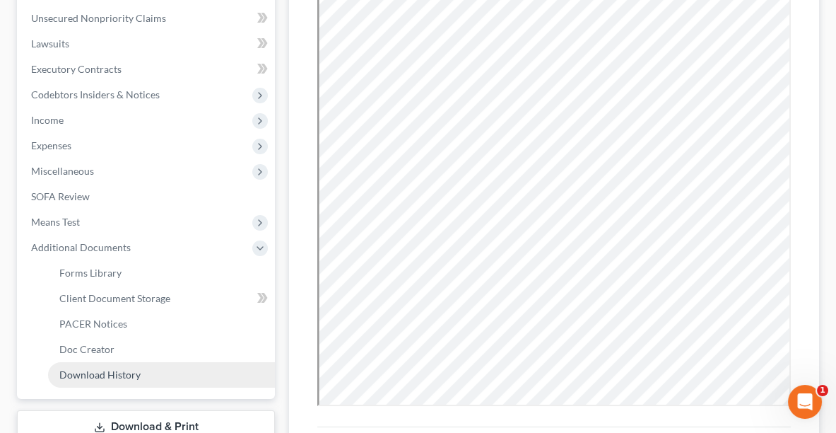
click at [124, 376] on span "Download History" at bounding box center [99, 374] width 81 height 12
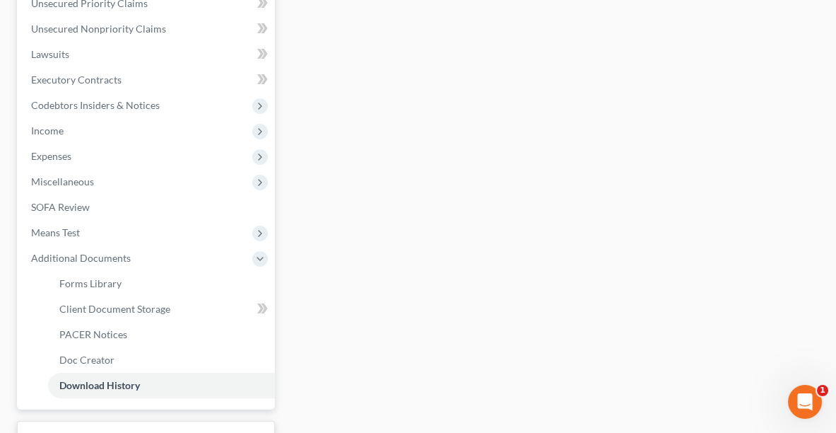
scroll to position [468, 0]
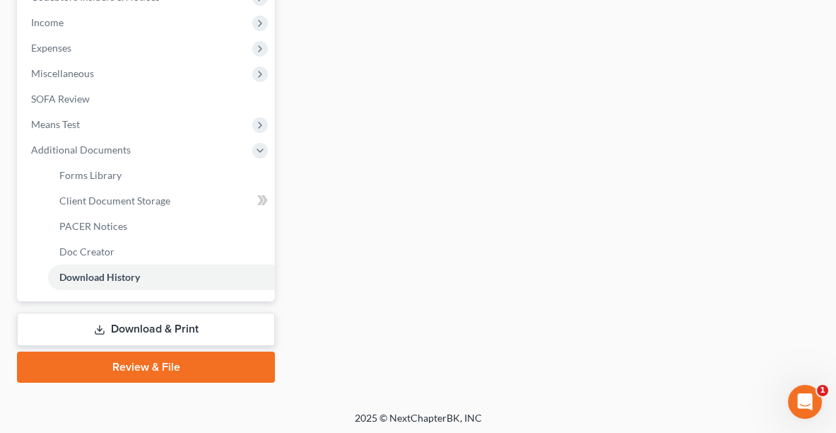
click at [192, 325] on link "Download & Print" at bounding box center [146, 328] width 258 height 33
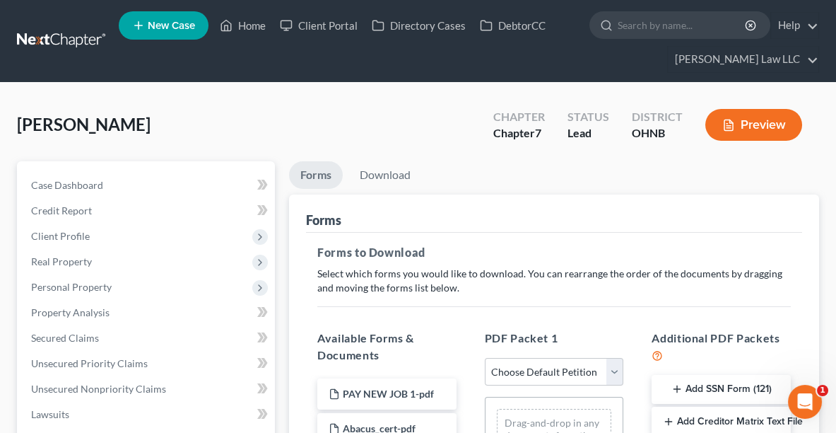
click at [716, 397] on button "Add SSN Form (121)" at bounding box center [721, 390] width 139 height 30
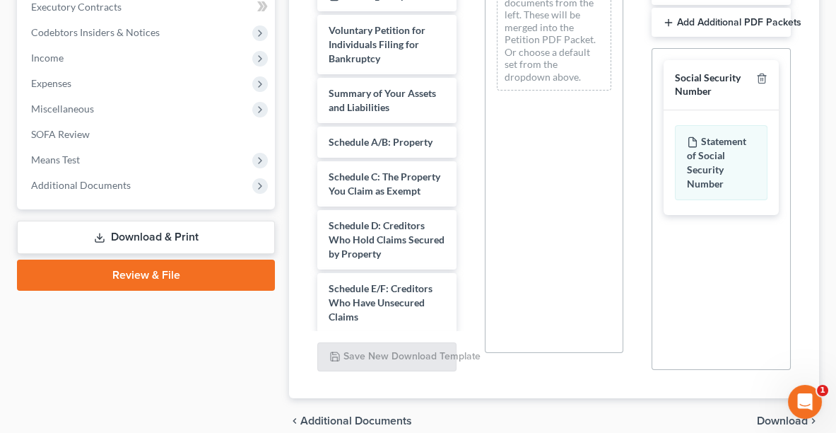
scroll to position [494, 0]
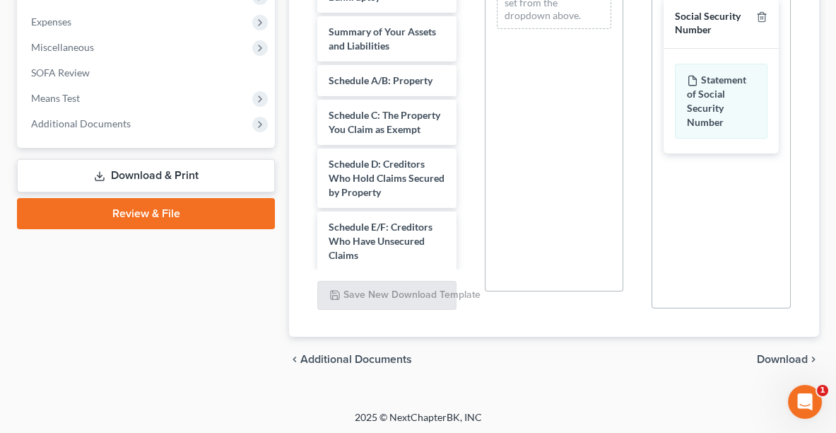
click at [783, 346] on div "chevron_left Additional Documents Download chevron_right" at bounding box center [554, 358] width 530 height 45
click at [784, 348] on div "chevron_left Additional Documents Download chevron_right" at bounding box center [554, 358] width 530 height 45
click at [784, 353] on span "Download" at bounding box center [782, 358] width 51 height 11
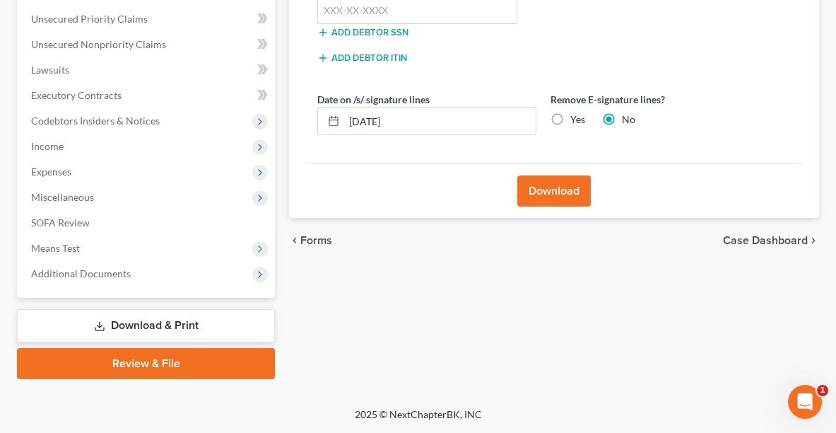
scroll to position [341, 0]
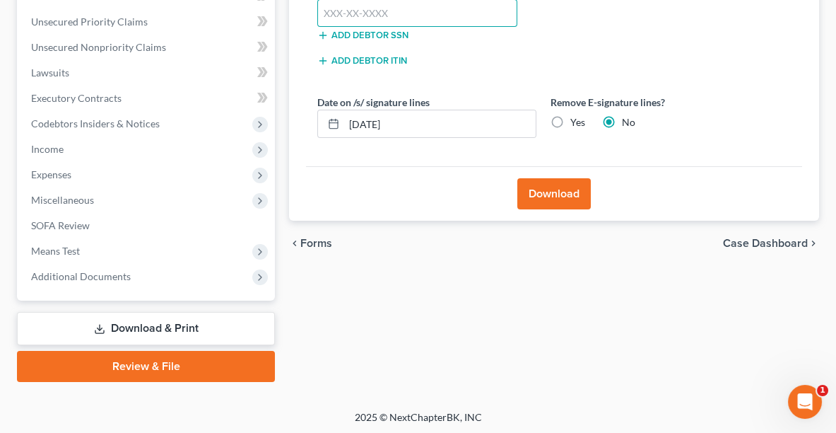
click at [393, 16] on input "text" at bounding box center [417, 13] width 200 height 28
type input "274-78-9462"
click at [570, 122] on label "Yes" at bounding box center [577, 122] width 15 height 14
click at [576, 122] on input "Yes" at bounding box center [580, 119] width 9 height 9
radio input "true"
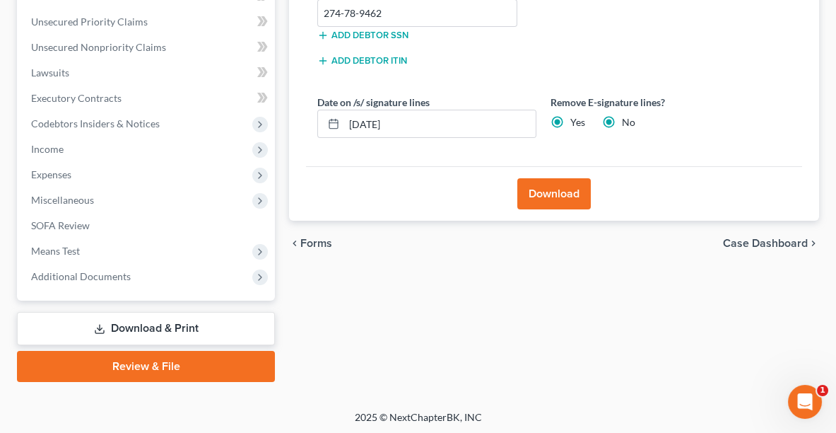
radio input "false"
click at [546, 196] on button "Download" at bounding box center [554, 193] width 74 height 31
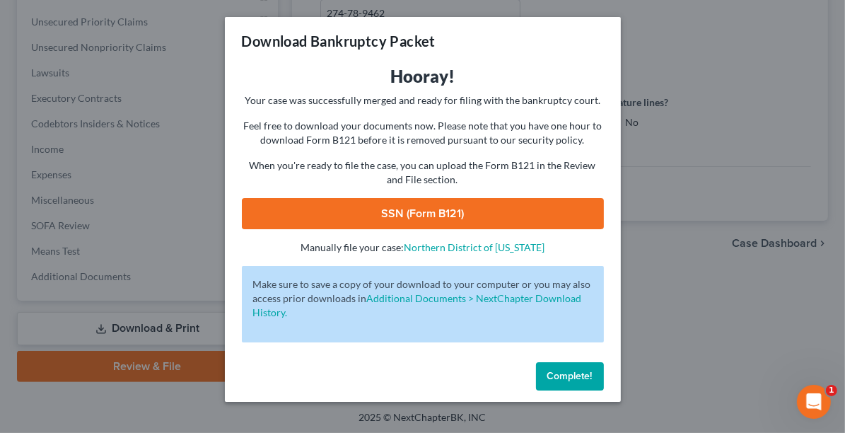
click at [499, 213] on link "SSN (Form B121)" at bounding box center [423, 213] width 362 height 31
click at [739, 339] on div "Download Bankruptcy Packet Hooray! Your case was successfully merged and ready …" at bounding box center [422, 216] width 845 height 433
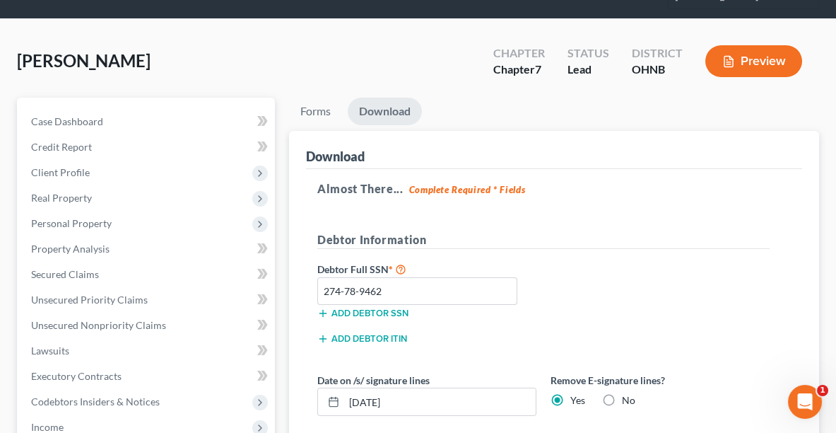
scroll to position [48, 0]
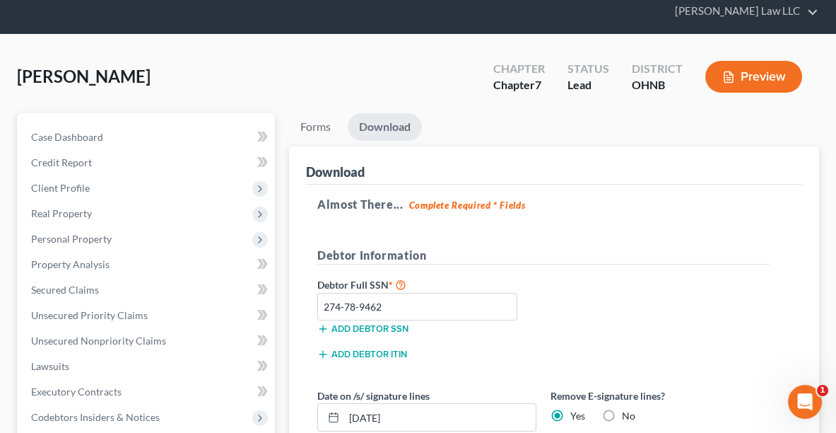
click at [303, 139] on li "Forms" at bounding box center [315, 129] width 53 height 33
click at [311, 128] on link "Forms" at bounding box center [315, 127] width 53 height 28
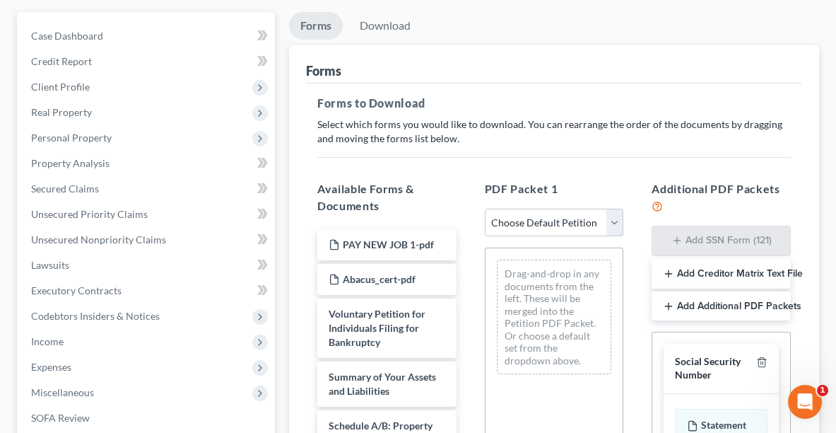
scroll to position [170, 0]
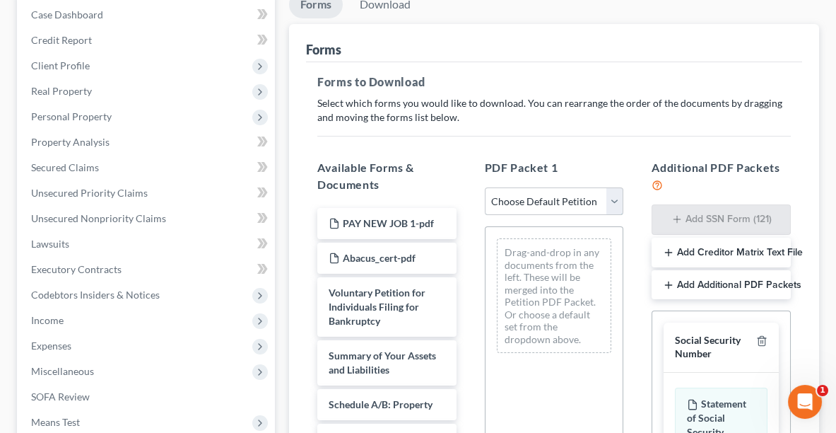
click at [517, 196] on select "Choose Default Petition PDF Packet Complete Bankruptcy Petition (all forms and …" at bounding box center [554, 201] width 139 height 28
select select "0"
click at [485, 187] on select "Choose Default Petition PDF Packet Complete Bankruptcy Petition (all forms and …" at bounding box center [554, 201] width 139 height 28
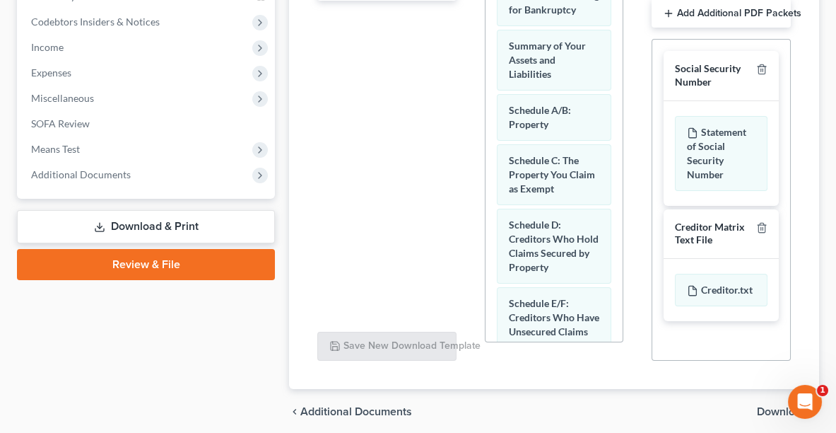
scroll to position [495, 0]
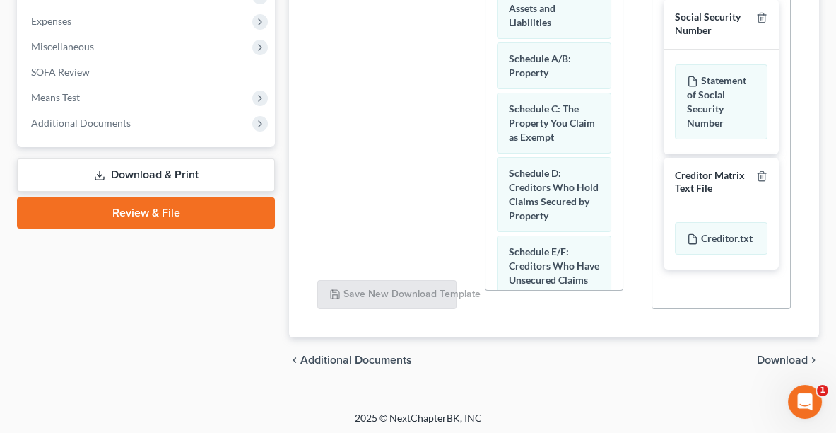
click at [775, 355] on span "Download" at bounding box center [782, 359] width 51 height 11
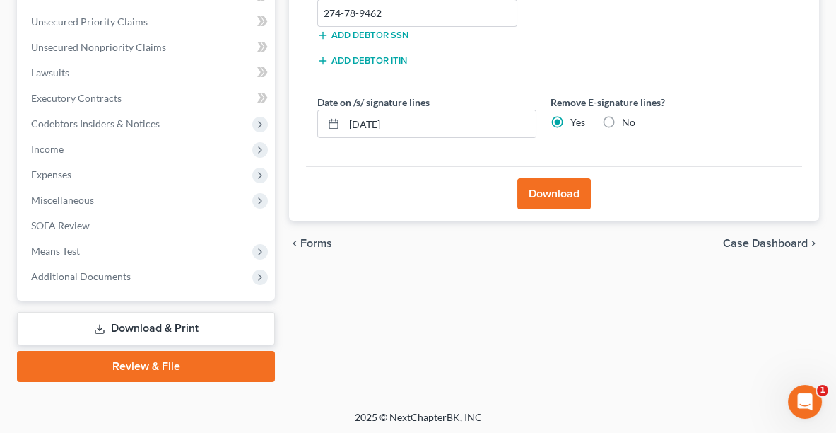
click at [622, 117] on label "No" at bounding box center [628, 122] width 13 height 14
click at [628, 117] on input "No" at bounding box center [632, 119] width 9 height 9
radio input "true"
radio input "false"
click at [540, 188] on button "Download" at bounding box center [554, 193] width 74 height 31
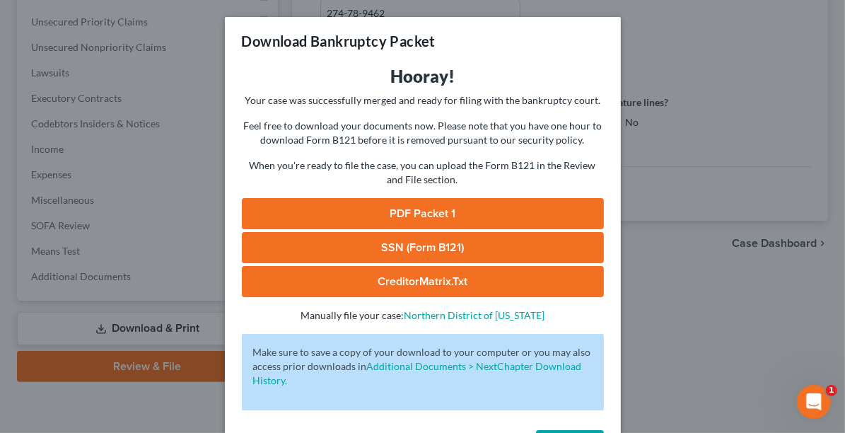
click at [453, 213] on link "PDF Packet 1" at bounding box center [423, 213] width 362 height 31
click at [745, 204] on div "Download Bankruptcy Packet Hooray! Your case was successfully merged and ready …" at bounding box center [422, 216] width 845 height 433
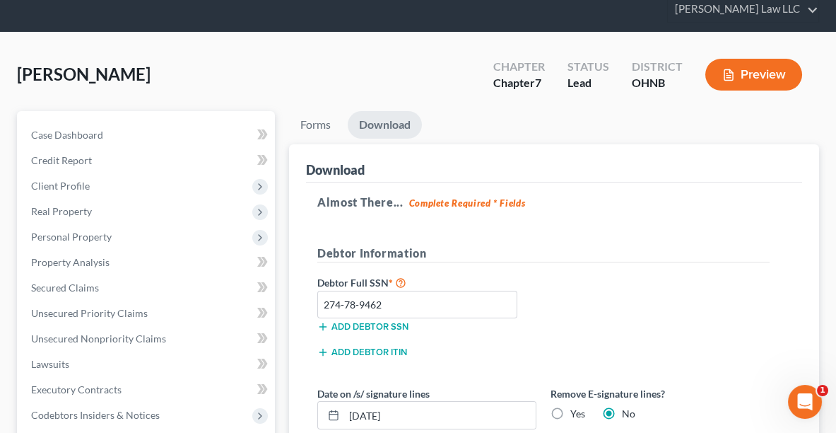
scroll to position [0, 0]
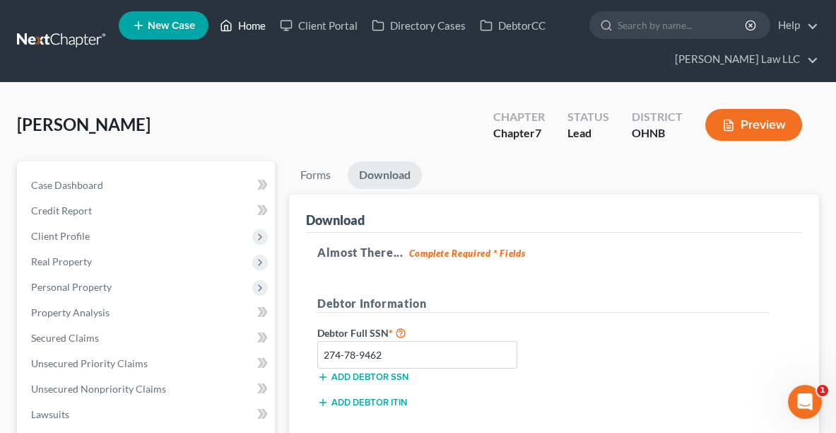
click at [249, 21] on link "Home" at bounding box center [243, 25] width 60 height 25
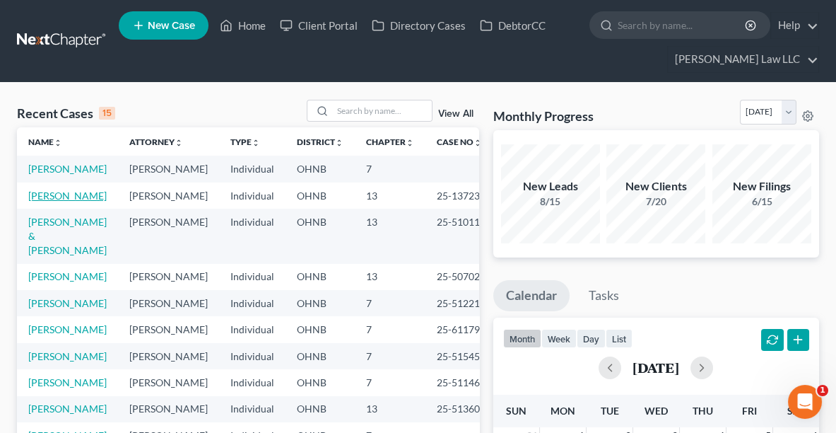
click at [42, 201] on link "[PERSON_NAME]" at bounding box center [67, 195] width 78 height 12
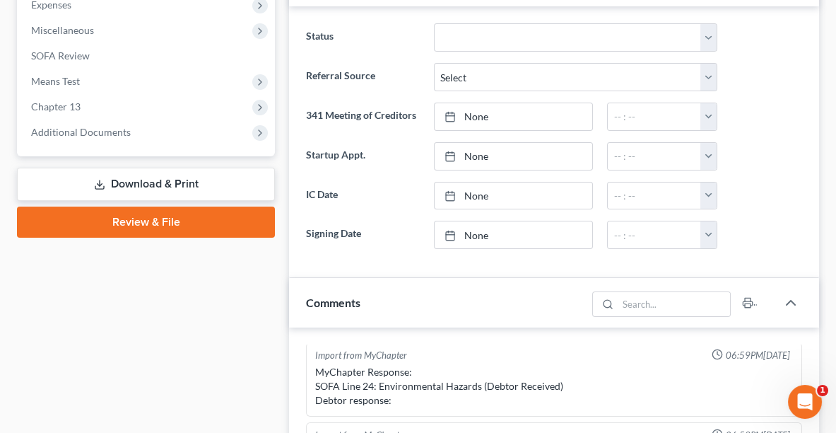
scroll to position [497, 0]
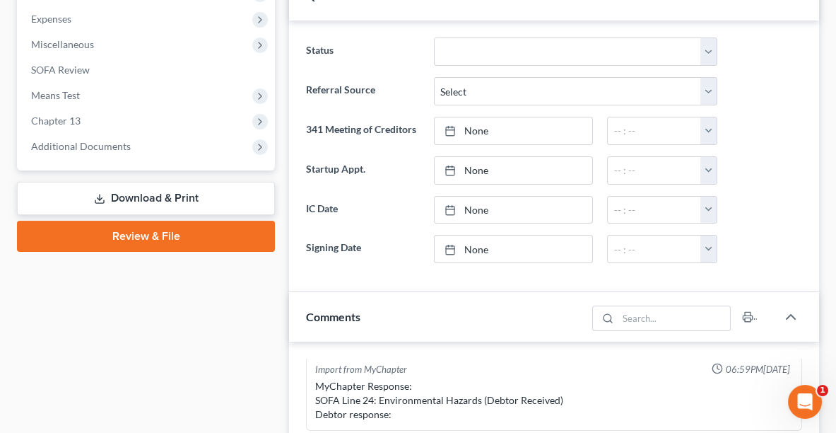
click at [132, 204] on link "Download & Print" at bounding box center [146, 198] width 258 height 33
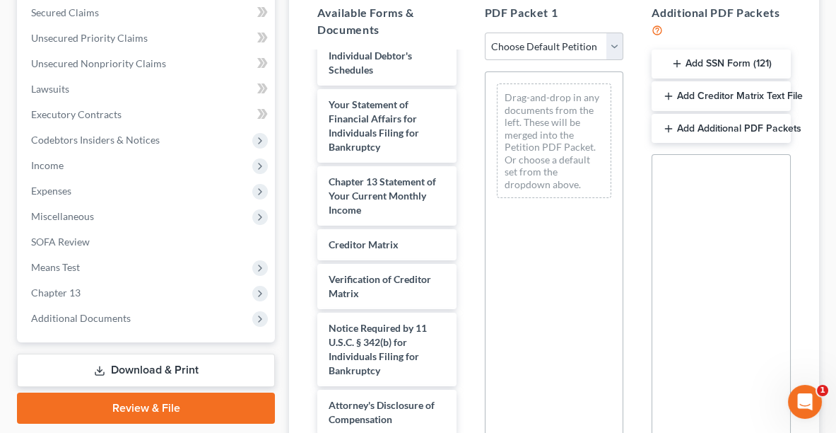
scroll to position [799, 0]
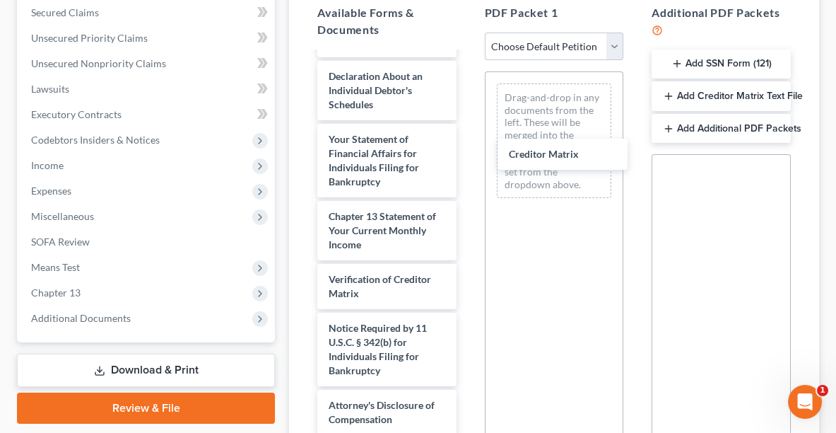
drag, startPoint x: 372, startPoint y: 264, endPoint x: 486, endPoint y: 219, distance: 122.8
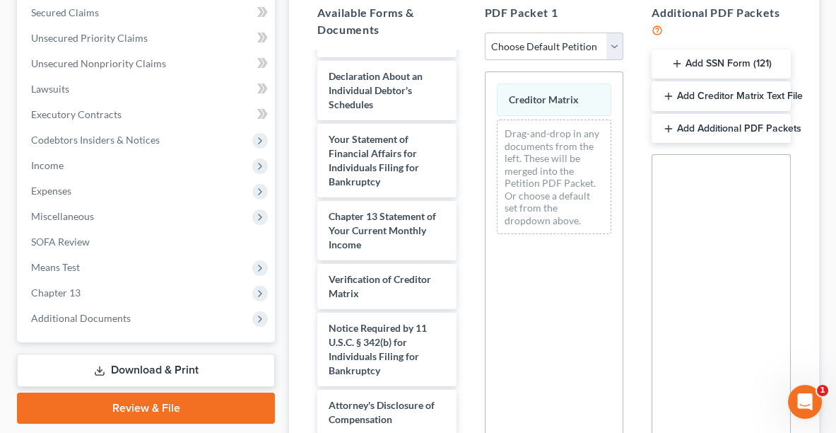
scroll to position [493, 0]
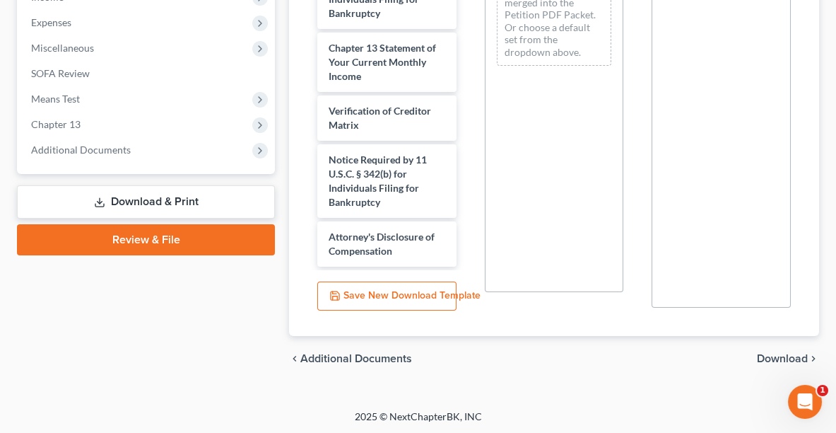
click at [787, 356] on span "Download" at bounding box center [782, 358] width 51 height 11
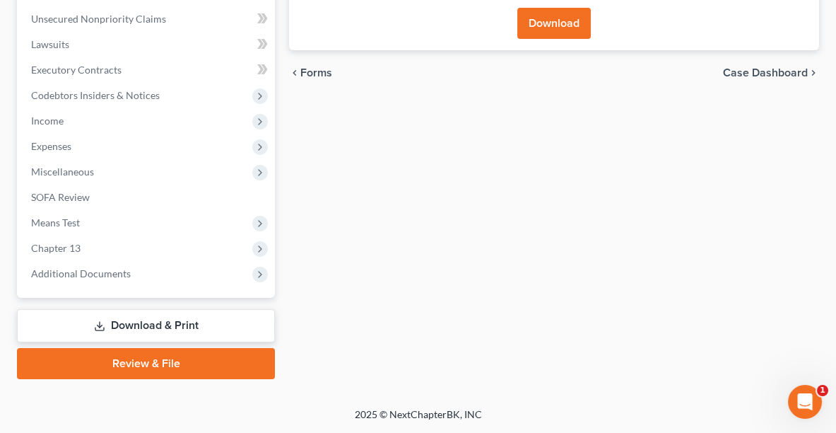
scroll to position [366, 0]
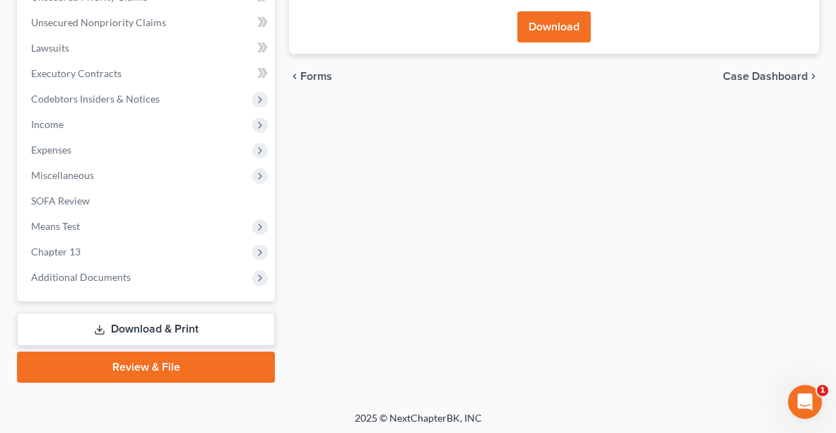
click at [557, 28] on button "Download" at bounding box center [554, 26] width 74 height 31
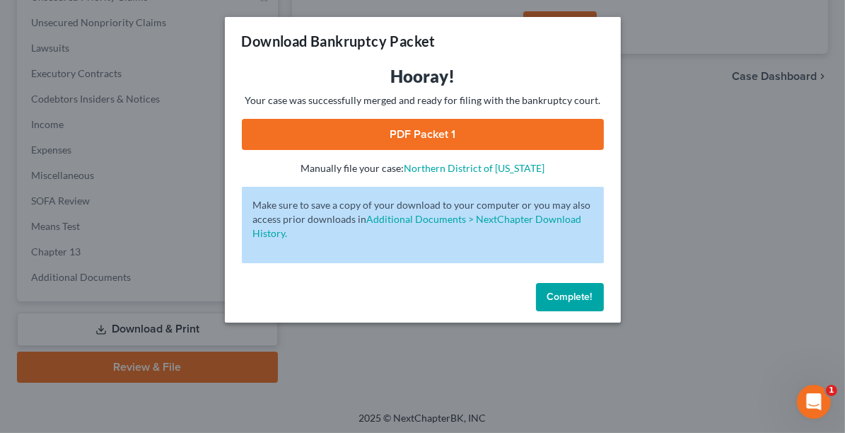
click at [505, 129] on link "PDF Packet 1" at bounding box center [423, 134] width 362 height 31
click at [426, 141] on link "PDF Packet 1" at bounding box center [423, 134] width 362 height 31
click at [585, 290] on span "Complete!" at bounding box center [569, 296] width 45 height 12
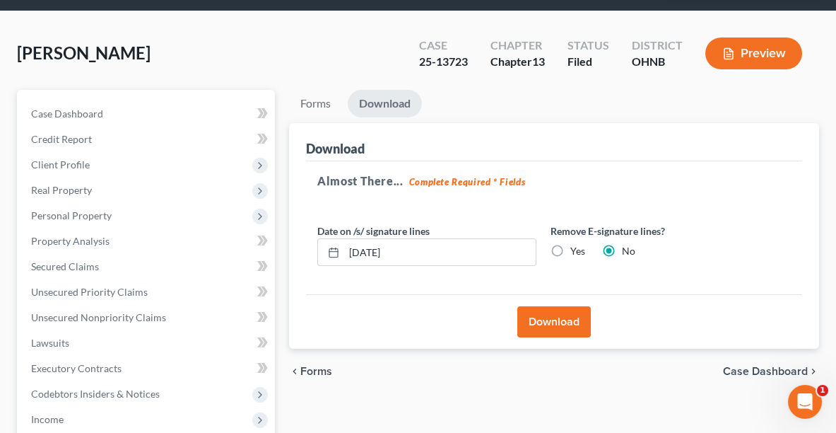
scroll to position [0, 0]
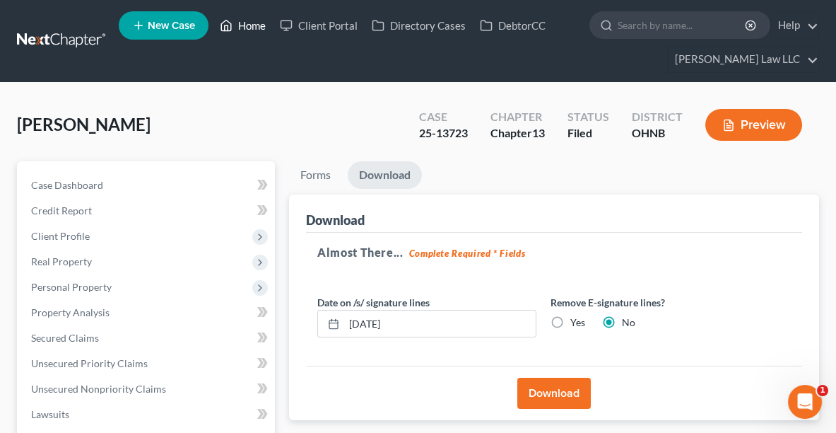
click at [256, 23] on link "Home" at bounding box center [243, 25] width 60 height 25
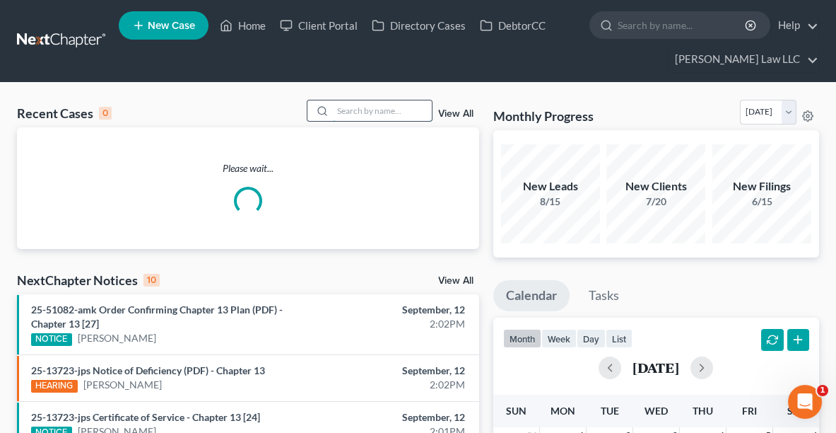
click at [383, 110] on input "search" at bounding box center [382, 110] width 99 height 20
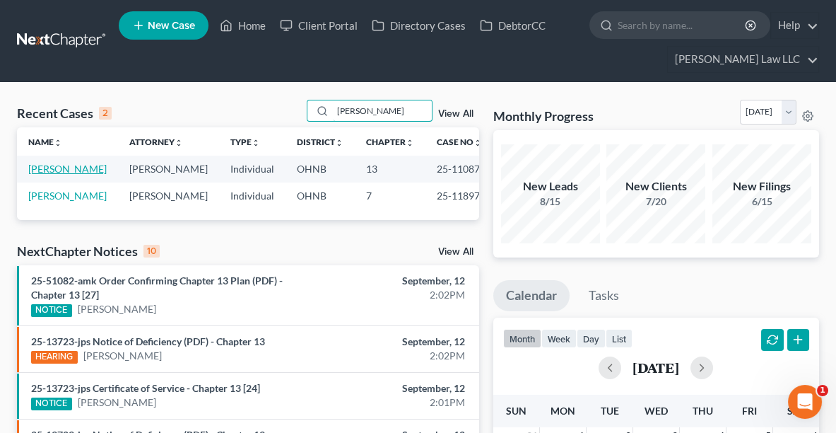
type input "[PERSON_NAME]"
click at [49, 168] on link "[PERSON_NAME]" at bounding box center [67, 169] width 78 height 12
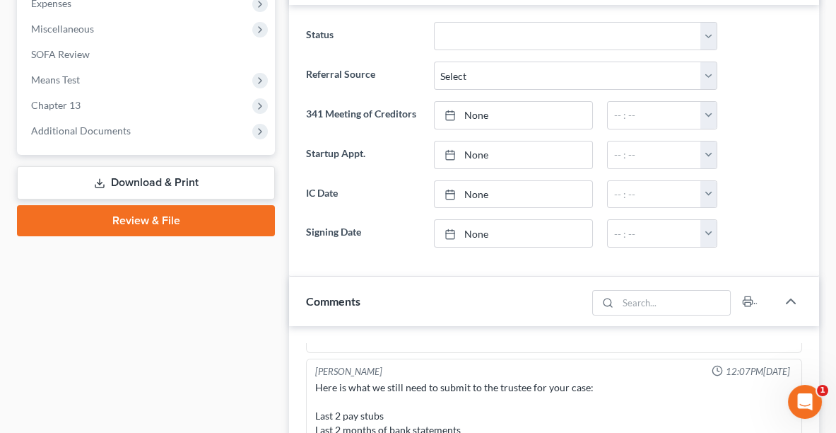
scroll to position [506, 0]
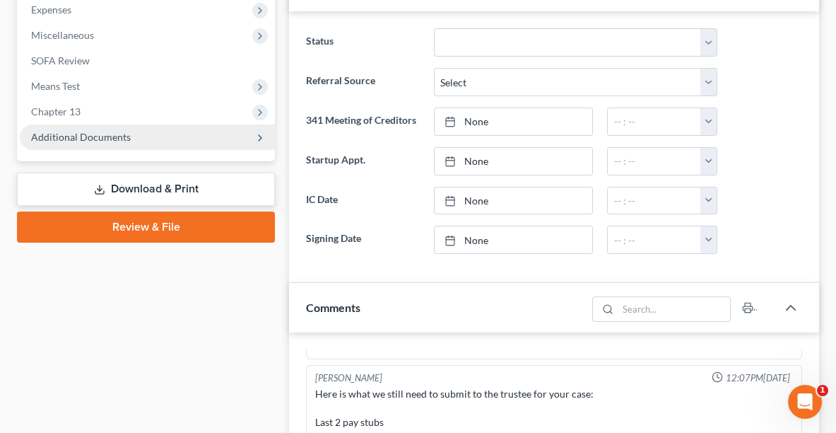
click at [106, 134] on span "Additional Documents" at bounding box center [81, 137] width 100 height 12
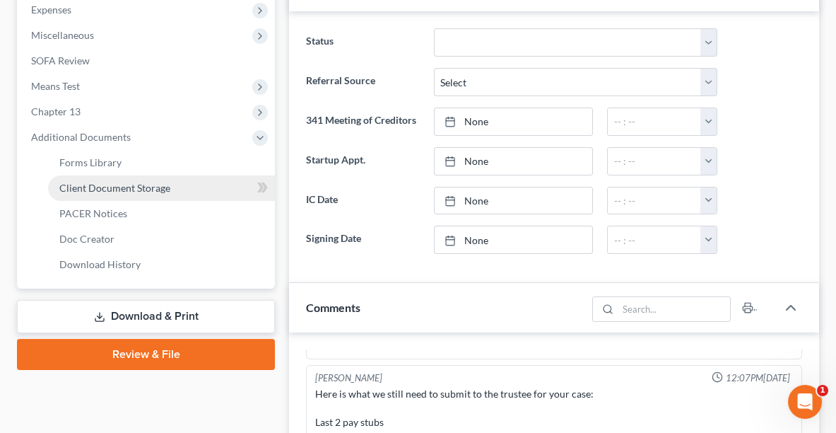
click at [100, 192] on span "Client Document Storage" at bounding box center [114, 188] width 111 height 12
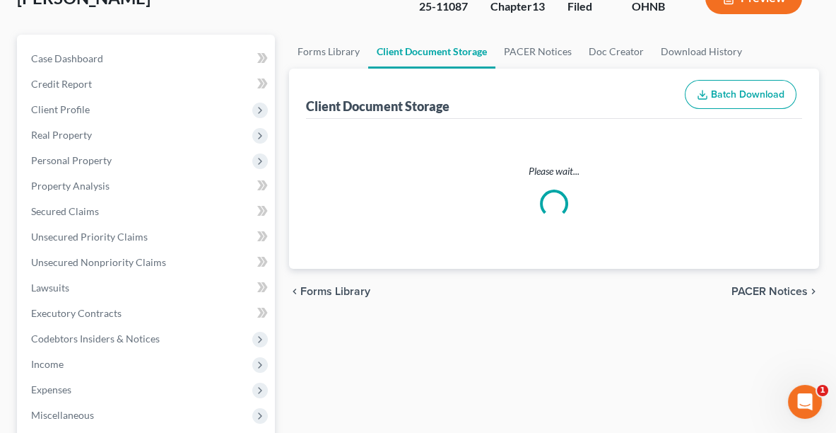
select select "37"
select select "12"
select select "10"
select select "3"
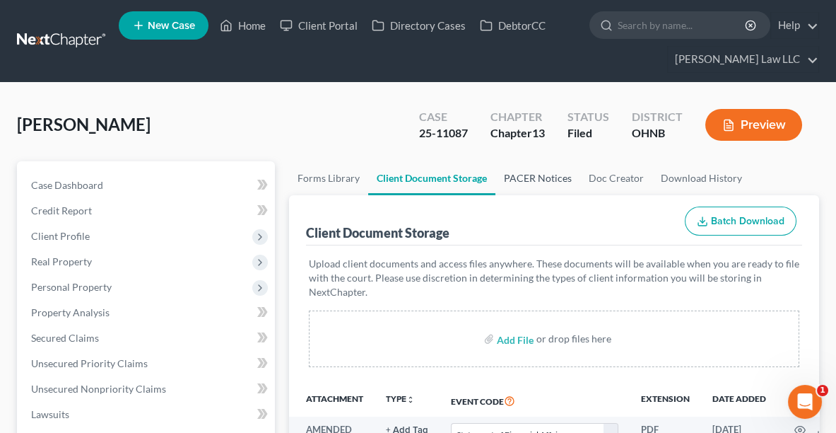
click at [531, 170] on link "PACER Notices" at bounding box center [537, 178] width 85 height 34
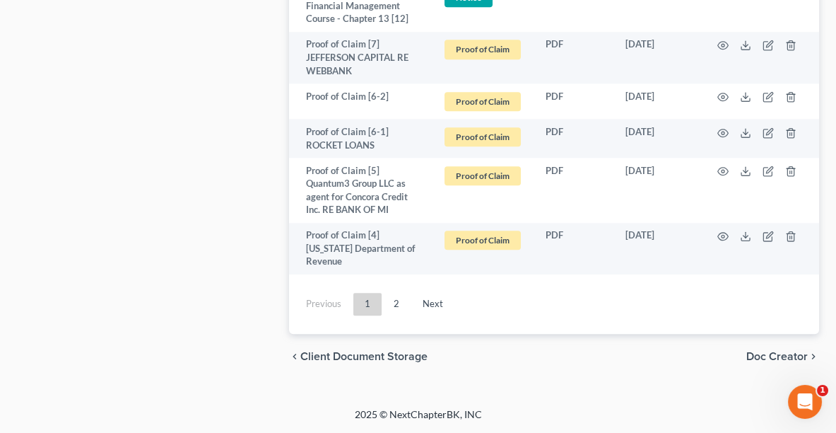
scroll to position [3479, 0]
click at [393, 315] on link "2" at bounding box center [396, 304] width 28 height 23
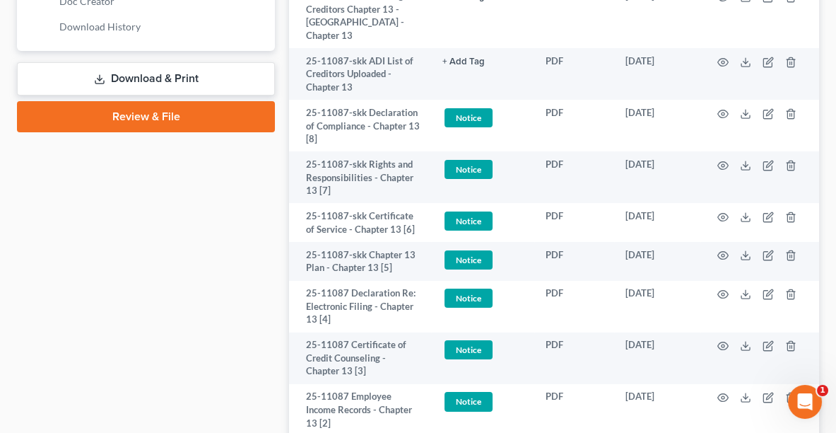
scroll to position [927, 0]
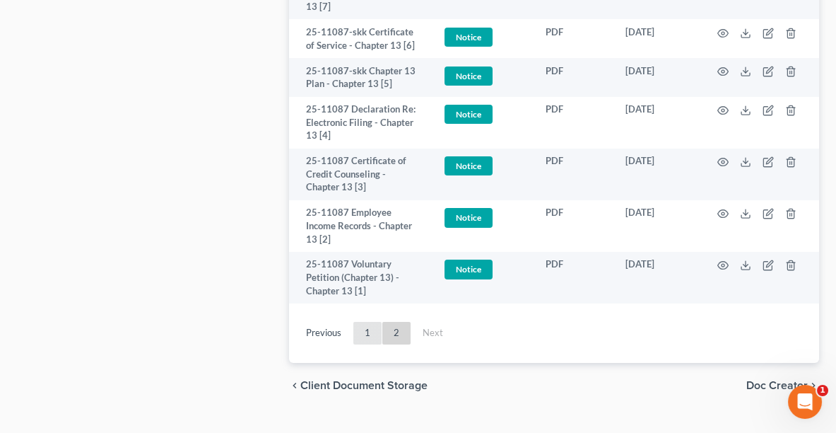
click at [366, 322] on link "1" at bounding box center [367, 333] width 28 height 23
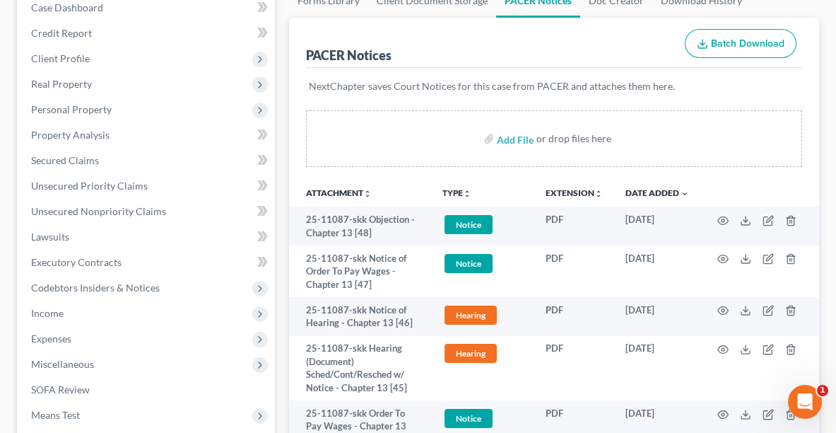
scroll to position [1176, 0]
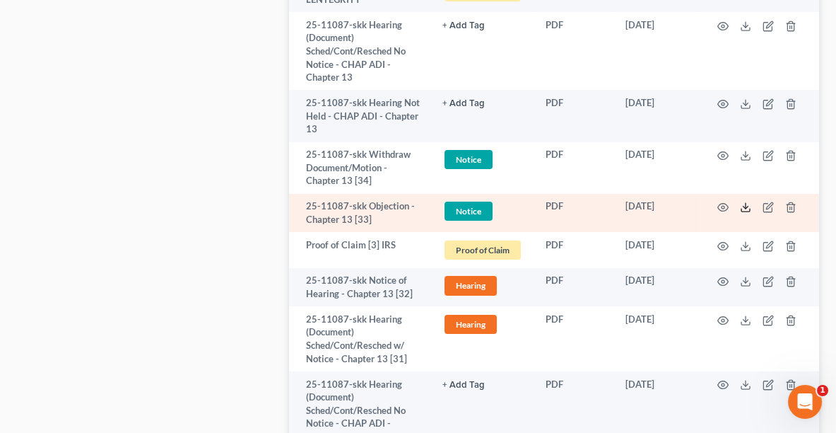
click at [745, 213] on icon at bounding box center [745, 206] width 11 height 11
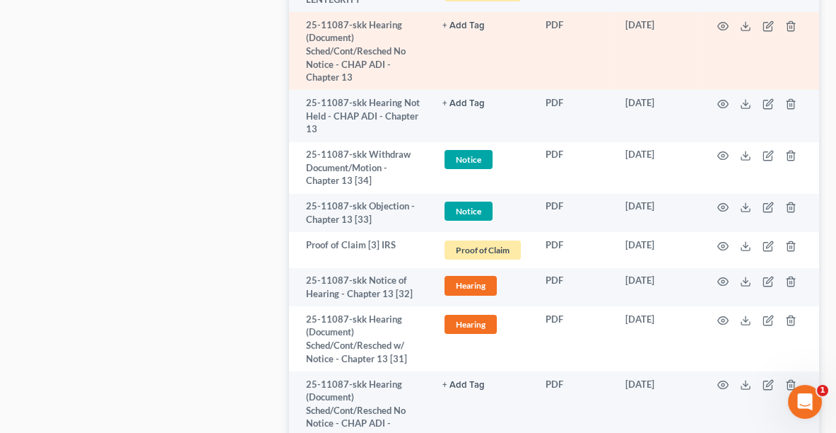
scroll to position [1535, 0]
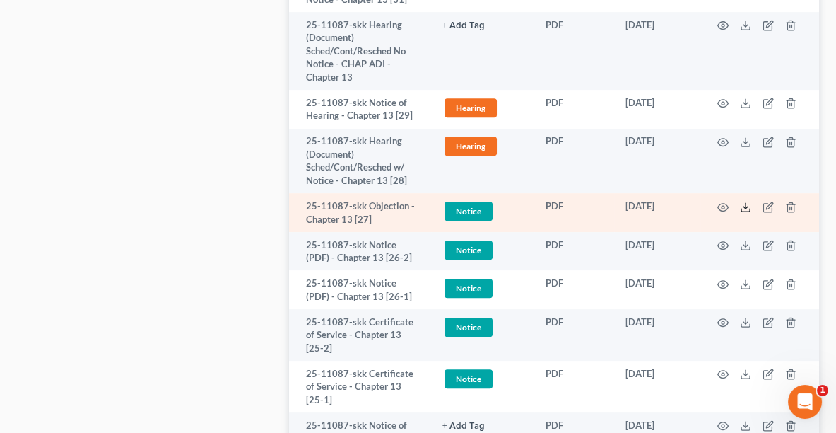
click at [746, 208] on line at bounding box center [746, 206] width 0 height 6
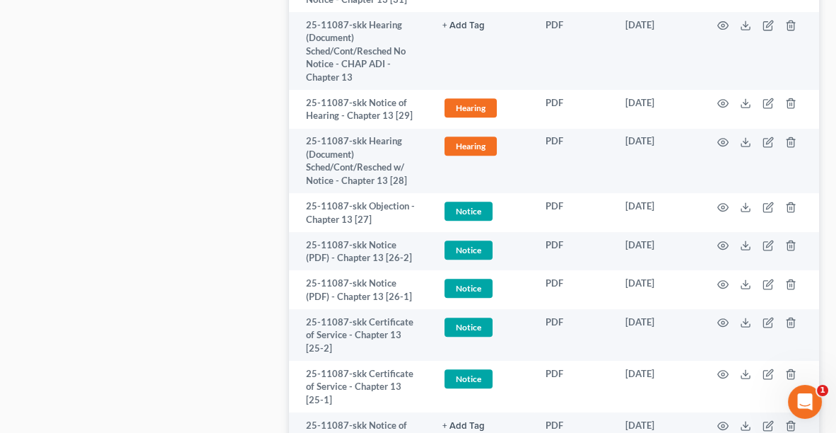
scroll to position [229, 0]
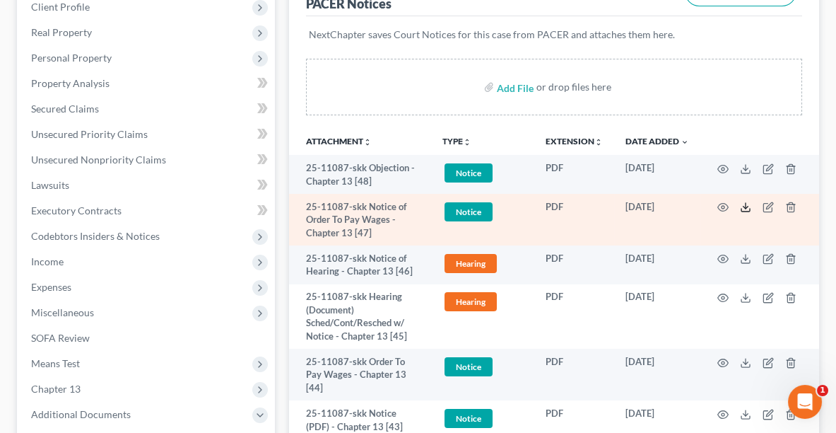
click at [747, 208] on icon at bounding box center [745, 209] width 8 height 3
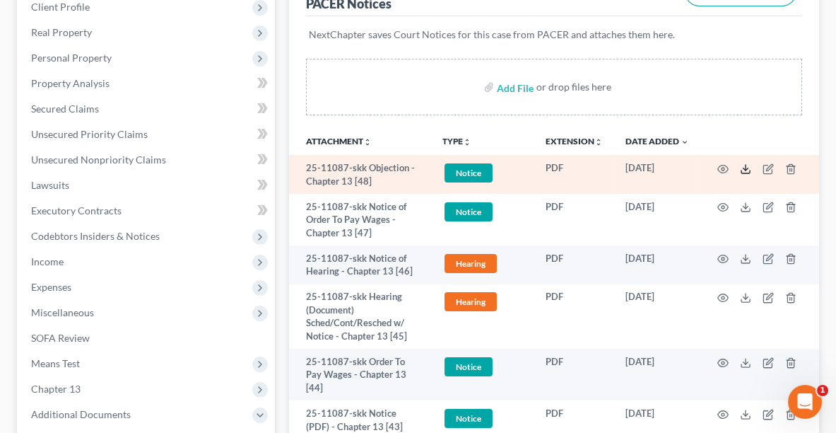
click at [746, 167] on line at bounding box center [746, 168] width 0 height 6
